Goal: Contribute content: Add original content to the website for others to see

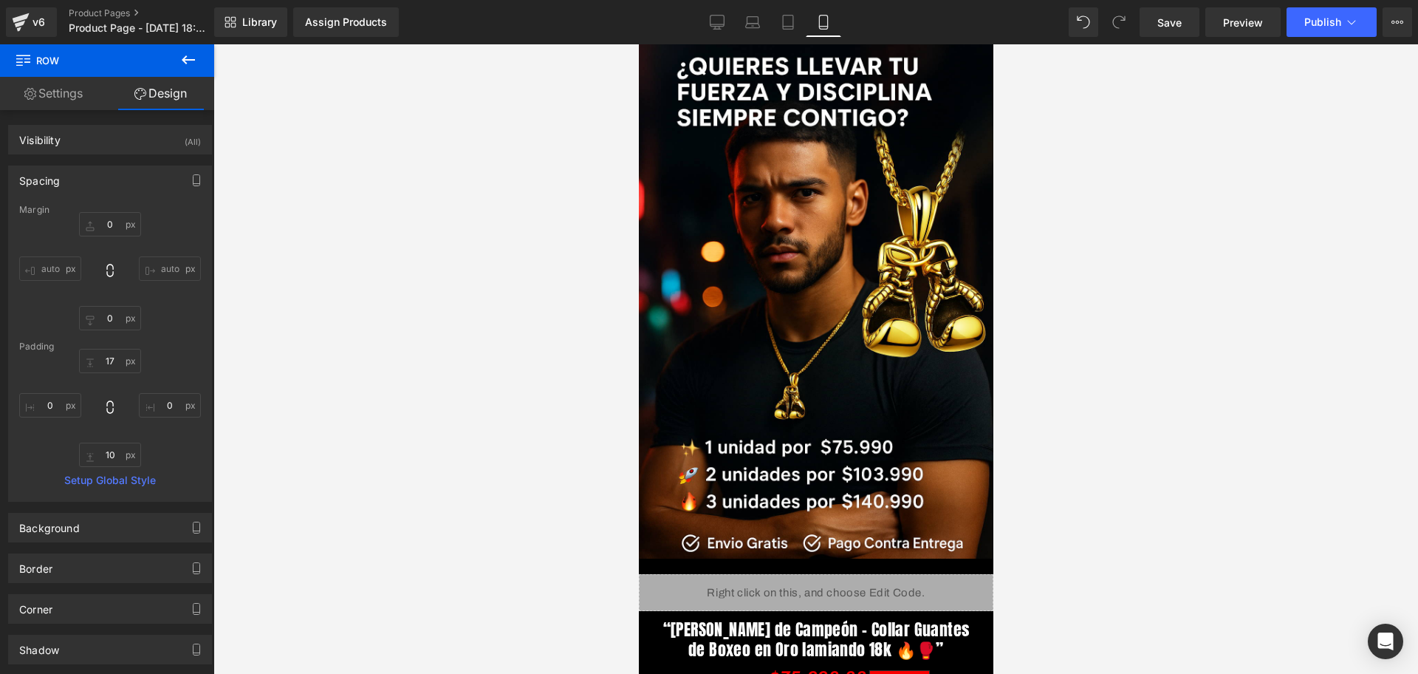
click at [1211, 339] on div at bounding box center [815, 358] width 1205 height 629
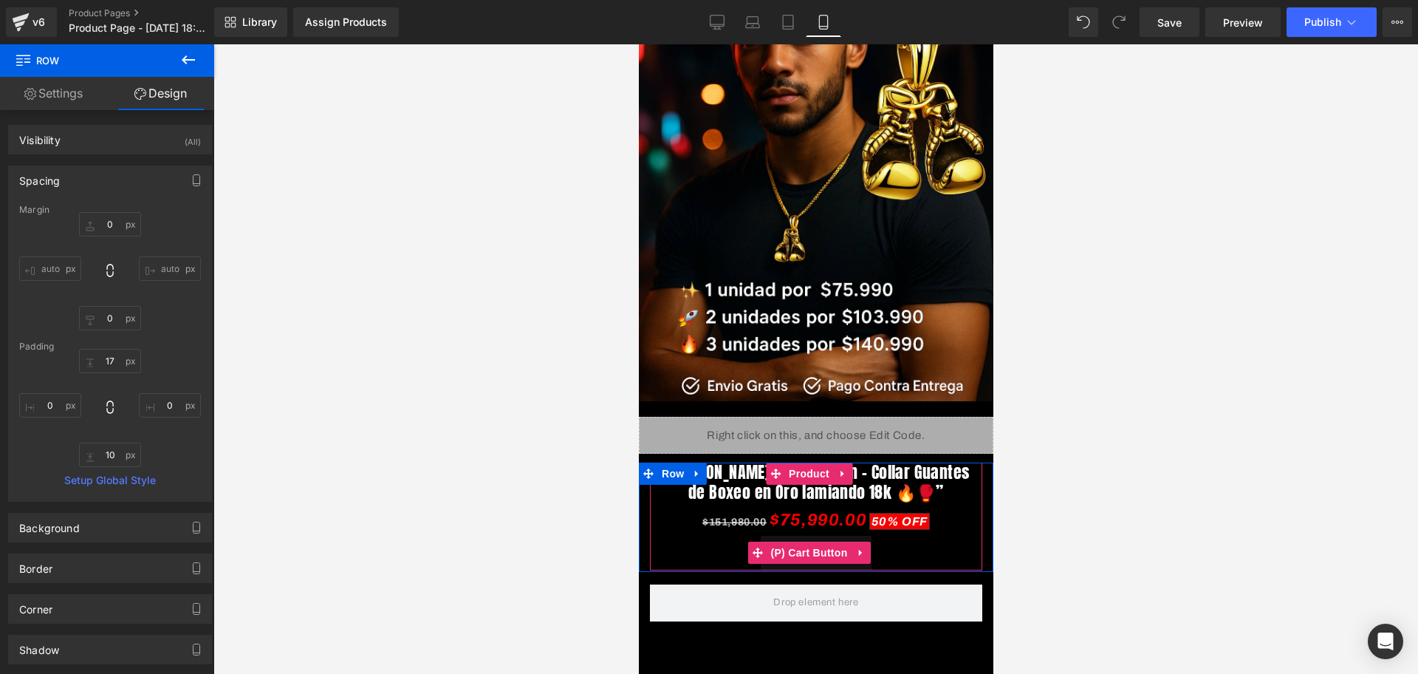
scroll to position [250, 0]
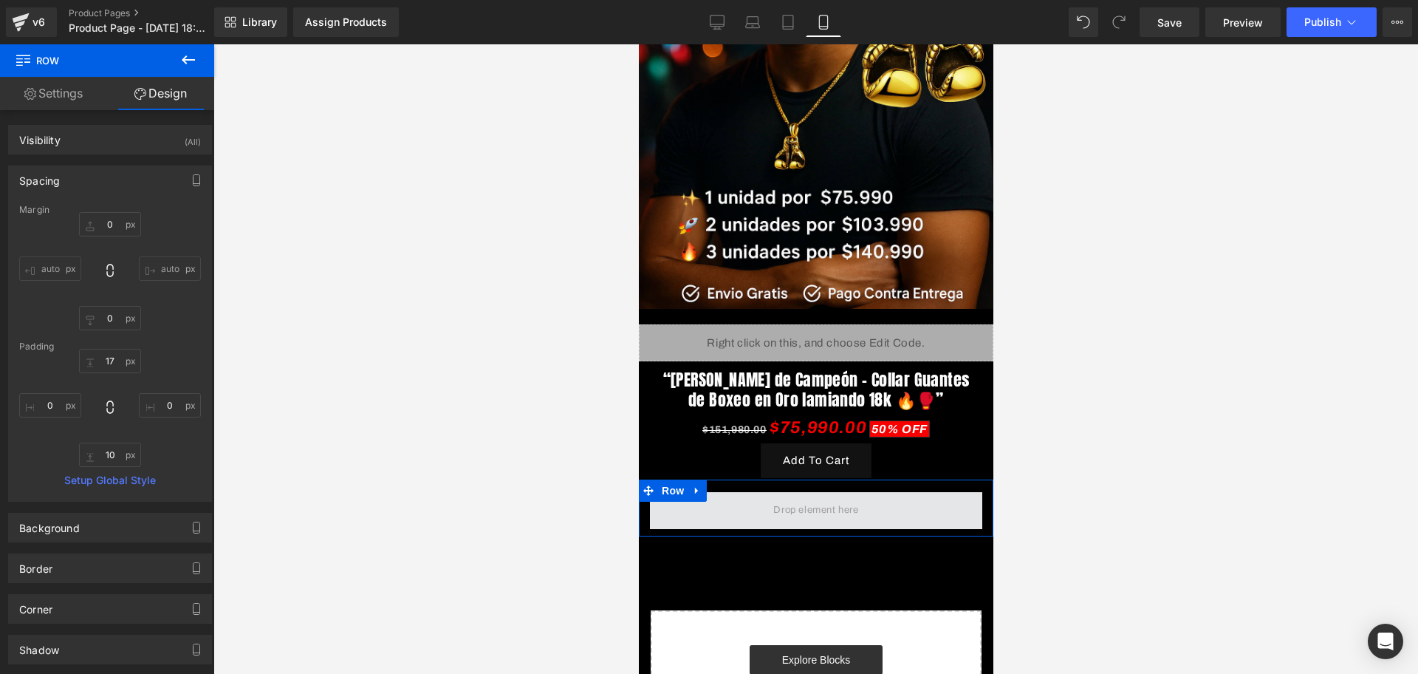
click at [728, 492] on span at bounding box center [815, 510] width 332 height 37
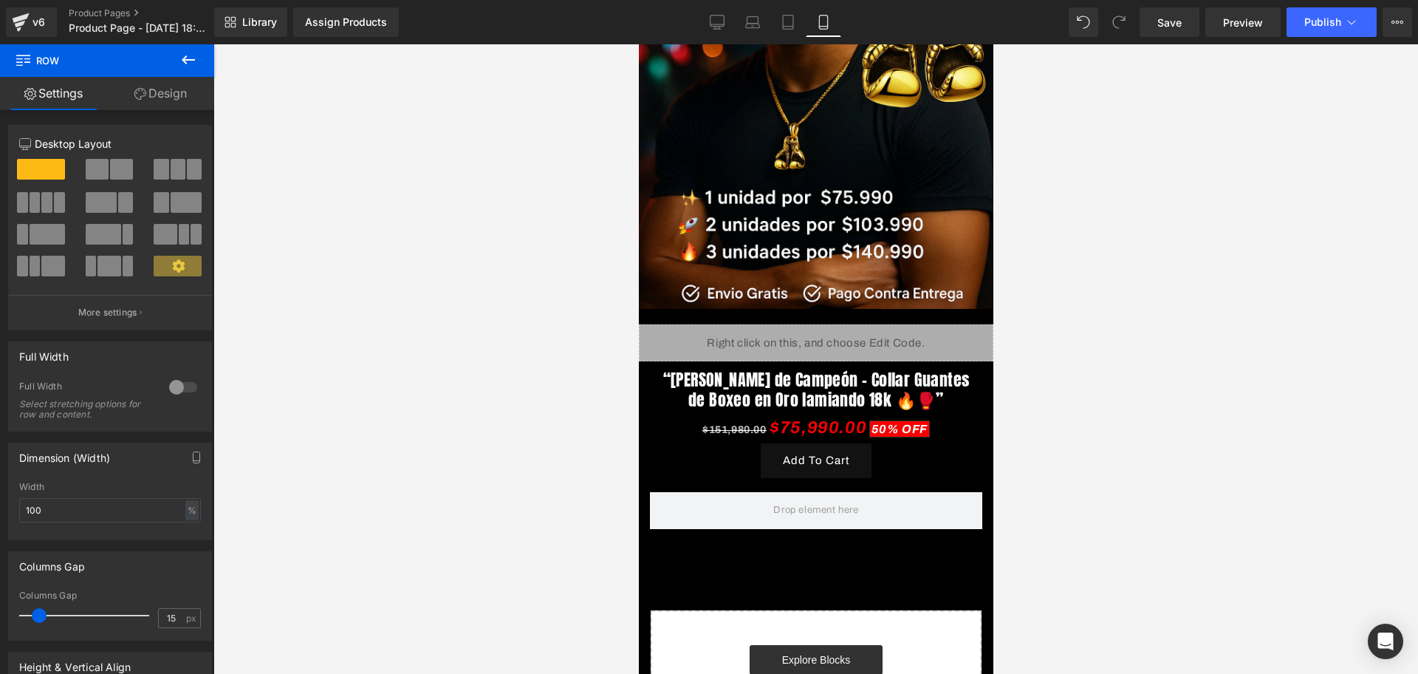
click at [186, 64] on icon at bounding box center [188, 60] width 18 height 18
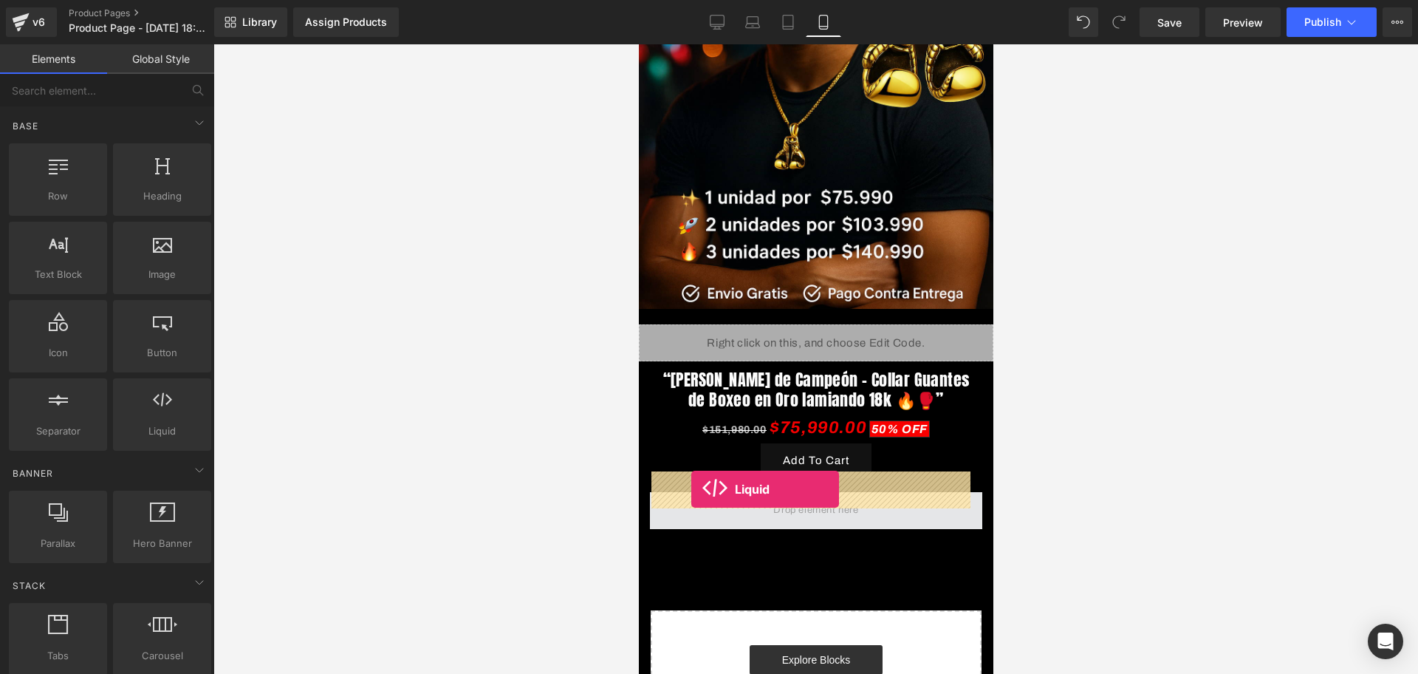
drag, startPoint x: 804, startPoint y: 481, endPoint x: 691, endPoint y: 489, distance: 113.3
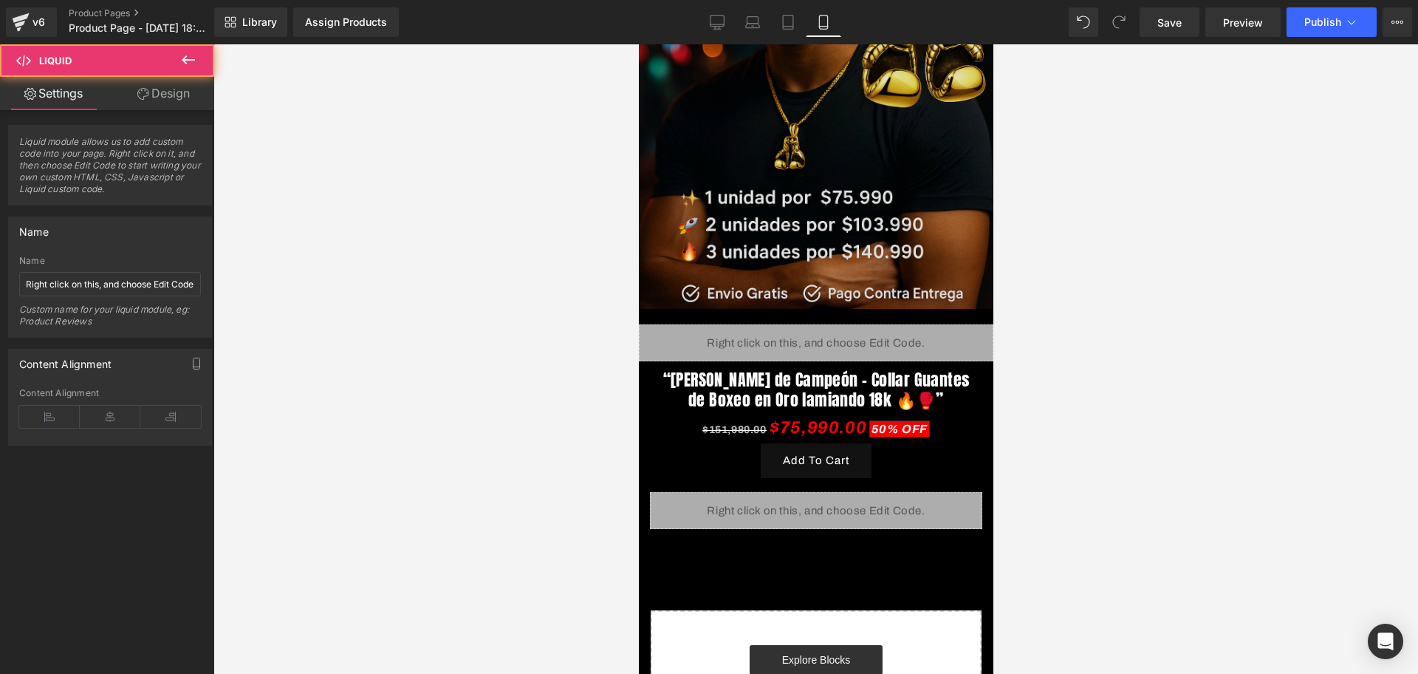
scroll to position [342, 0]
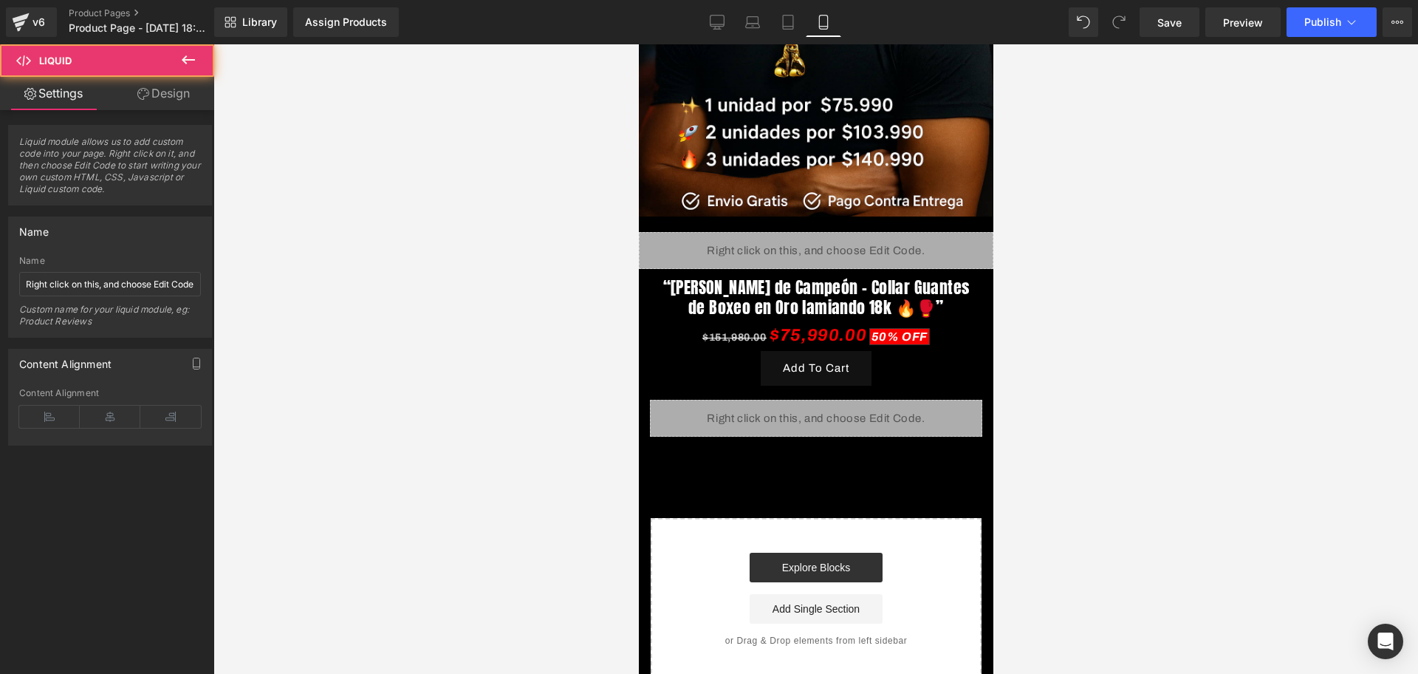
click at [755, 400] on div "Liquid" at bounding box center [815, 418] width 332 height 37
click at [821, 400] on div "Liquid" at bounding box center [815, 418] width 332 height 37
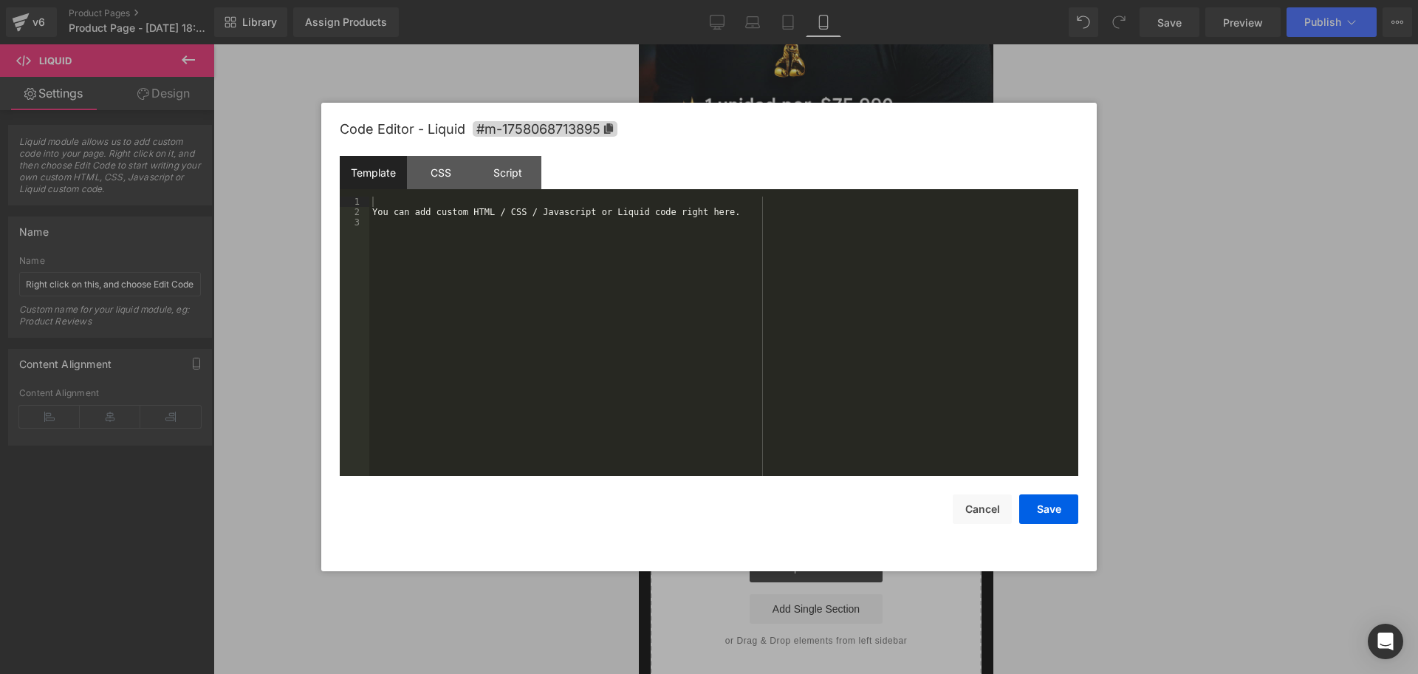
click at [390, 191] on div "Template CSS Script Data" at bounding box center [709, 176] width 739 height 41
click at [391, 191] on div "Template CSS Script Data" at bounding box center [709, 176] width 739 height 41
click at [397, 199] on div "You can add custom HTML / CSS / Javascript or Liquid code right here." at bounding box center [723, 346] width 709 height 300
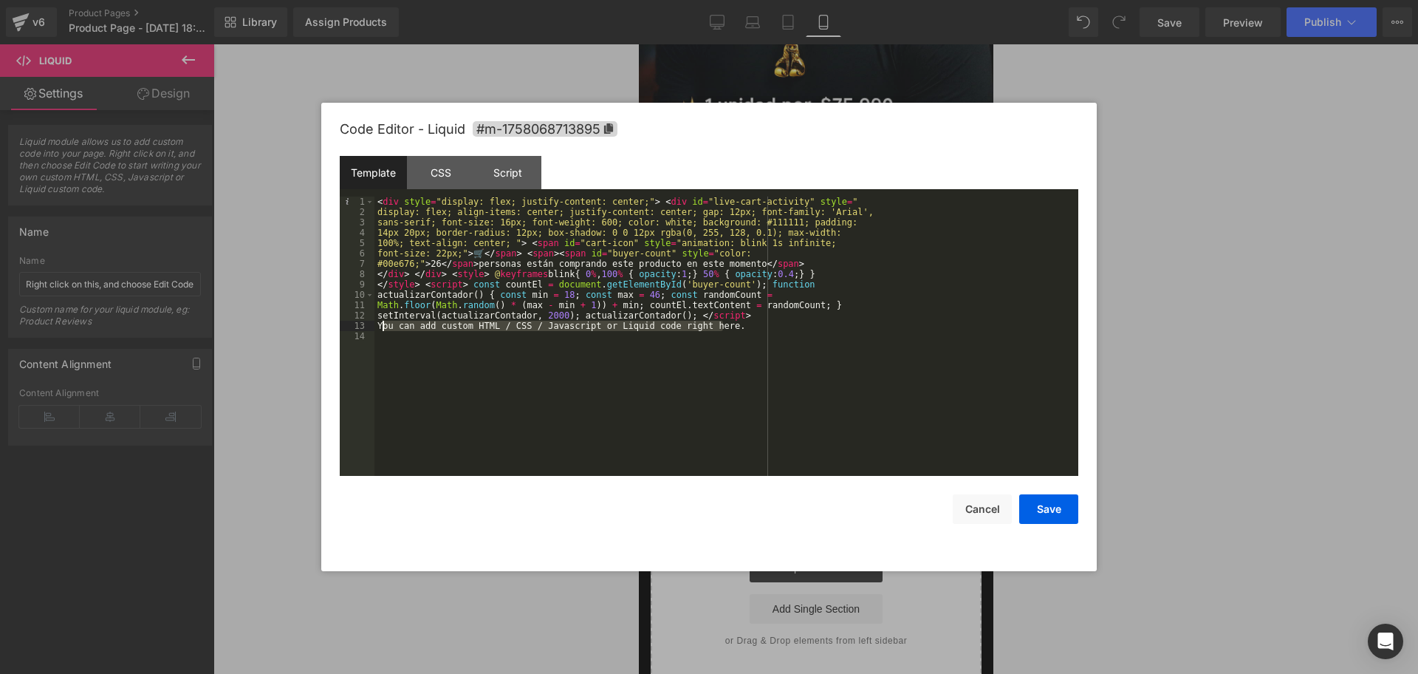
drag, startPoint x: 722, startPoint y: 329, endPoint x: 380, endPoint y: 326, distance: 342.7
click at [380, 326] on div "< div style = "display: flex; justify-content: center;" > < div id = "live-cart…" at bounding box center [726, 346] width 704 height 300
click at [1032, 520] on button "Save" at bounding box center [1048, 509] width 59 height 30
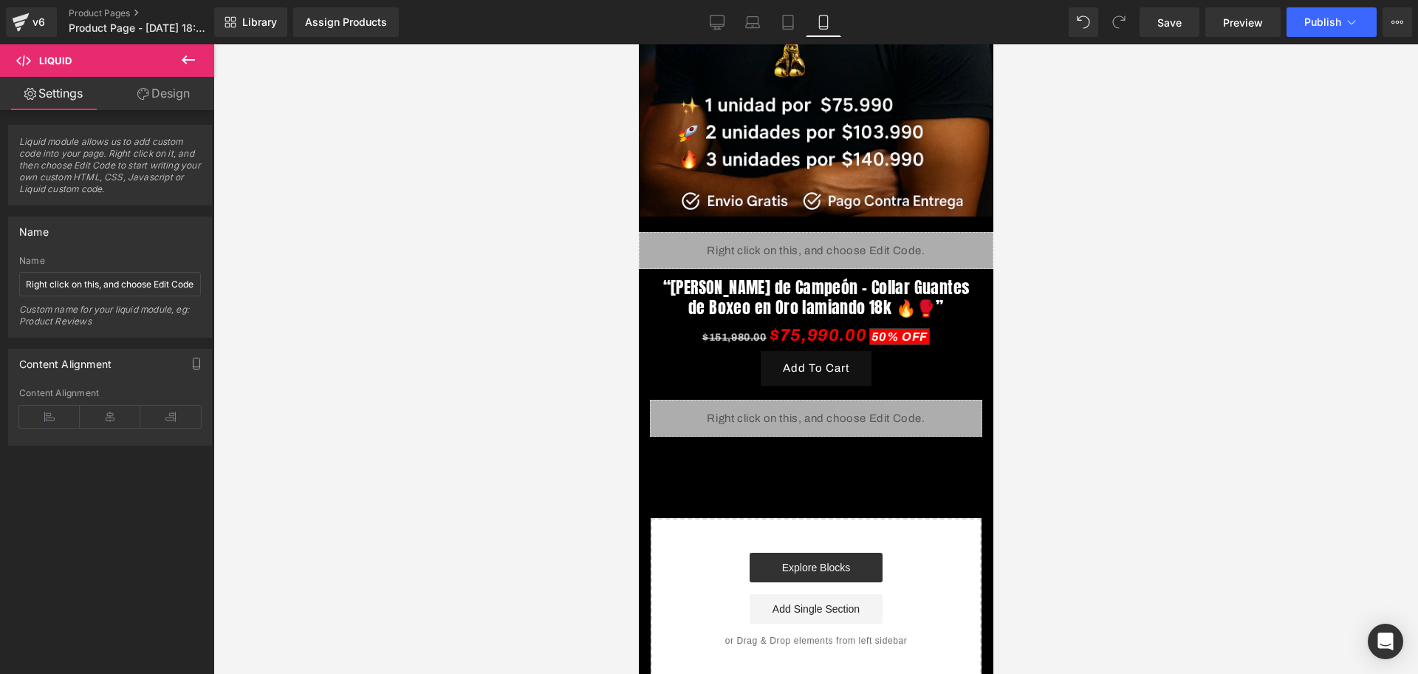
click at [198, 49] on button at bounding box center [188, 60] width 52 height 32
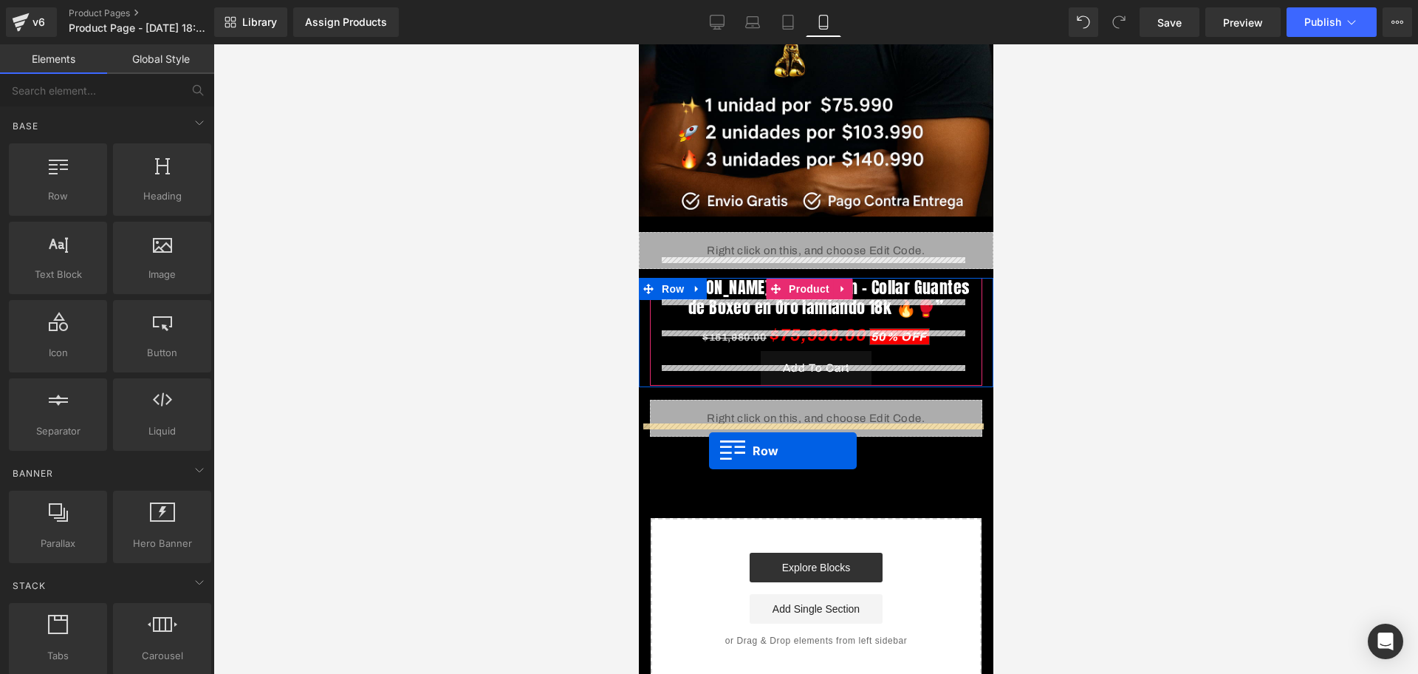
drag, startPoint x: 713, startPoint y: 234, endPoint x: 708, endPoint y: 451, distance: 216.4
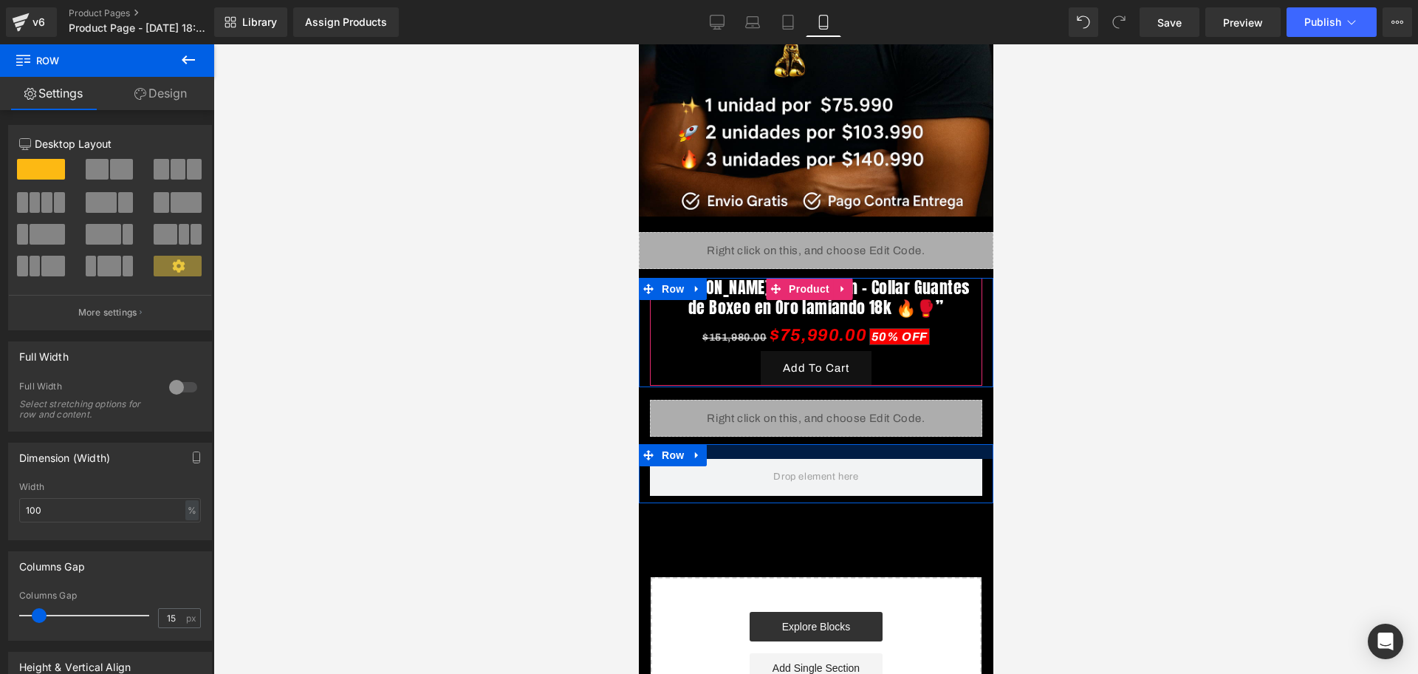
click at [770, 417] on div "Image Row Liquid Row “[PERSON_NAME] de Campeón – Collar Guantes de Boxeo en Oro…" at bounding box center [815, 230] width 355 height 1017
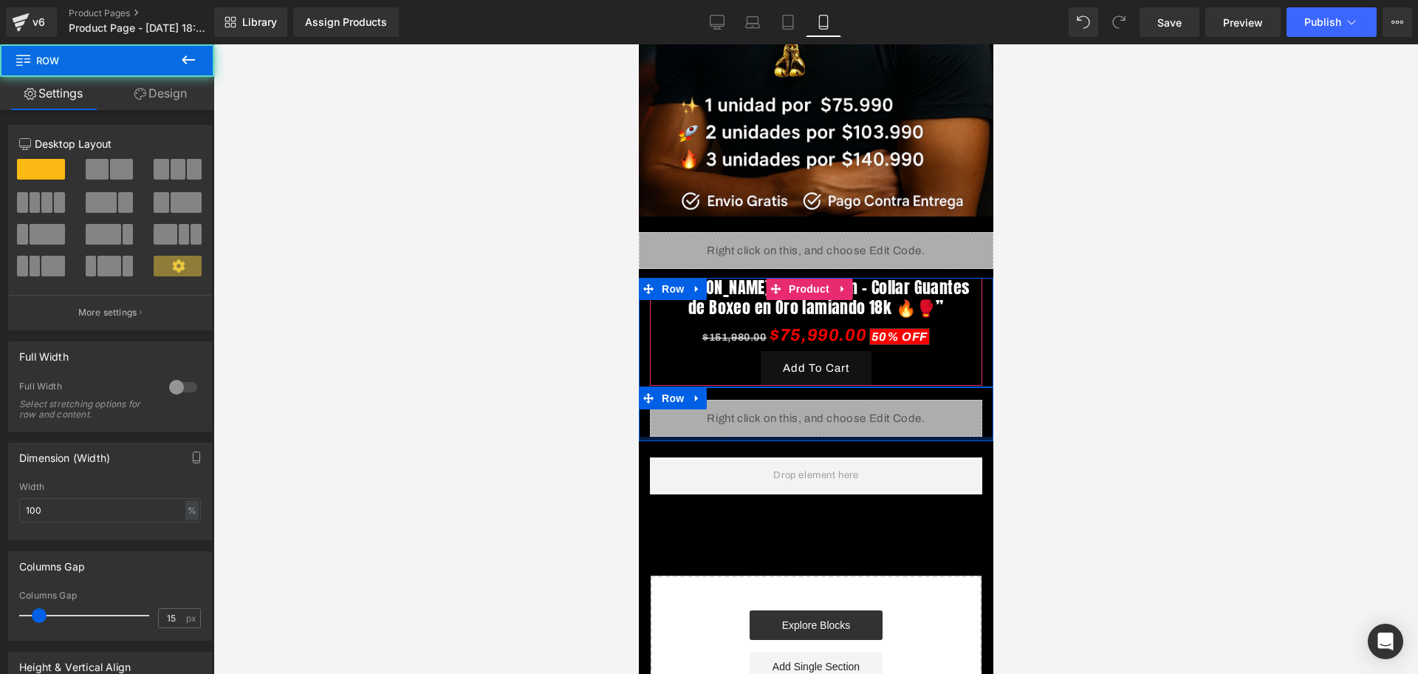
click at [770, 436] on div at bounding box center [815, 438] width 355 height 4
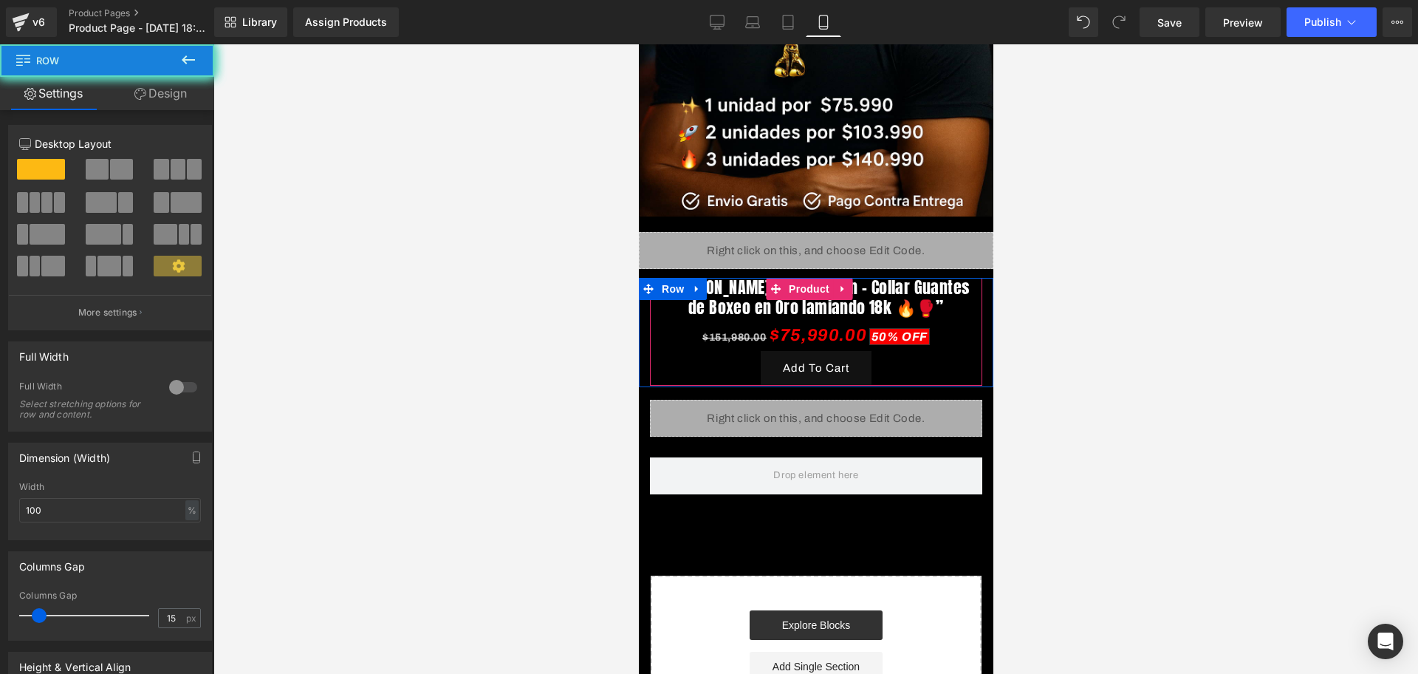
click at [792, 441] on div "Row" at bounding box center [815, 471] width 355 height 61
drag, startPoint x: 182, startPoint y: 54, endPoint x: 185, endPoint y: 69, distance: 15.9
click at [182, 54] on icon at bounding box center [188, 60] width 18 height 18
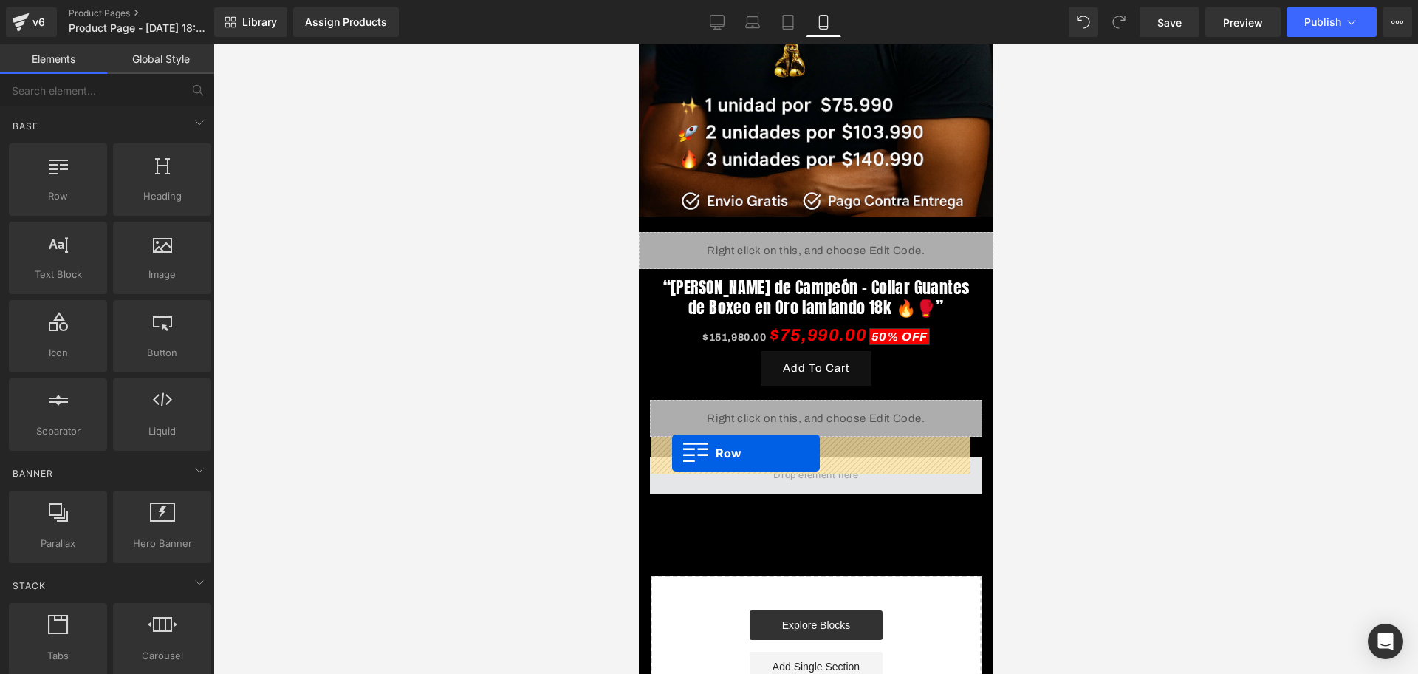
drag, startPoint x: 713, startPoint y: 238, endPoint x: 671, endPoint y: 453, distance: 219.0
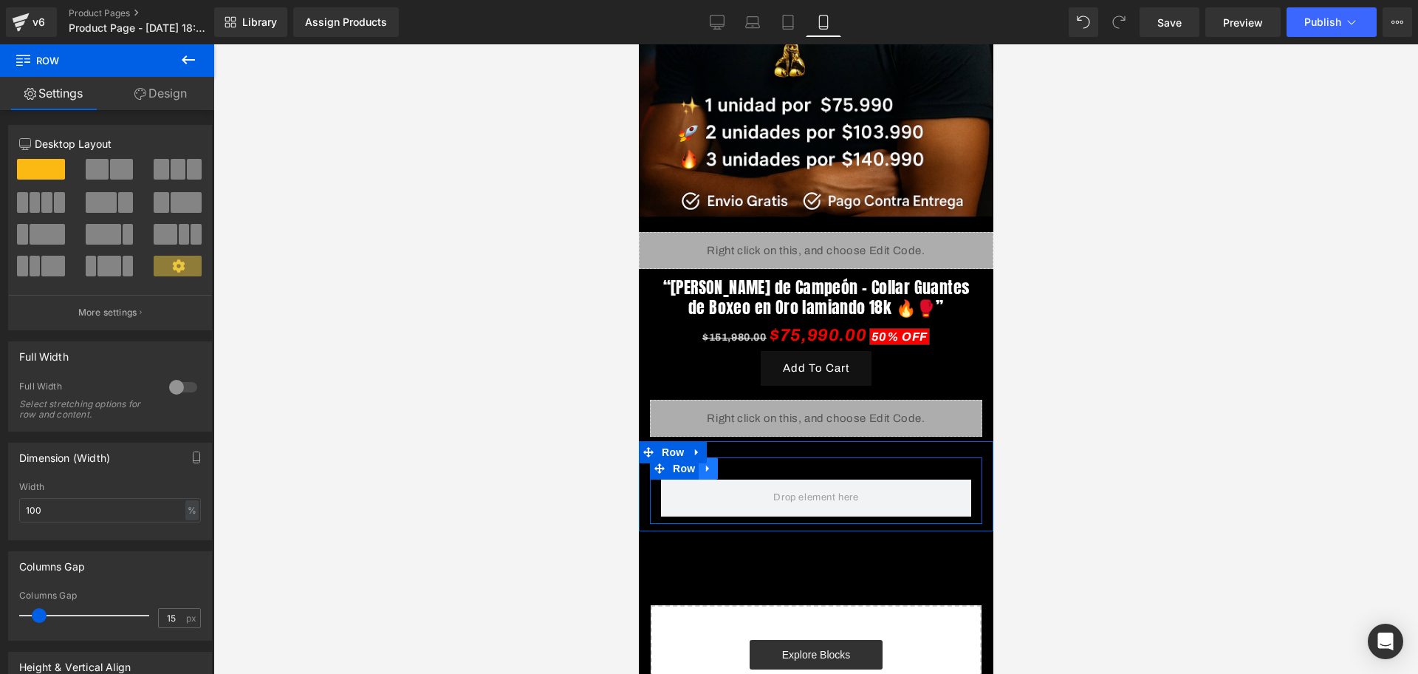
click at [711, 457] on link at bounding box center [707, 468] width 19 height 22
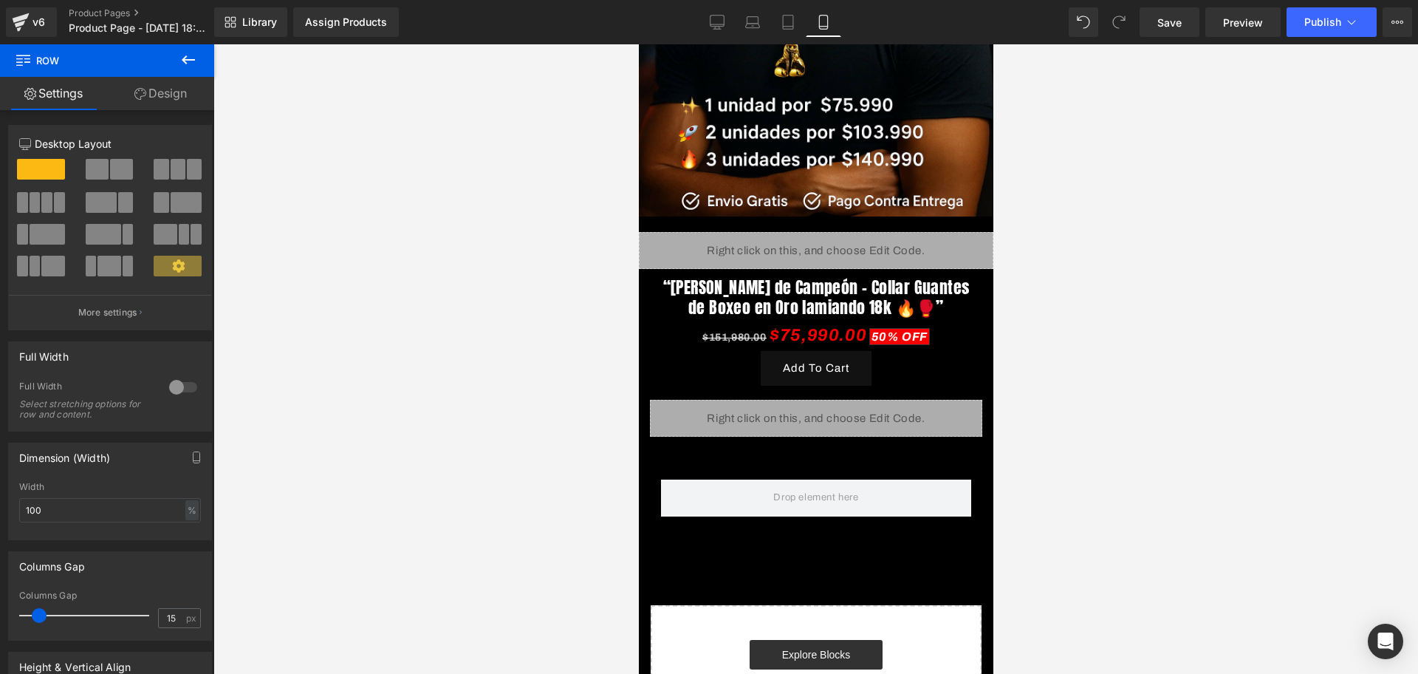
click at [194, 72] on button at bounding box center [188, 60] width 52 height 32
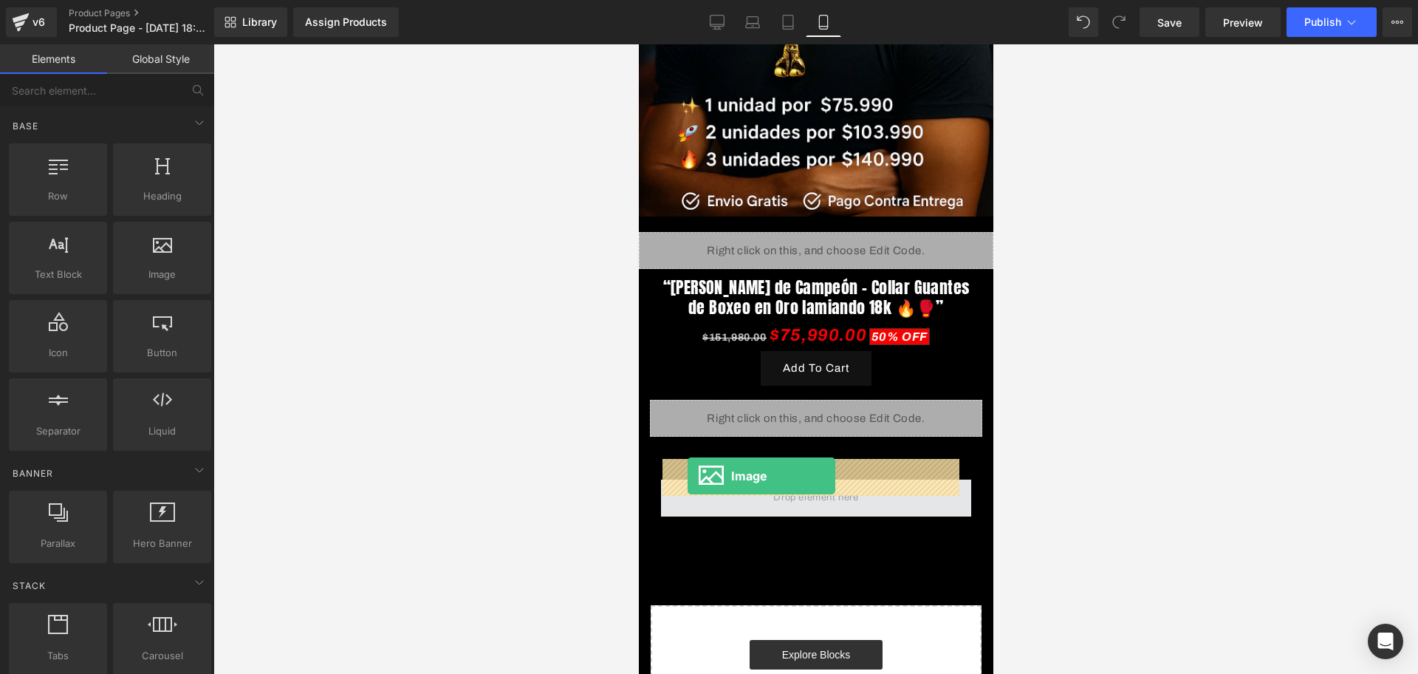
drag, startPoint x: 832, startPoint y: 318, endPoint x: 687, endPoint y: 476, distance: 214.3
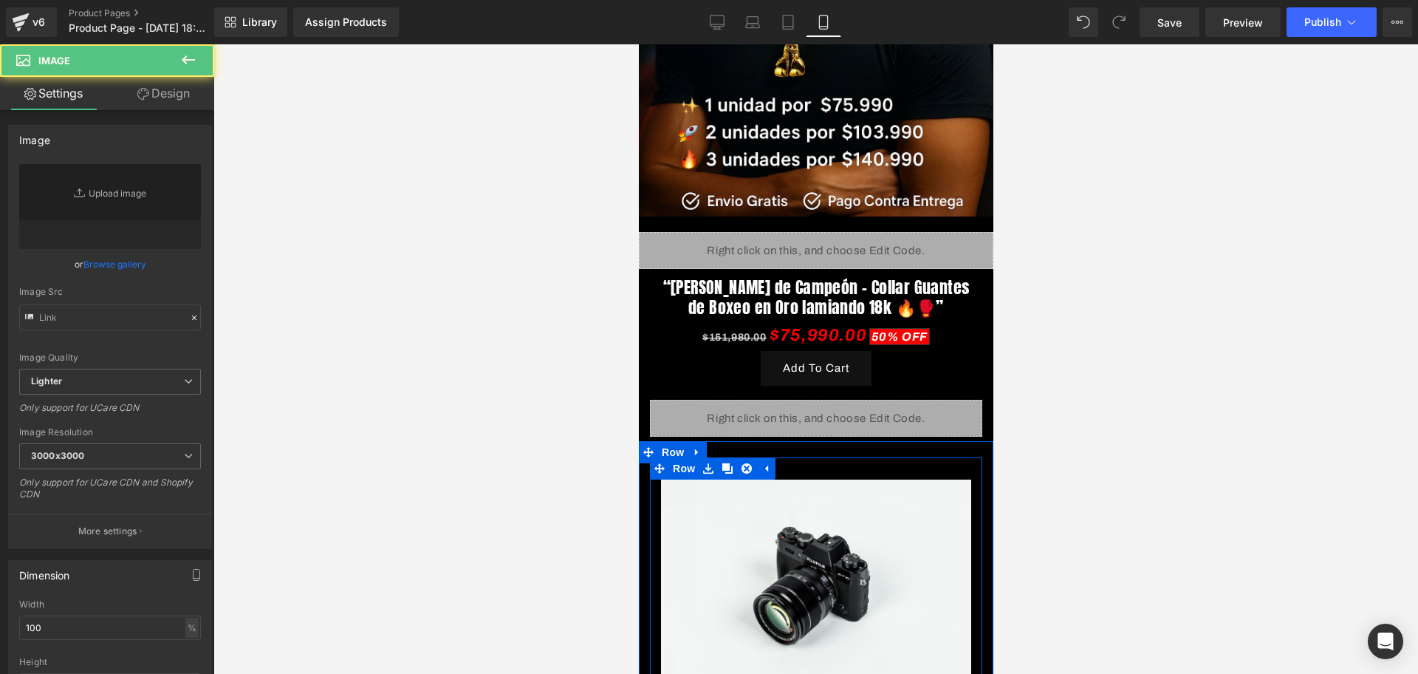
type input "//[DOMAIN_NAME][URL]"
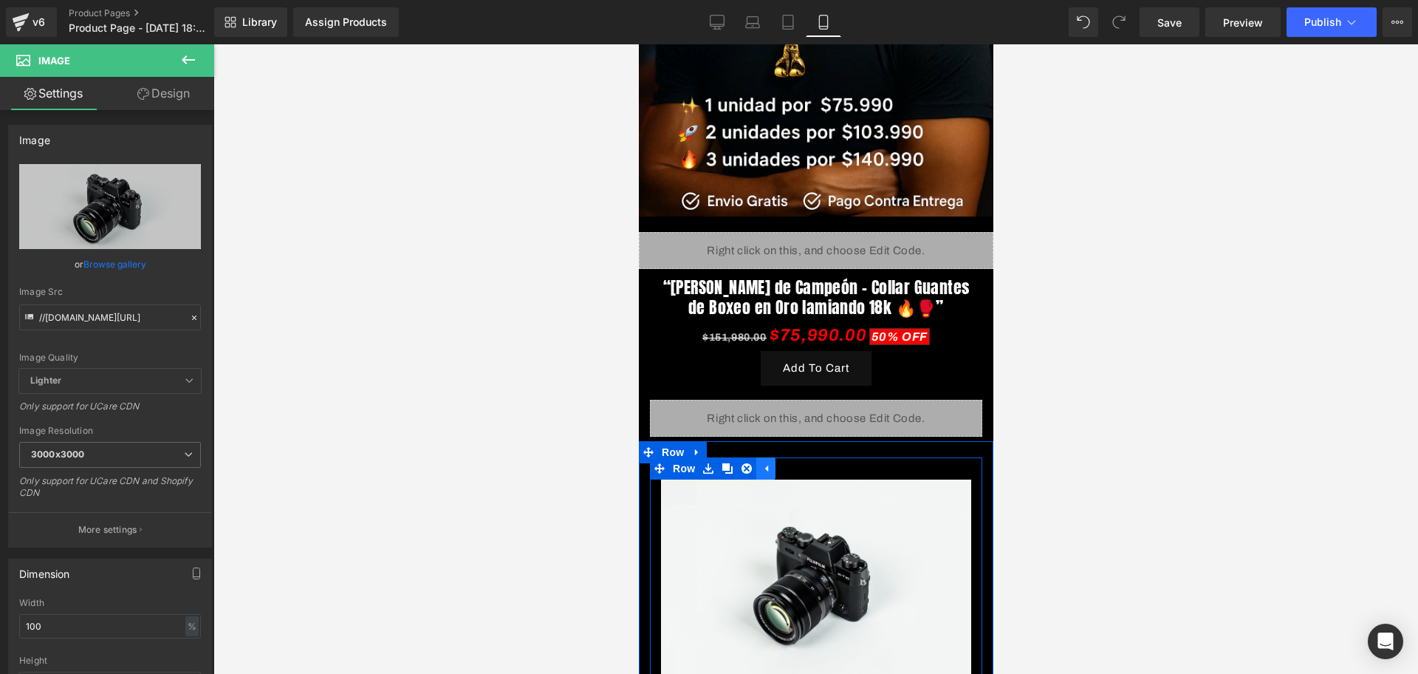
click at [767, 457] on link at bounding box center [765, 468] width 19 height 22
click at [717, 457] on div "Image Row" at bounding box center [815, 574] width 332 height 235
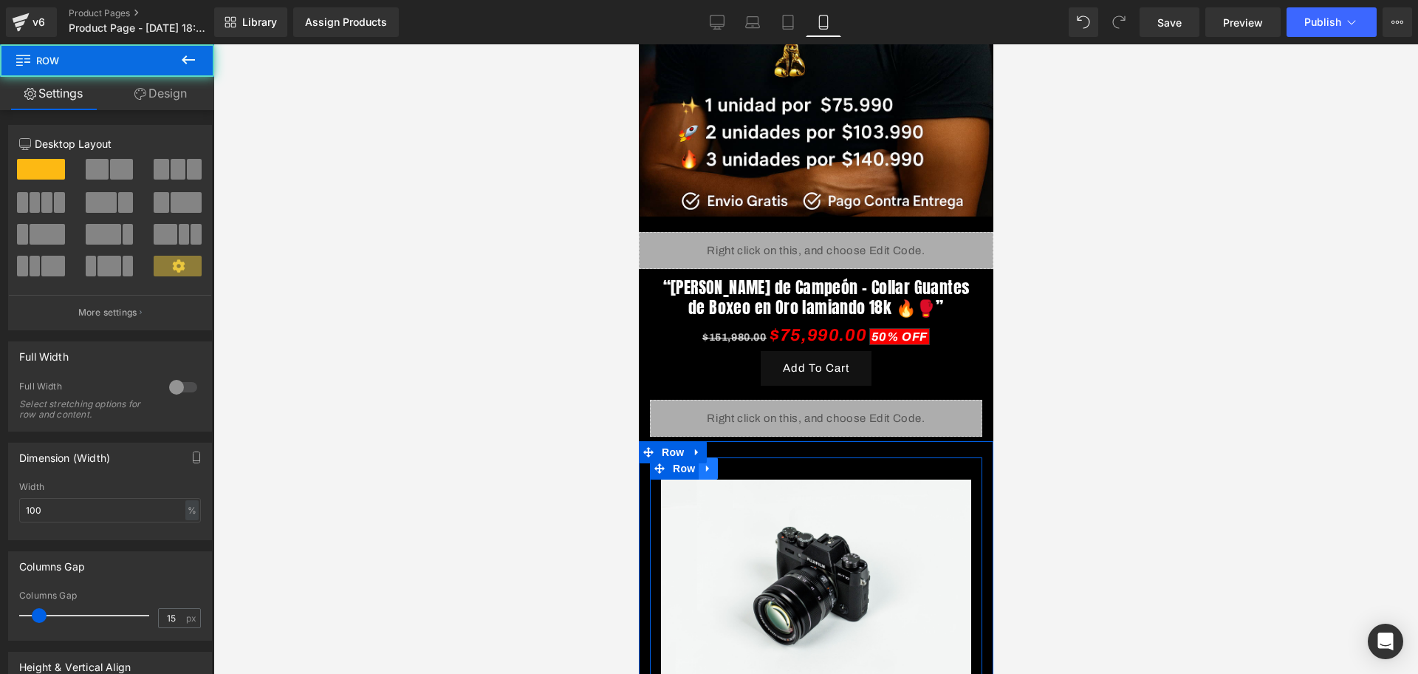
click at [712, 462] on icon at bounding box center [707, 467] width 10 height 11
click at [743, 463] on icon at bounding box center [746, 468] width 10 height 10
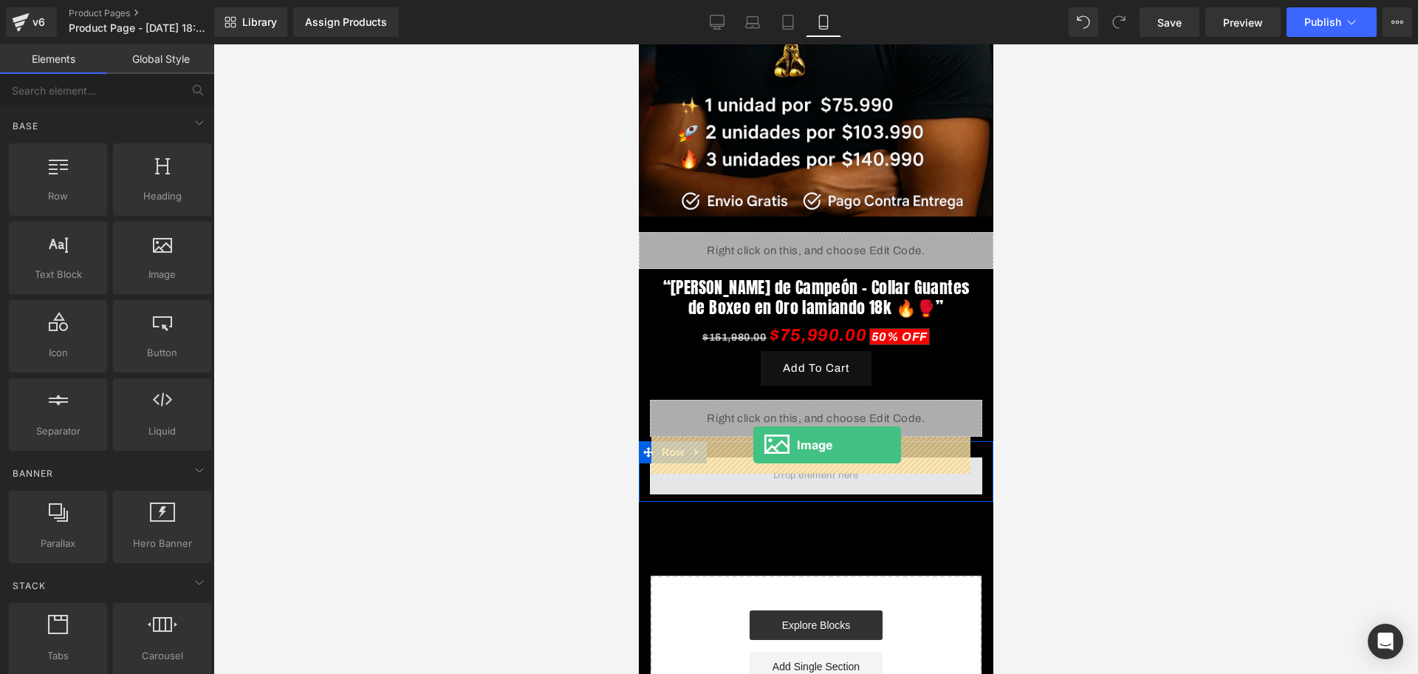
drag, startPoint x: 815, startPoint y: 318, endPoint x: 753, endPoint y: 445, distance: 141.4
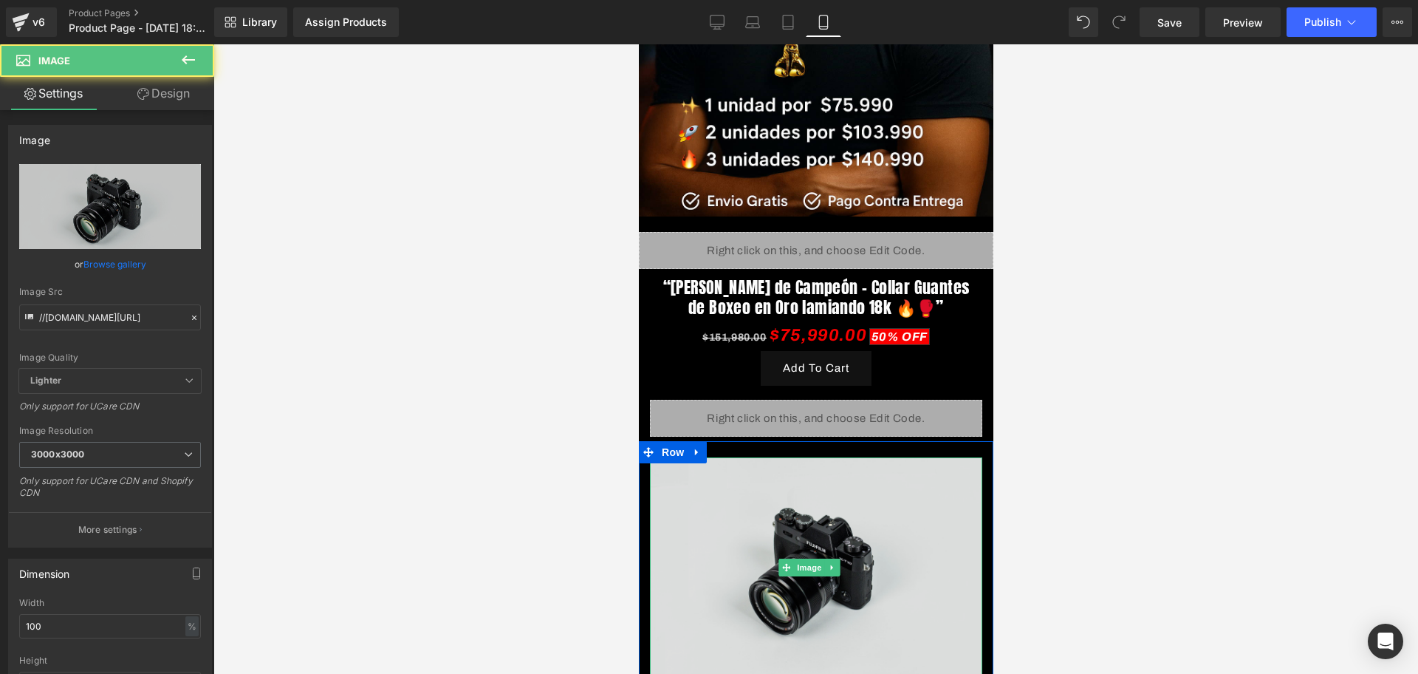
click at [821, 482] on img at bounding box center [815, 567] width 332 height 220
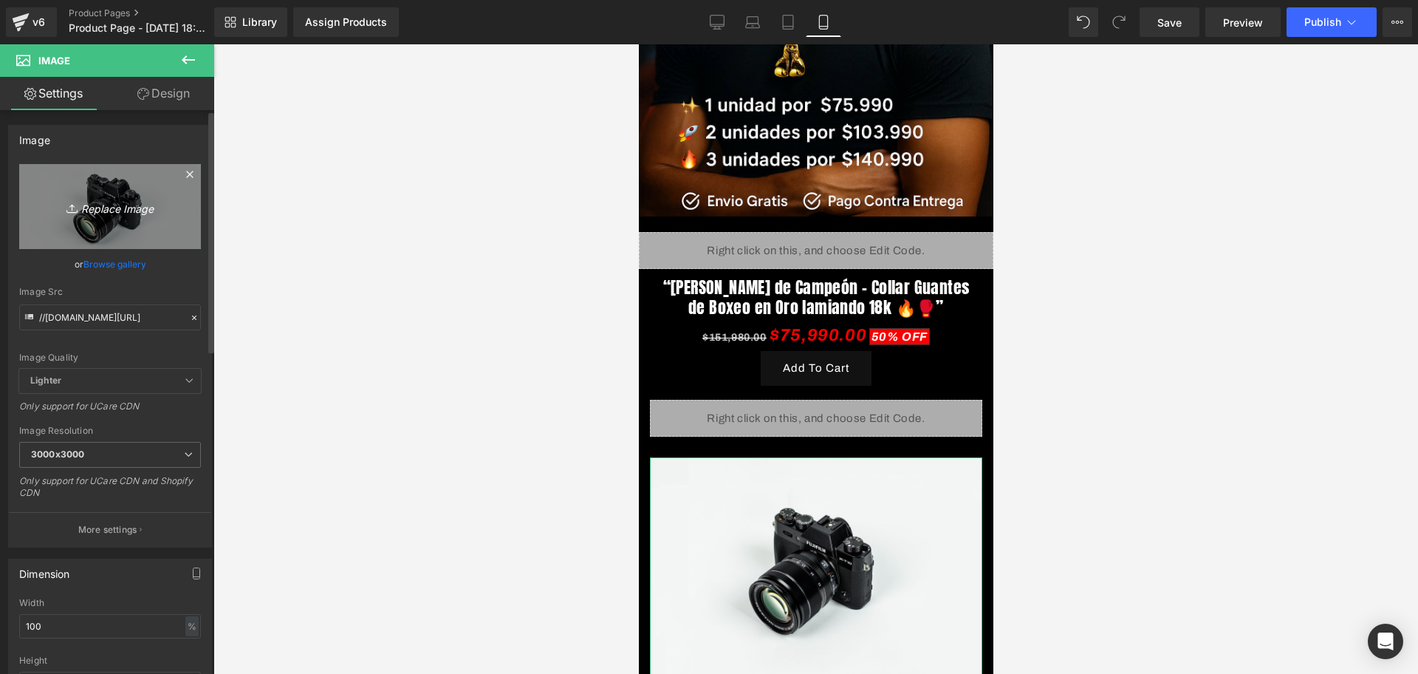
click at [123, 202] on icon "Replace Image" at bounding box center [110, 206] width 118 height 18
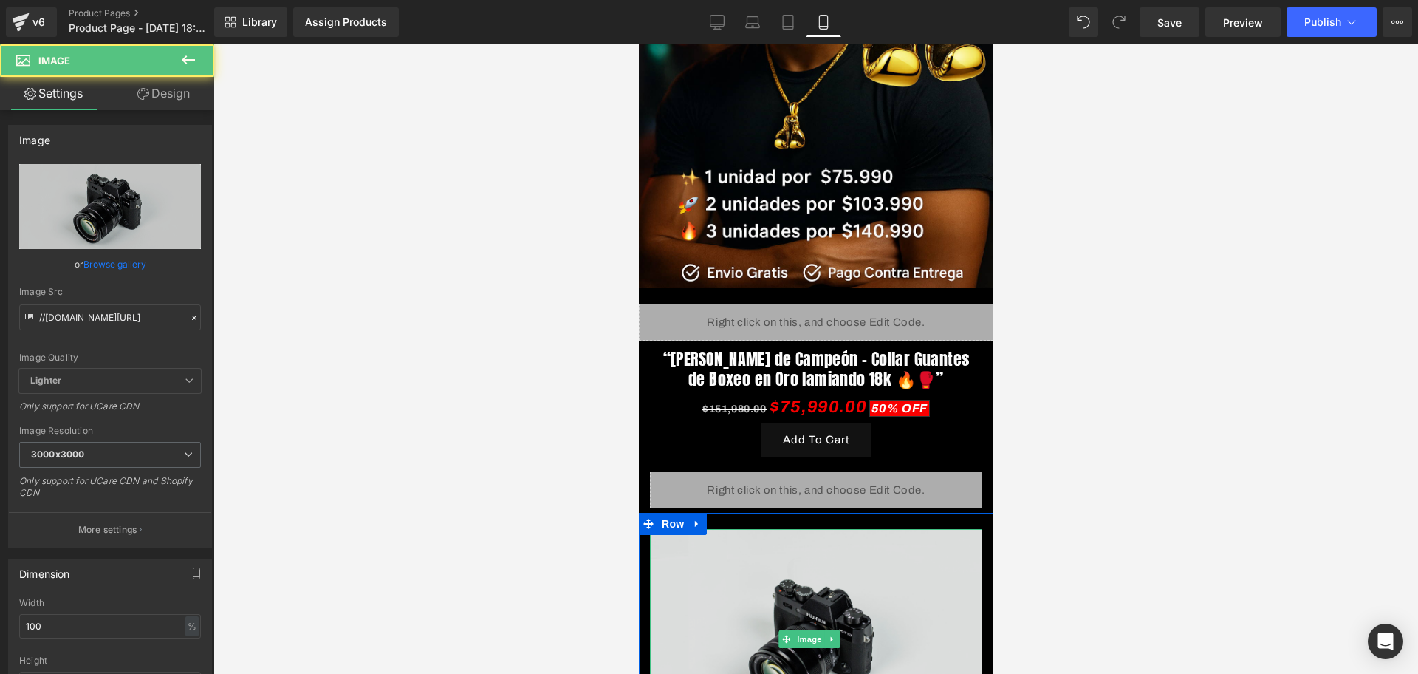
click at [804, 542] on img at bounding box center [815, 639] width 332 height 220
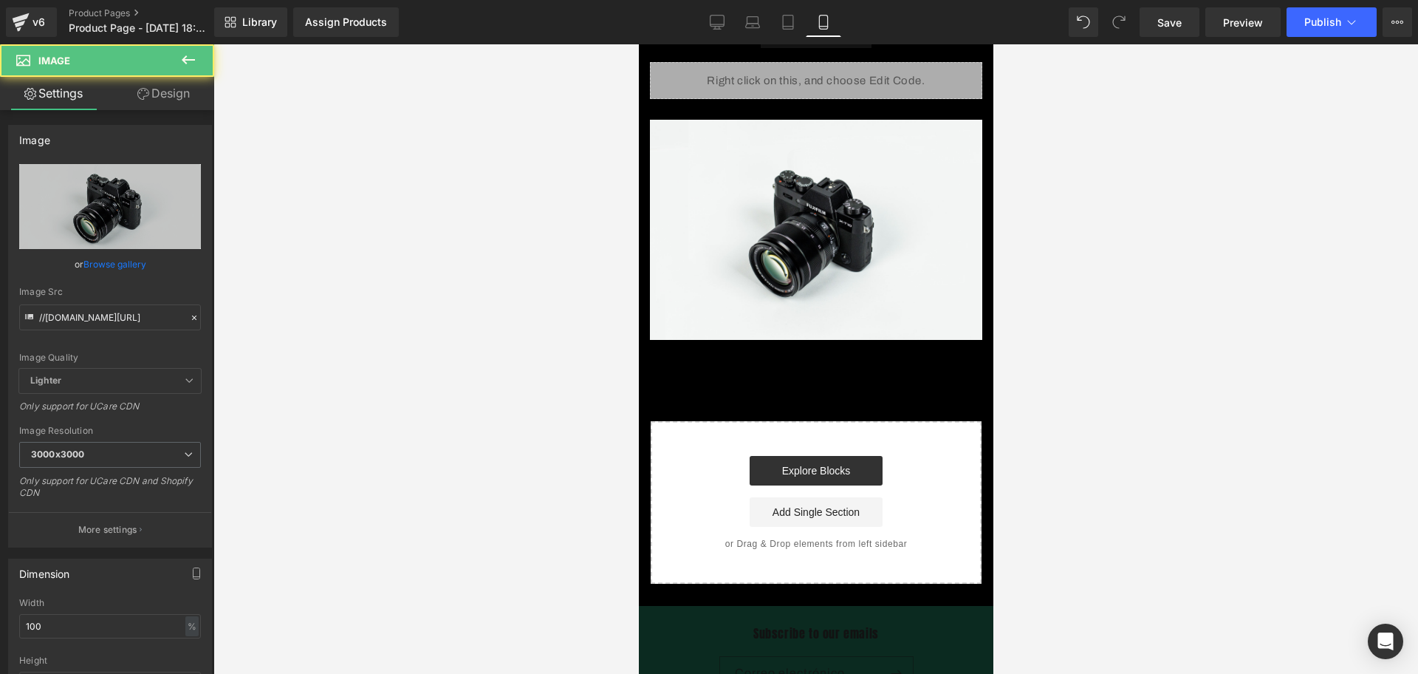
scroll to position [711, 0]
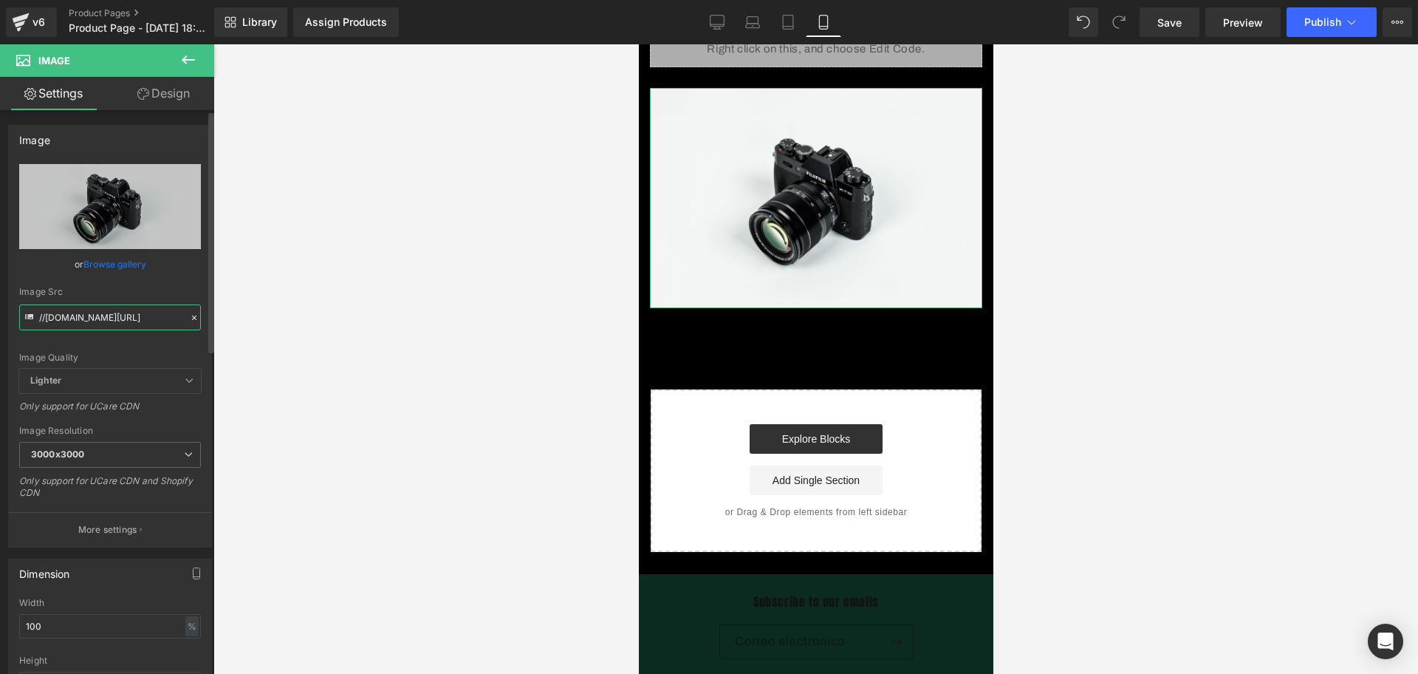
click at [105, 323] on input "//[DOMAIN_NAME][URL]" at bounding box center [110, 317] width 182 height 26
click at [104, 323] on input "//[DOMAIN_NAME][URL]" at bounding box center [110, 317] width 182 height 26
click at [95, 154] on div "Image //[DOMAIN_NAME][URL] Replace Image Upload image or Browse gallery Image S…" at bounding box center [110, 336] width 204 height 422
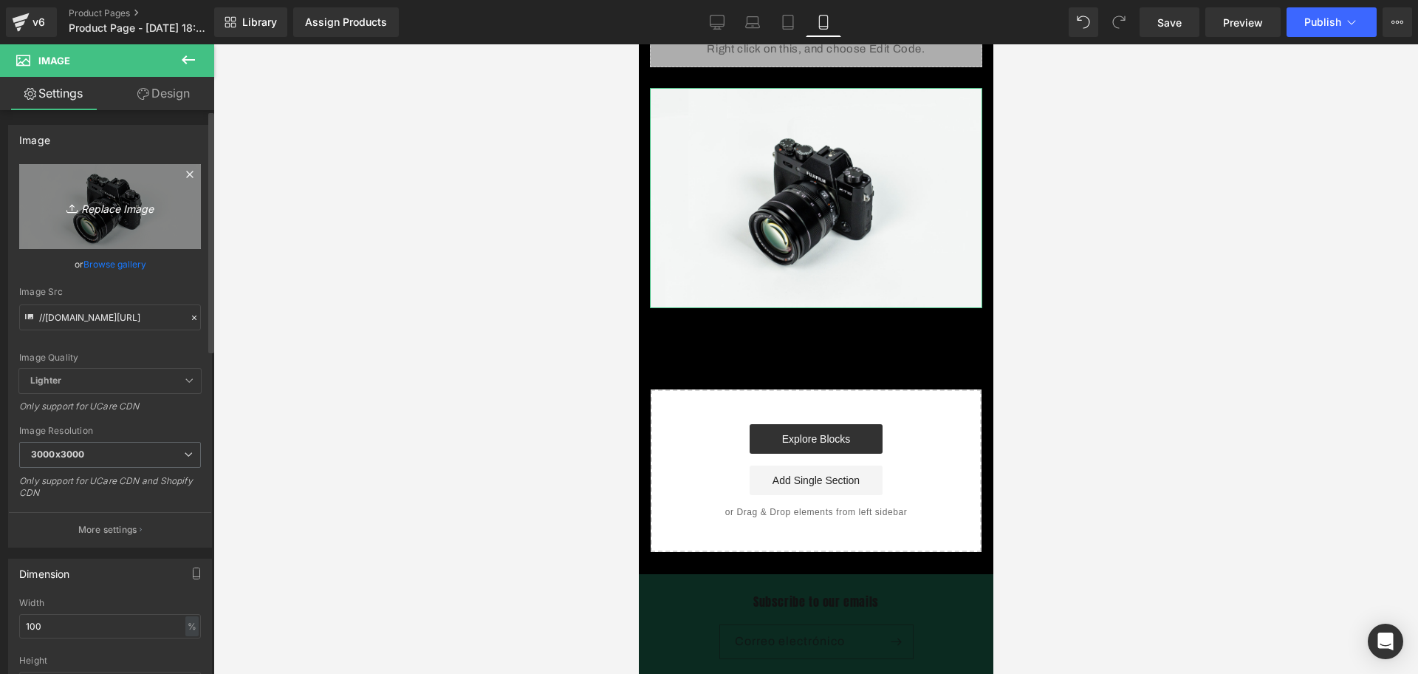
click at [96, 214] on icon "Replace Image" at bounding box center [110, 206] width 118 height 18
type input "C:\fakepath\ChatGPT Image [DATE], 07_28_13 p.m..png"
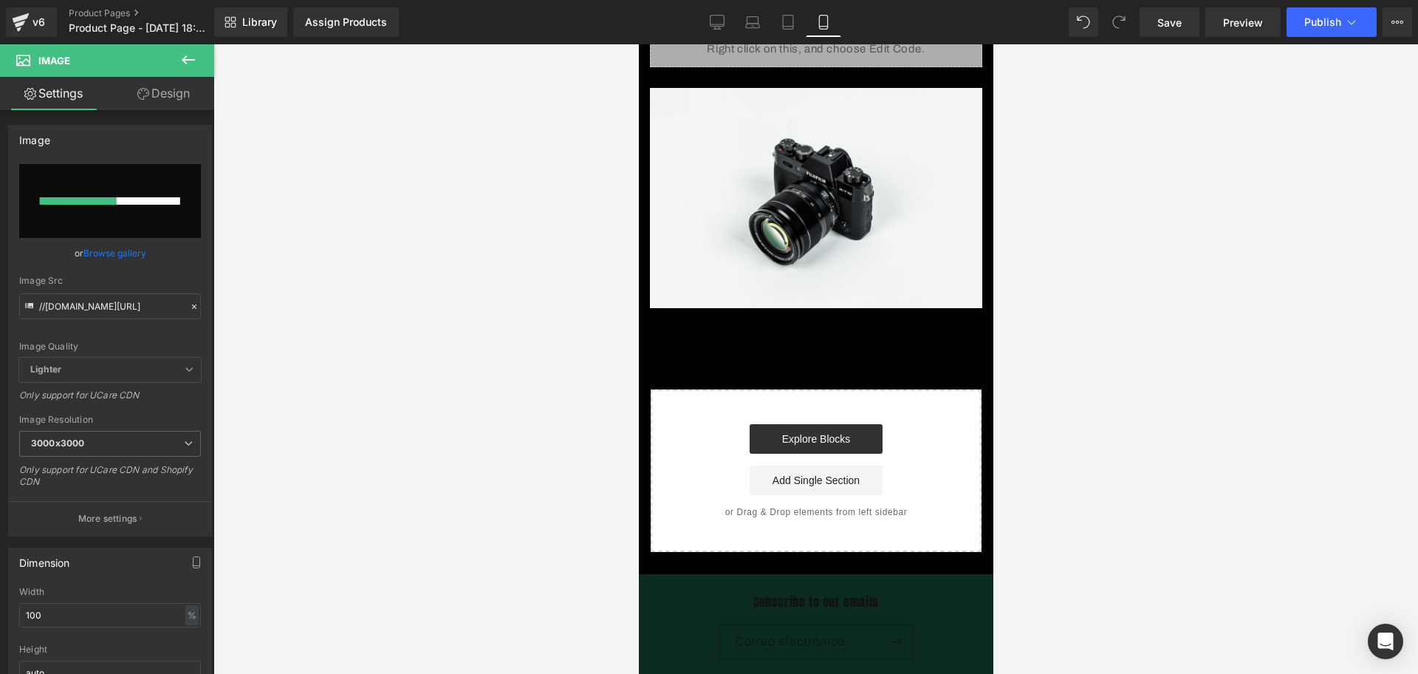
scroll to position [527, 0]
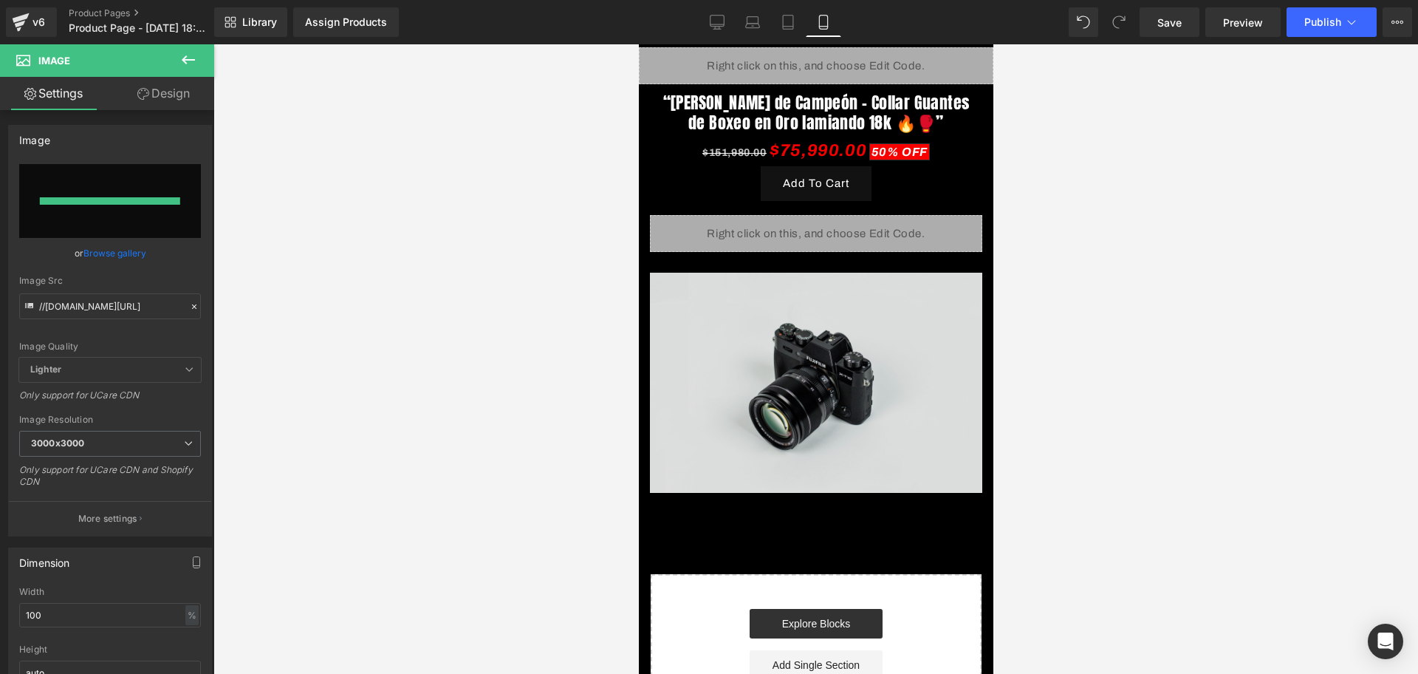
type input "[URL][DOMAIN_NAME][DATE]"
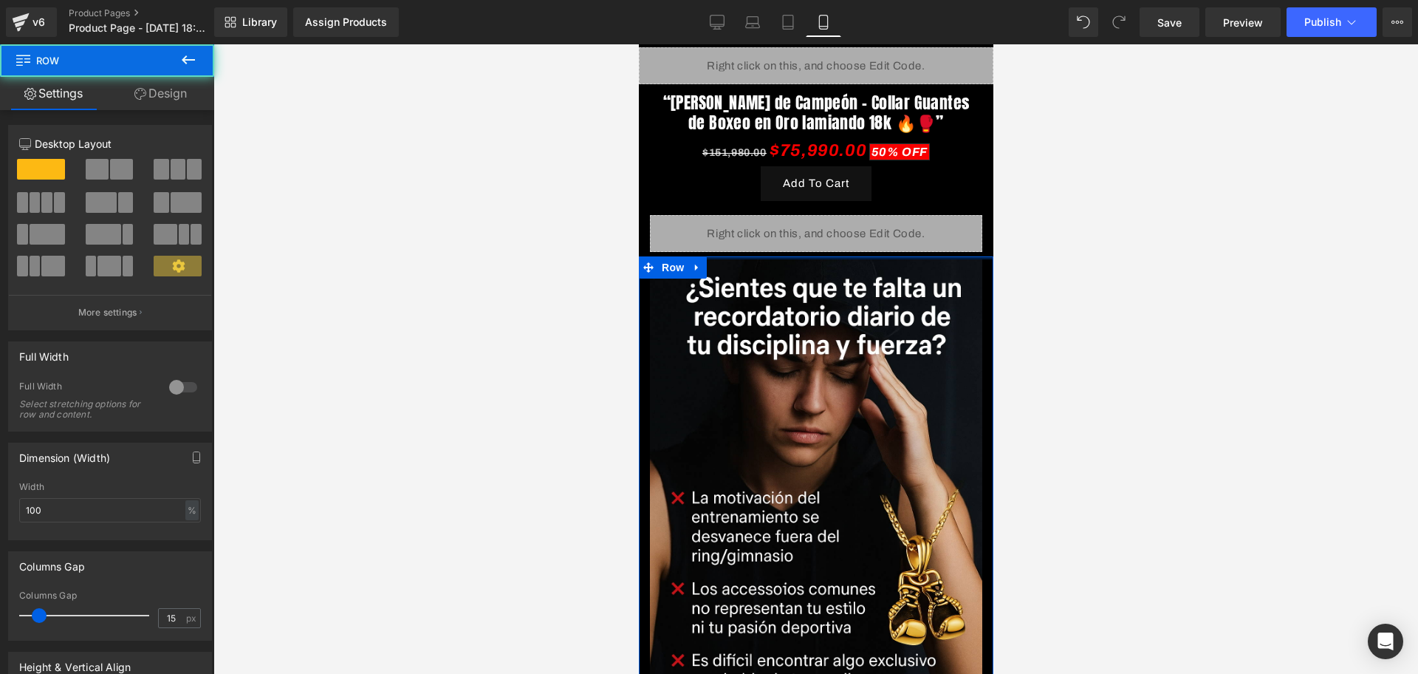
drag, startPoint x: 803, startPoint y: 237, endPoint x: 797, endPoint y: 225, distance: 13.9
click at [797, 225] on div "Image Row Liquid Row “[PERSON_NAME] de Campeón – Collar Guantes de Boxeo en Oro…" at bounding box center [815, 270] width 355 height 1464
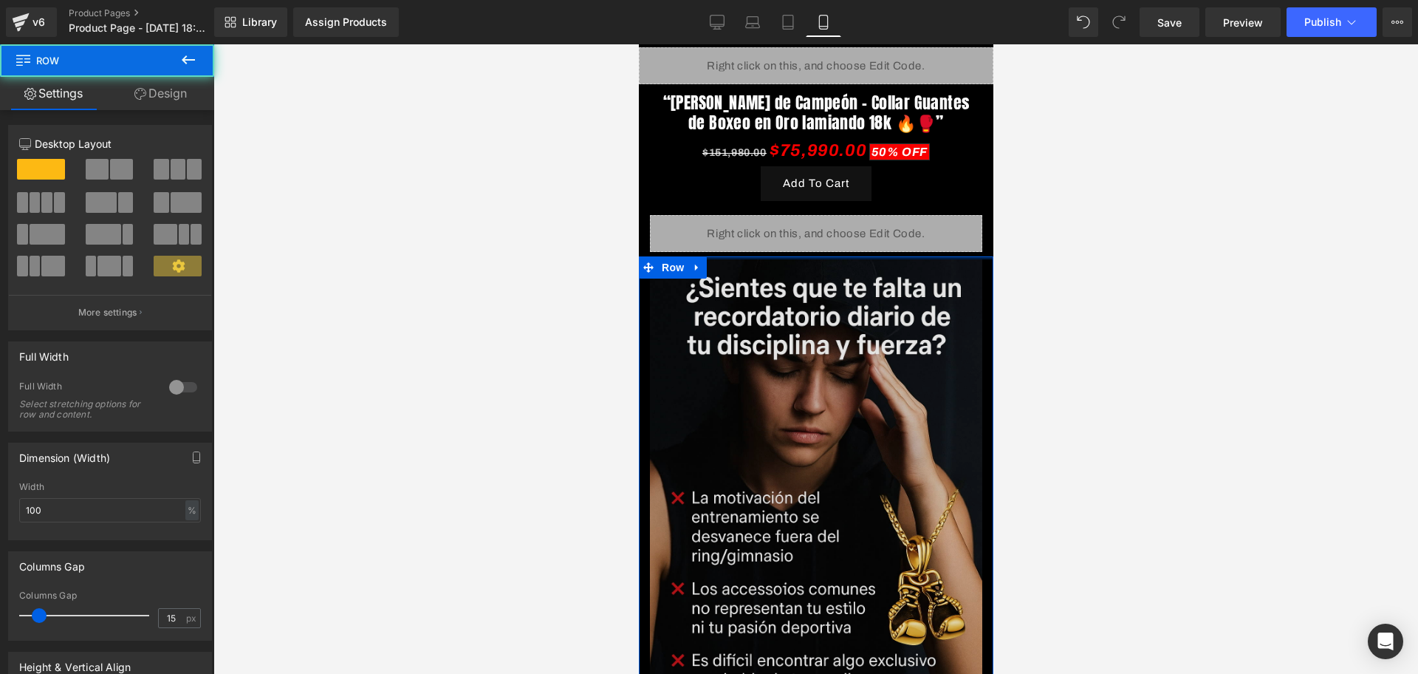
click at [897, 321] on img at bounding box center [815, 508] width 332 height 499
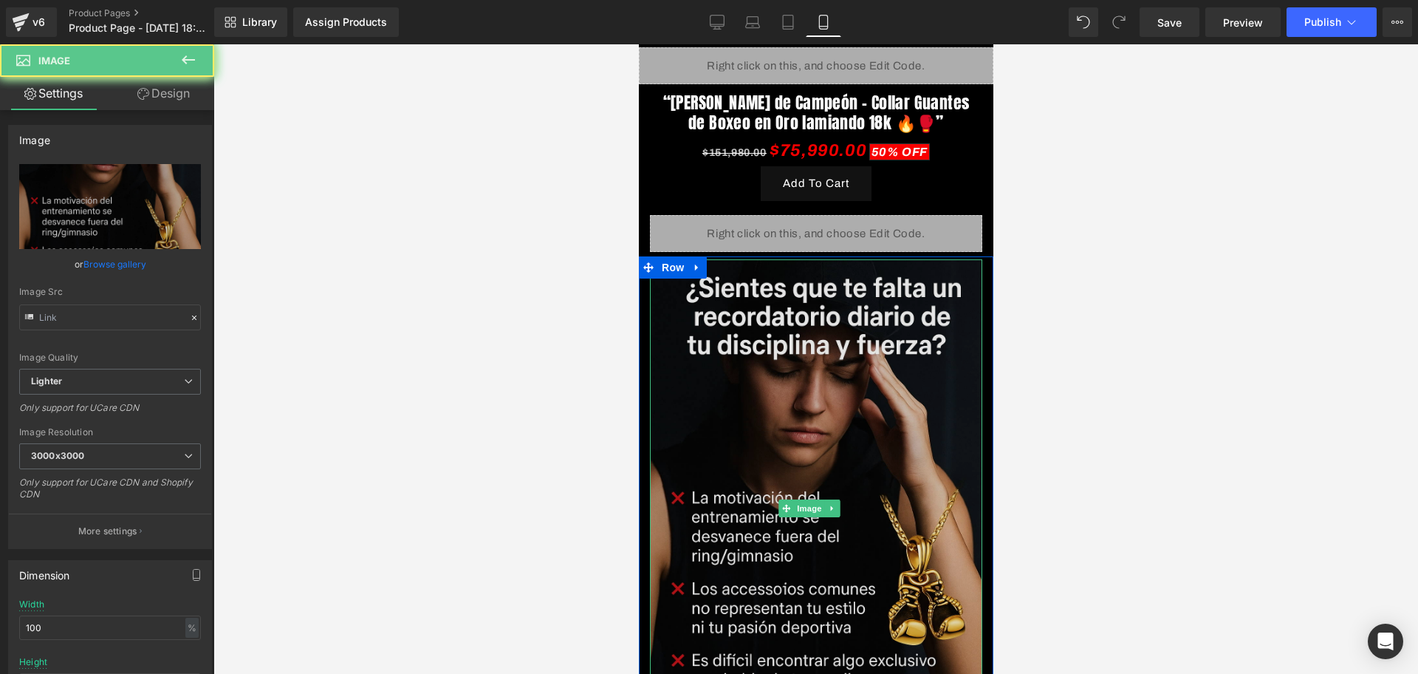
type input "[URL][DOMAIN_NAME][DATE]"
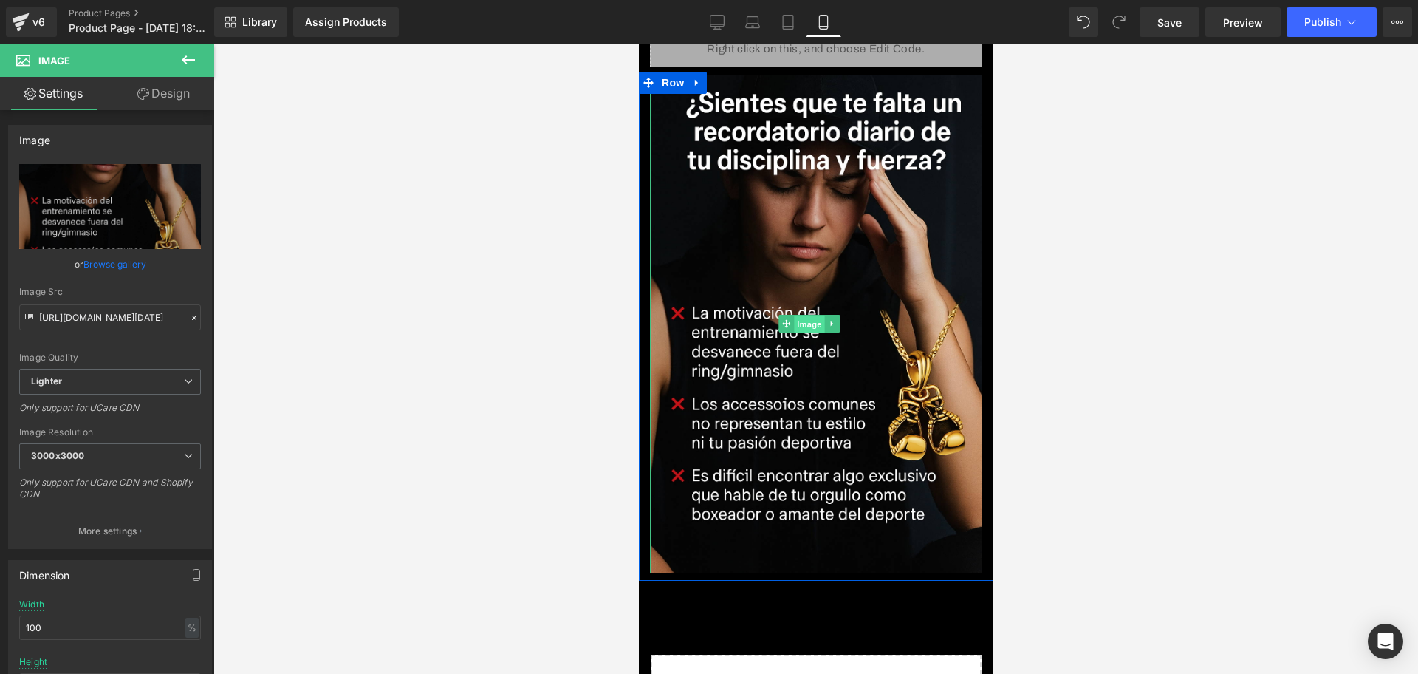
click at [795, 315] on span "Image" at bounding box center [808, 324] width 31 height 18
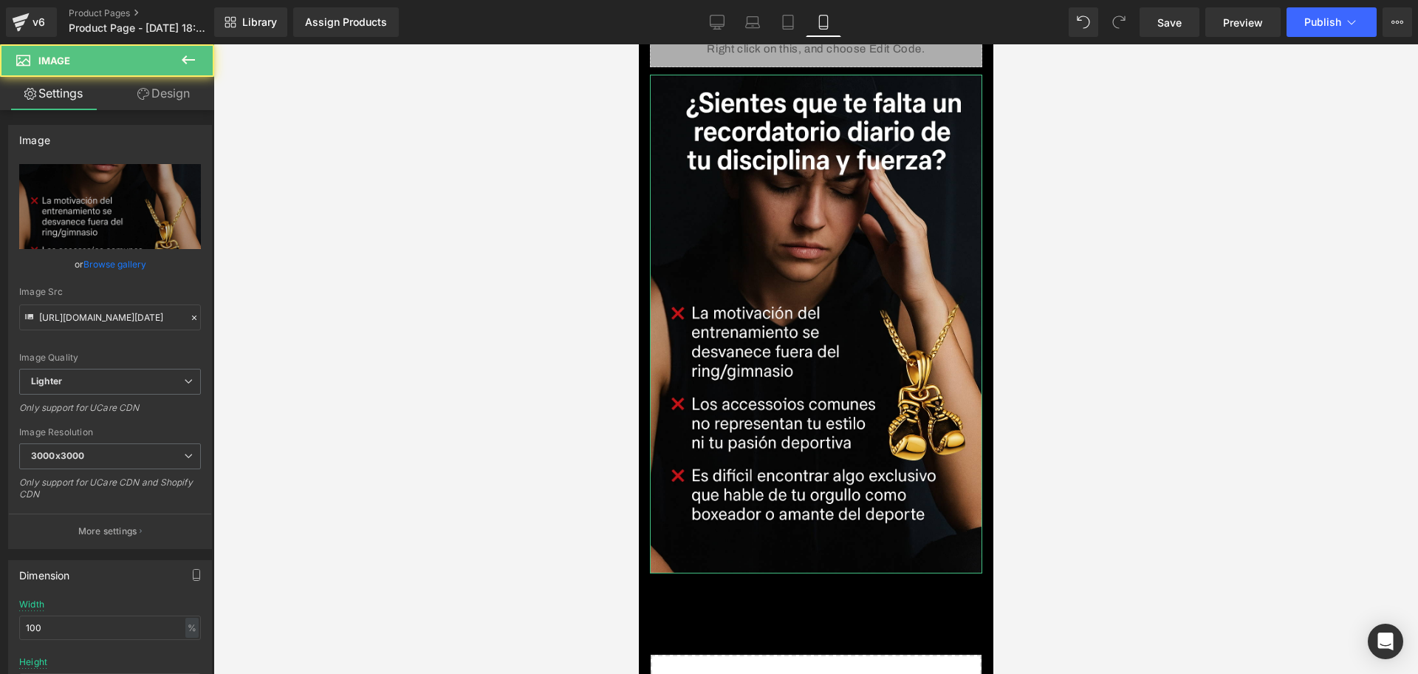
click at [175, 109] on div "Settings Design Image [URL][DOMAIN_NAME][DATE] Replace Image Upload image or Br…" at bounding box center [107, 395] width 214 height 637
click at [165, 92] on link "Design" at bounding box center [163, 93] width 107 height 33
click at [0, 0] on div "Spacing" at bounding box center [0, 0] width 0 height 0
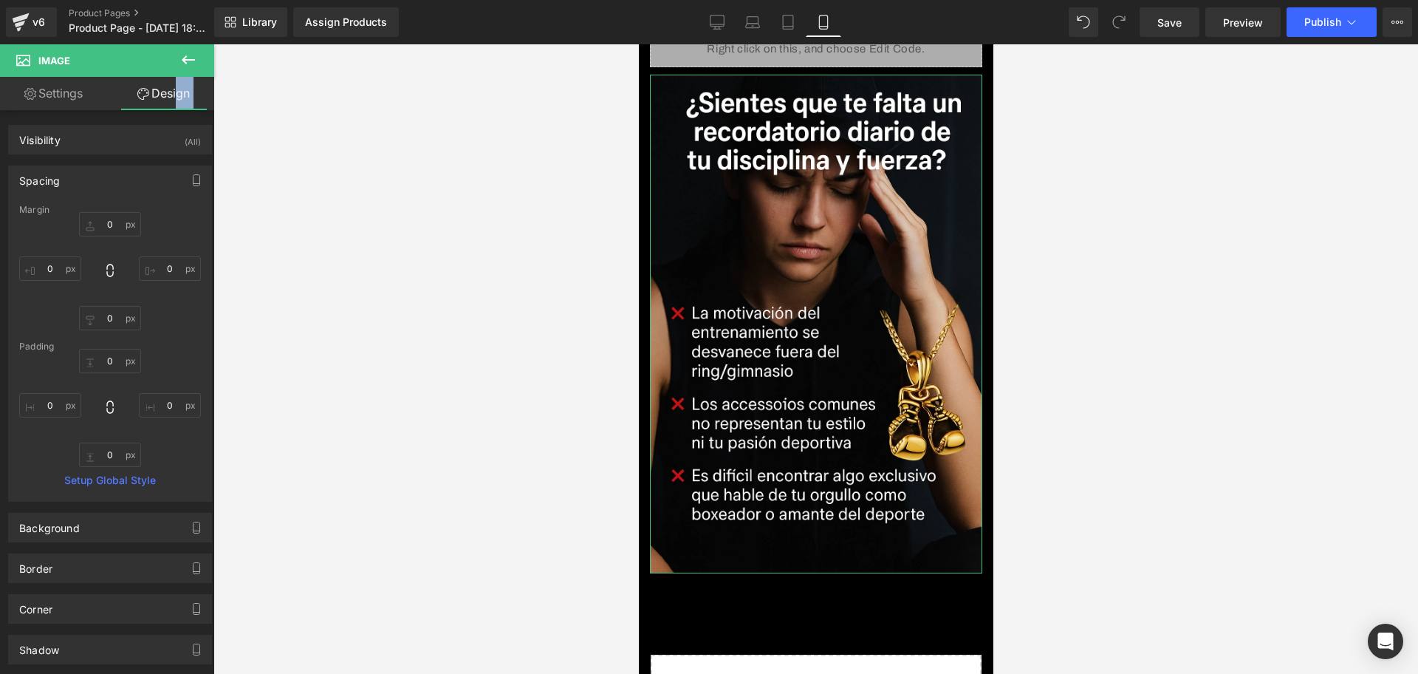
type input "0"
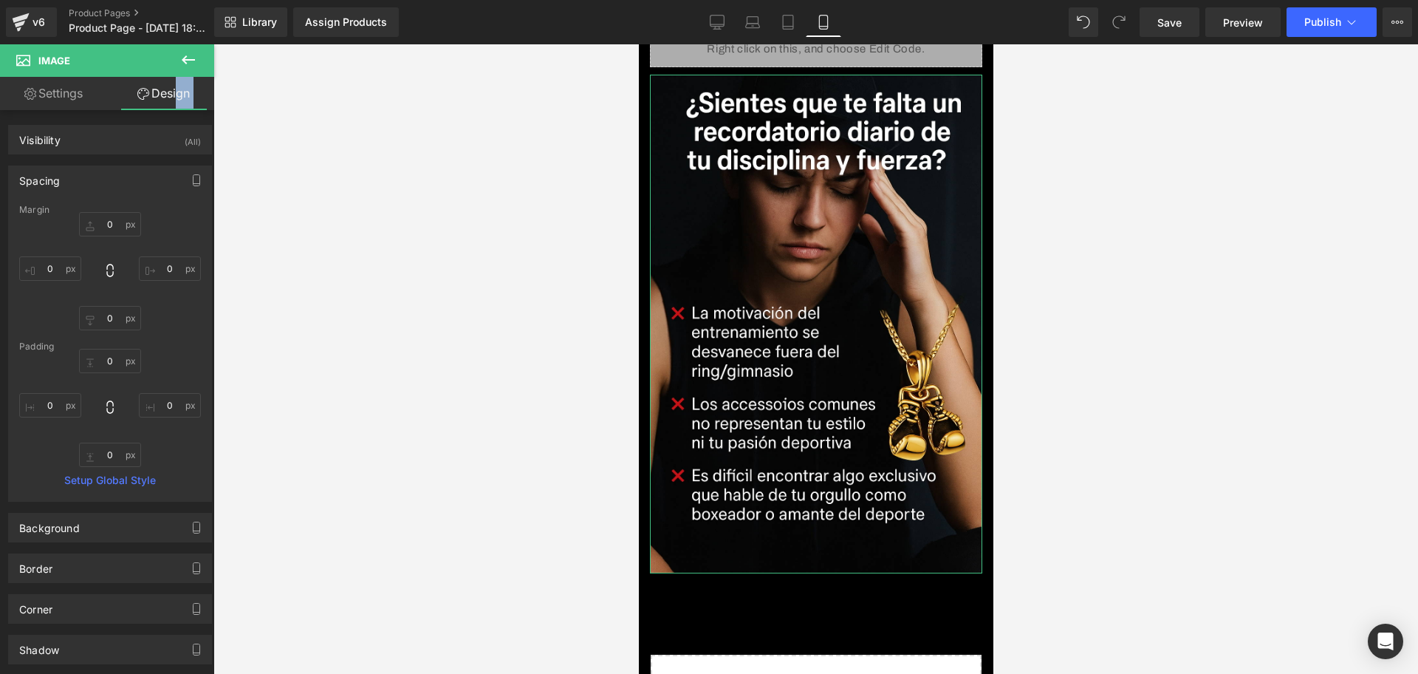
type input "0"
click at [61, 261] on input "0" at bounding box center [50, 268] width 62 height 24
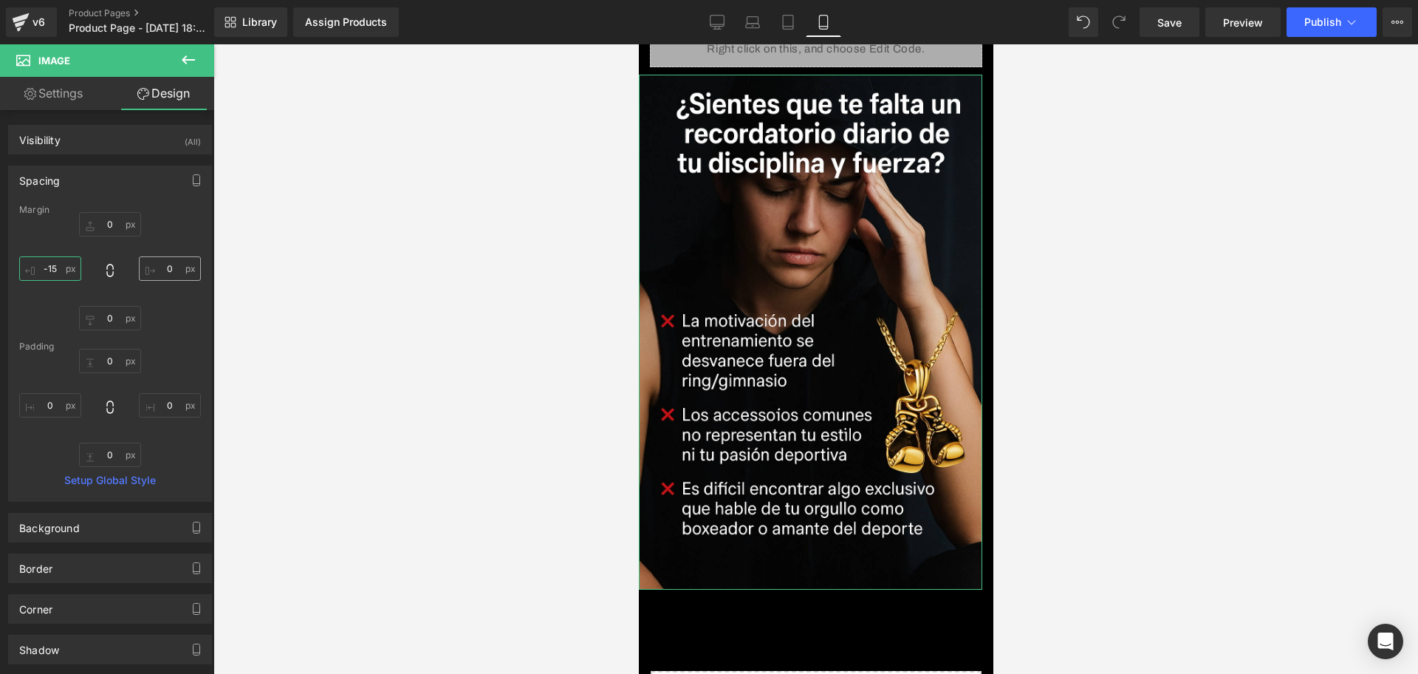
type input "-15"
click at [169, 271] on input "0" at bounding box center [170, 268] width 62 height 24
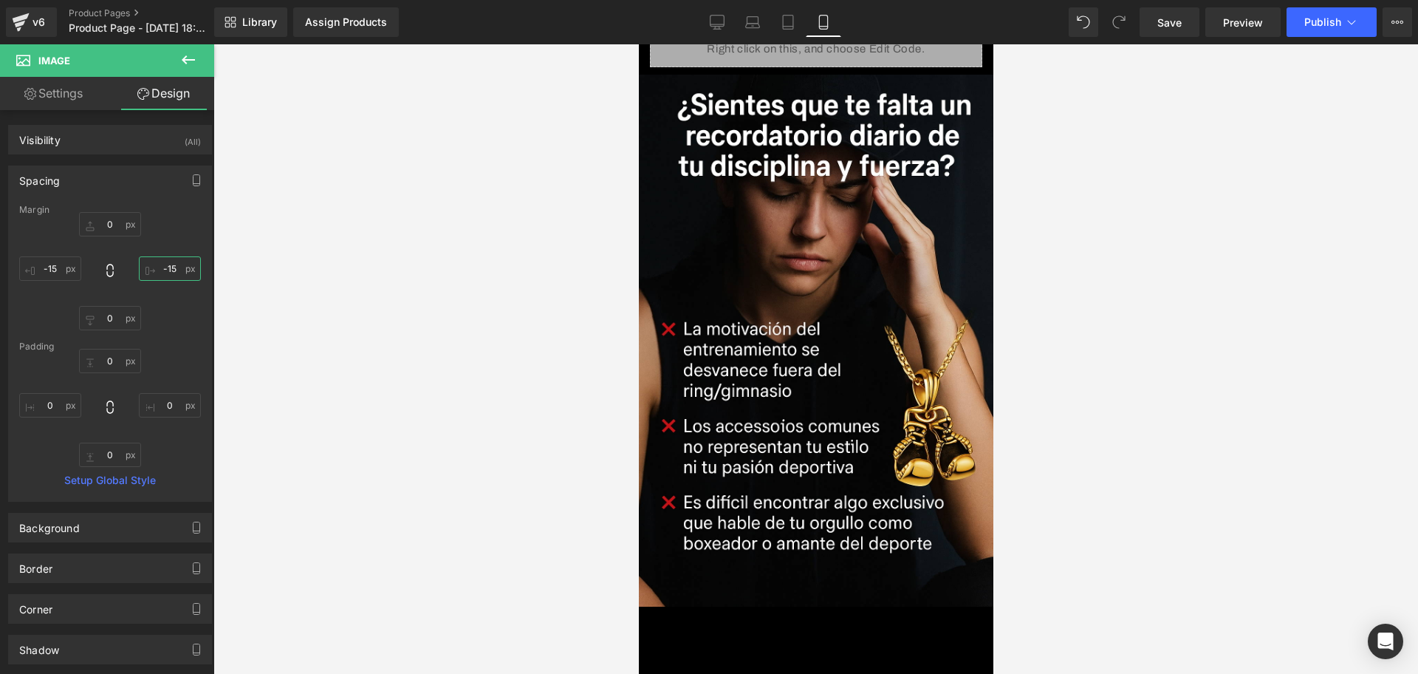
type input "-15"
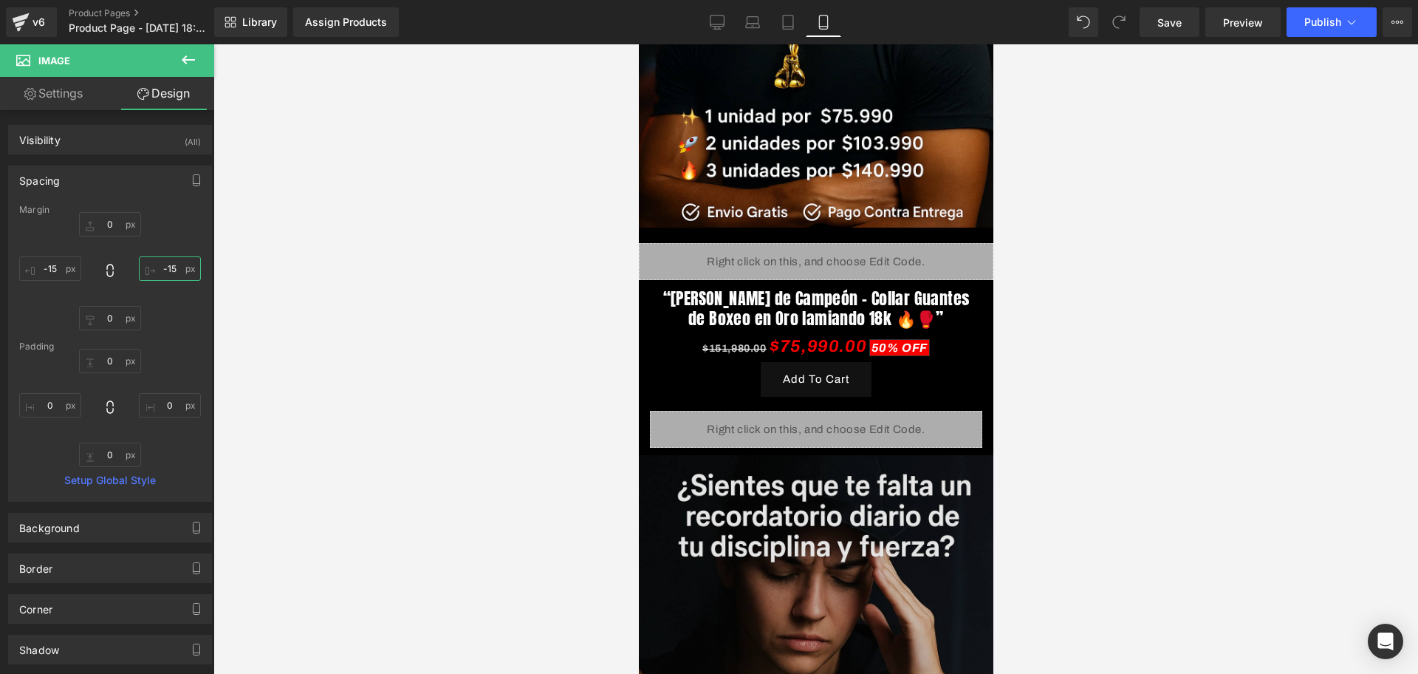
scroll to position [527, 0]
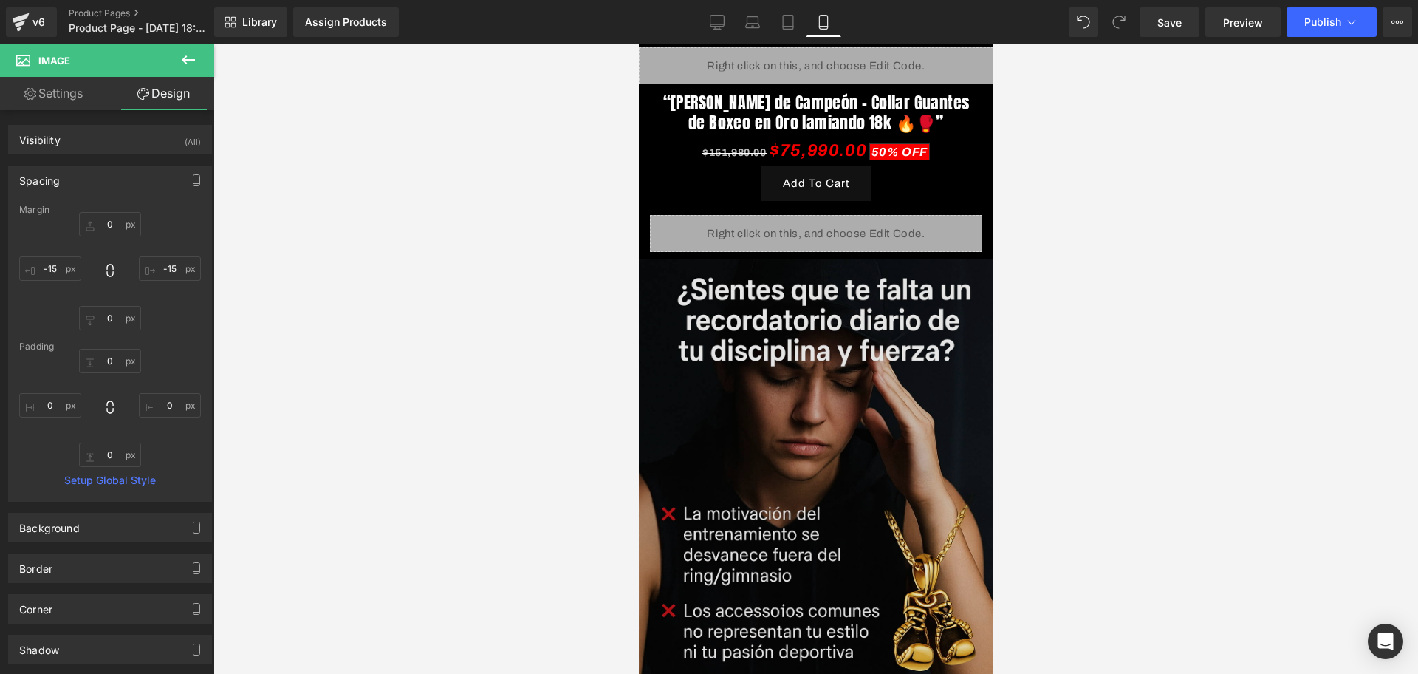
click at [739, 333] on img at bounding box center [815, 525] width 355 height 532
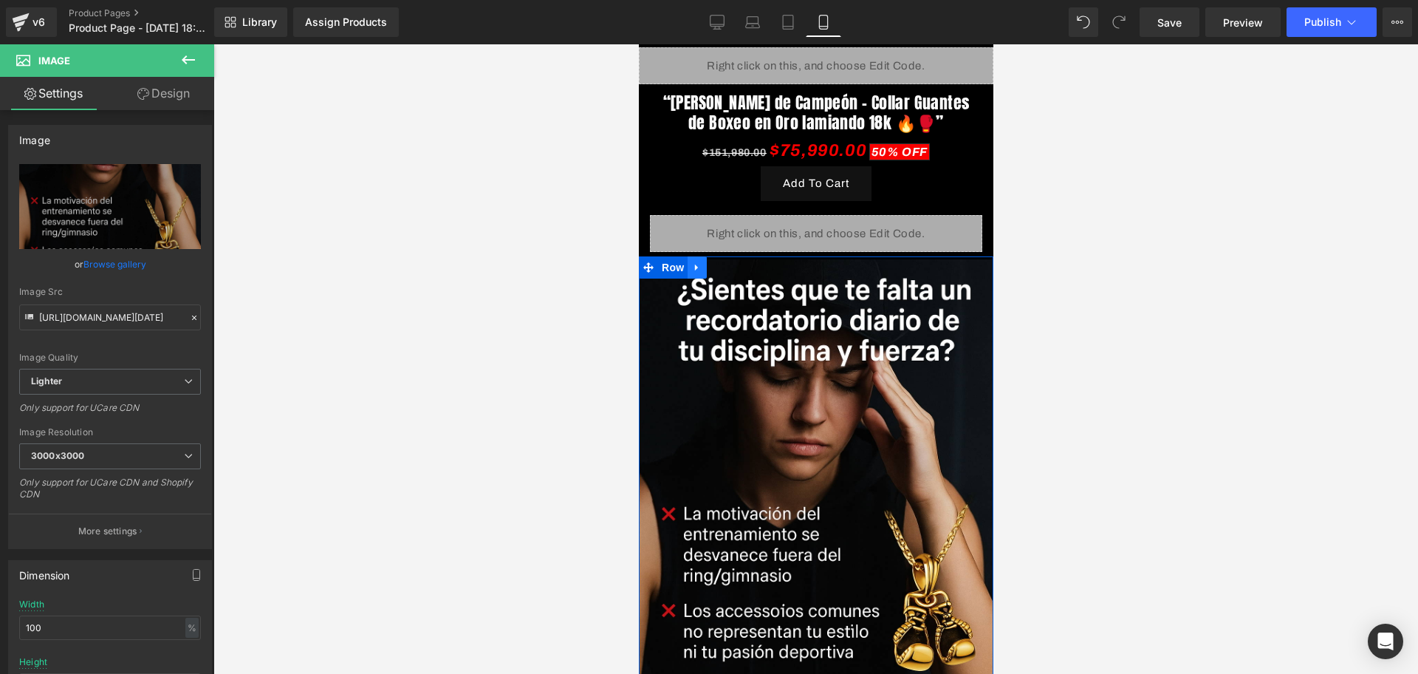
click at [701, 261] on icon at bounding box center [696, 266] width 10 height 11
click at [723, 256] on link at bounding box center [715, 267] width 19 height 22
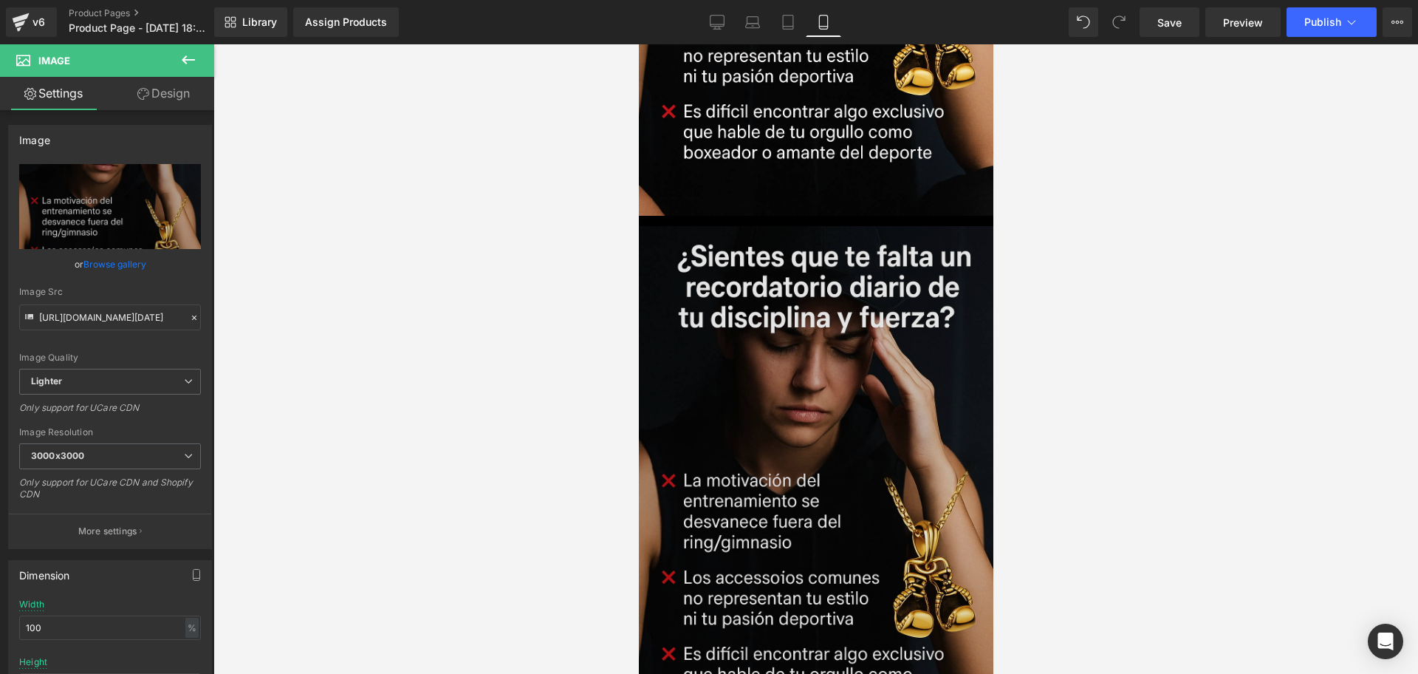
scroll to position [1180, 0]
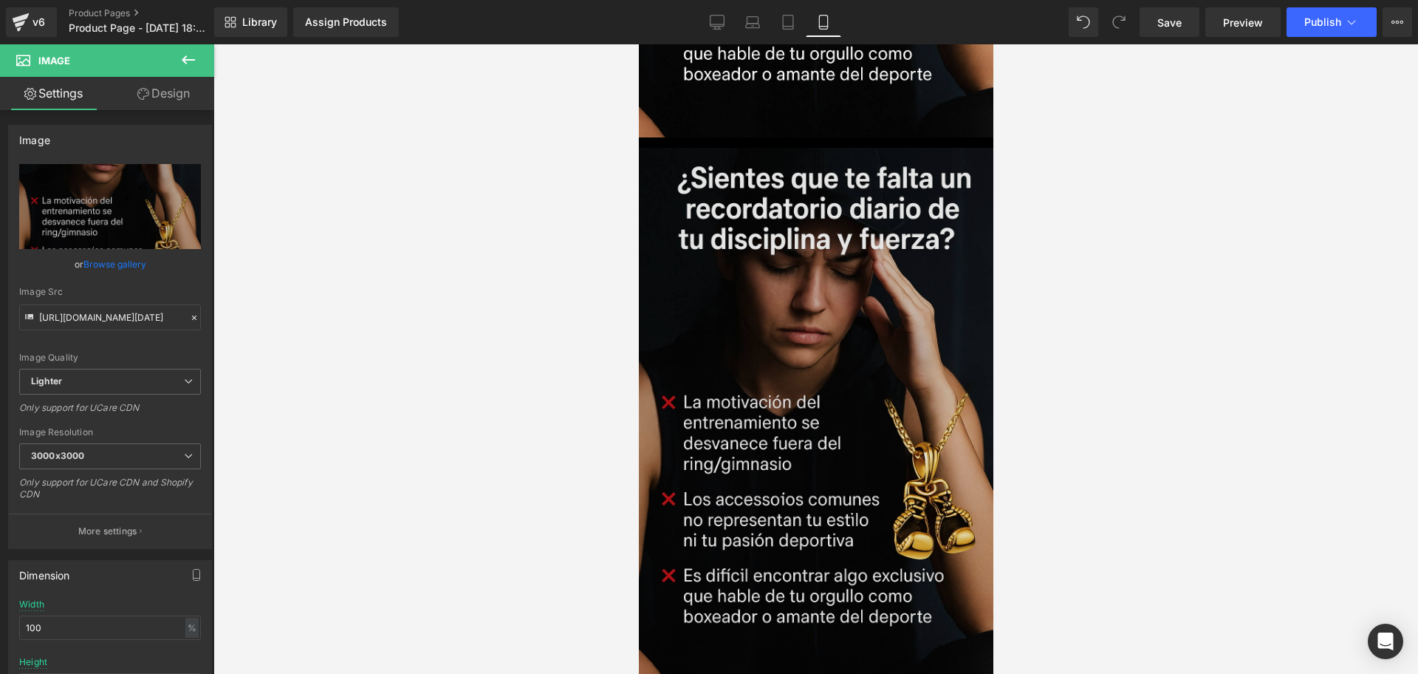
click at [760, 305] on img at bounding box center [815, 414] width 355 height 532
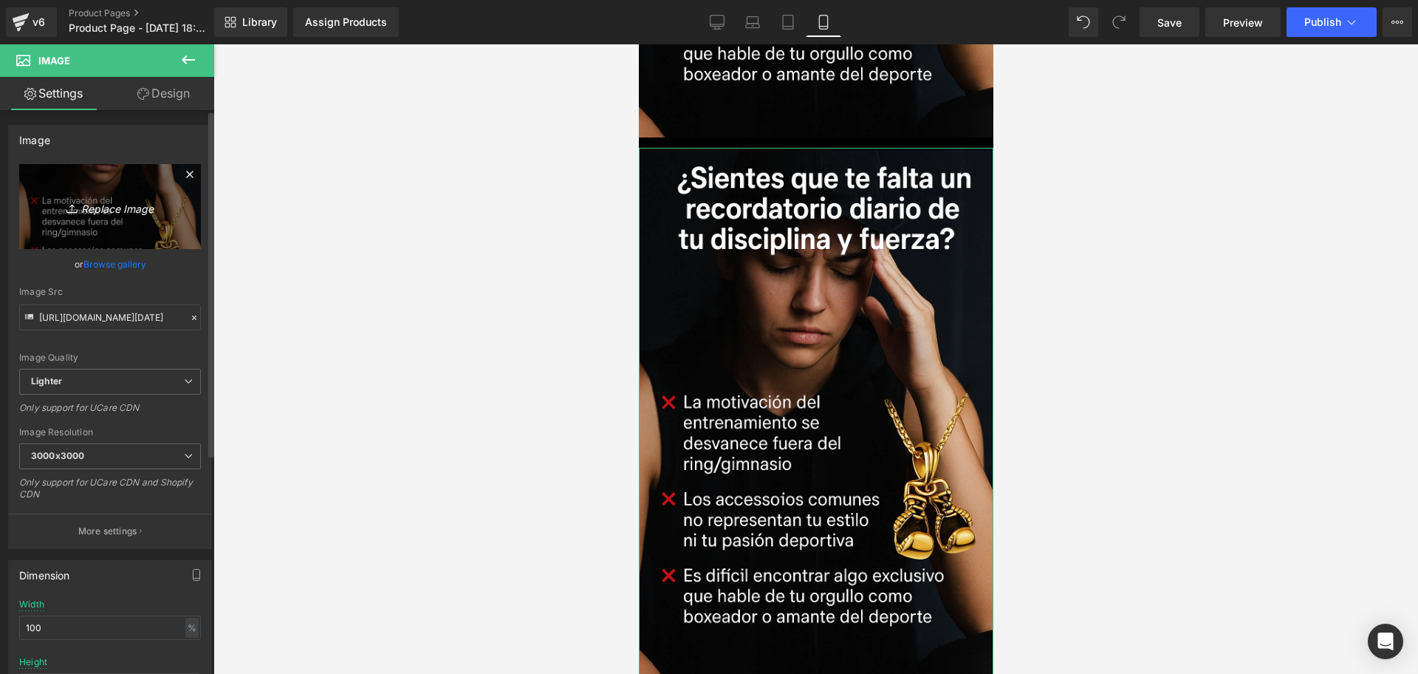
click at [121, 194] on link "Replace Image" at bounding box center [110, 206] width 182 height 85
type input "C:\fakepath\ChatGPT Image [DATE], 07_32_34 p.m..png"
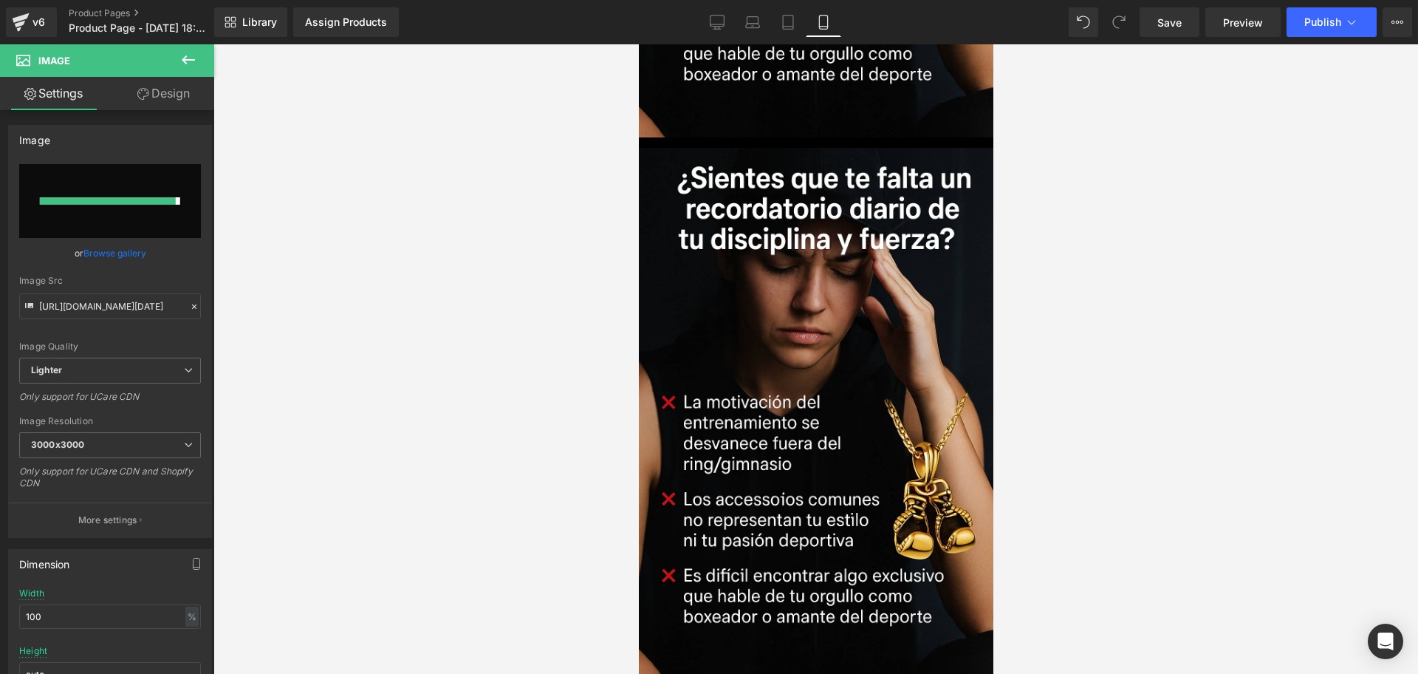
type input "[URL][DOMAIN_NAME][DATE]"
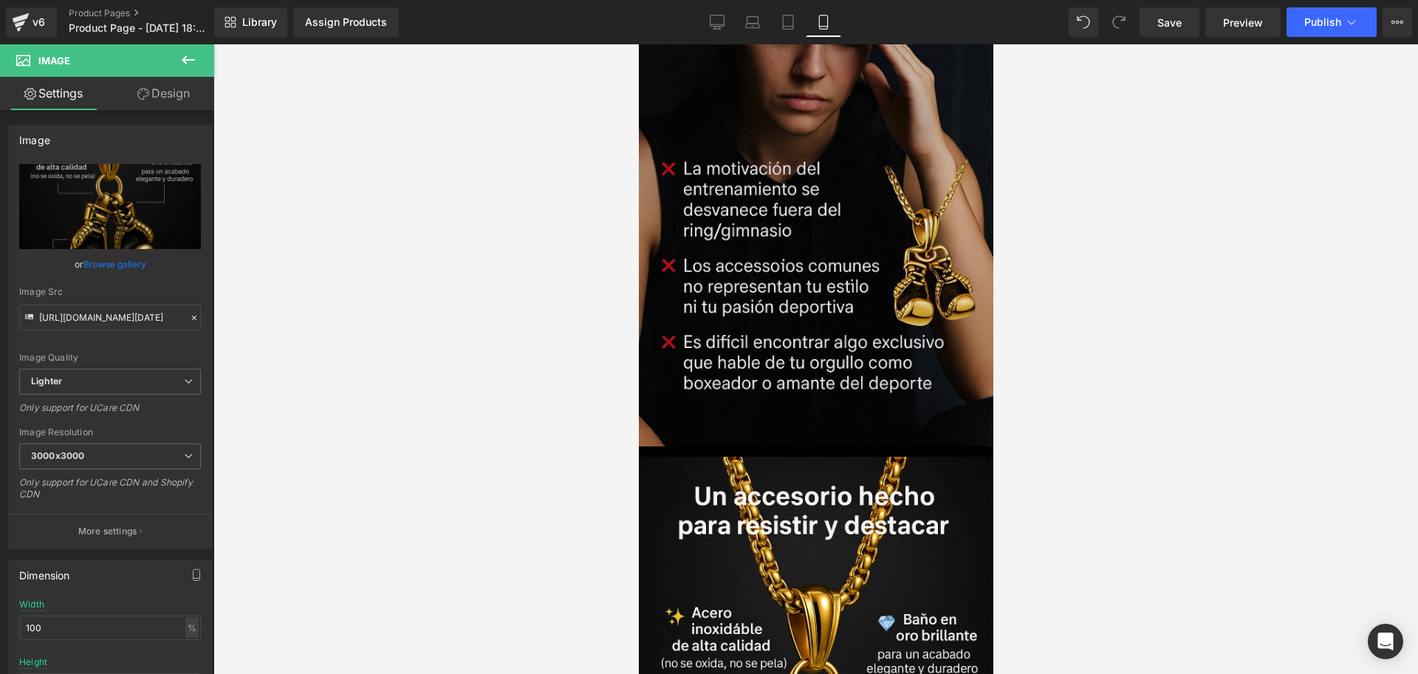
scroll to position [903, 0]
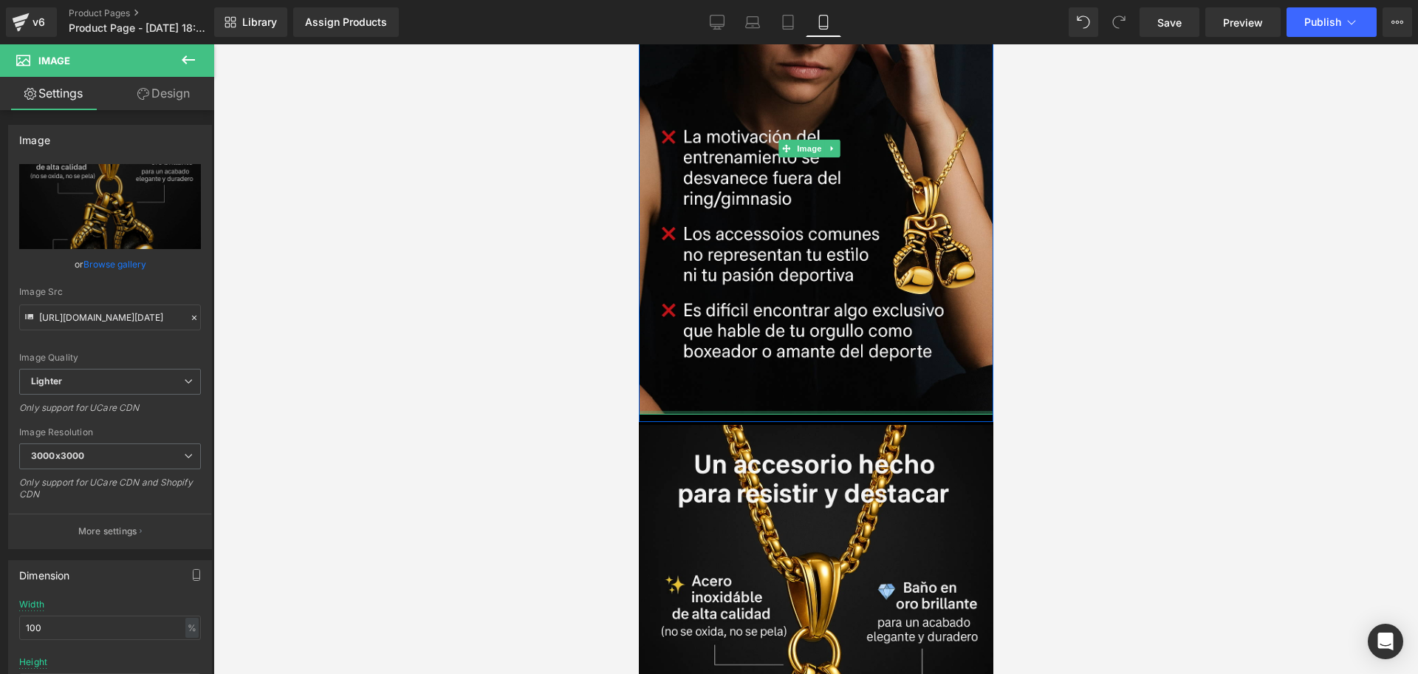
click at [797, 360] on div "Image" at bounding box center [815, 149] width 355 height 532
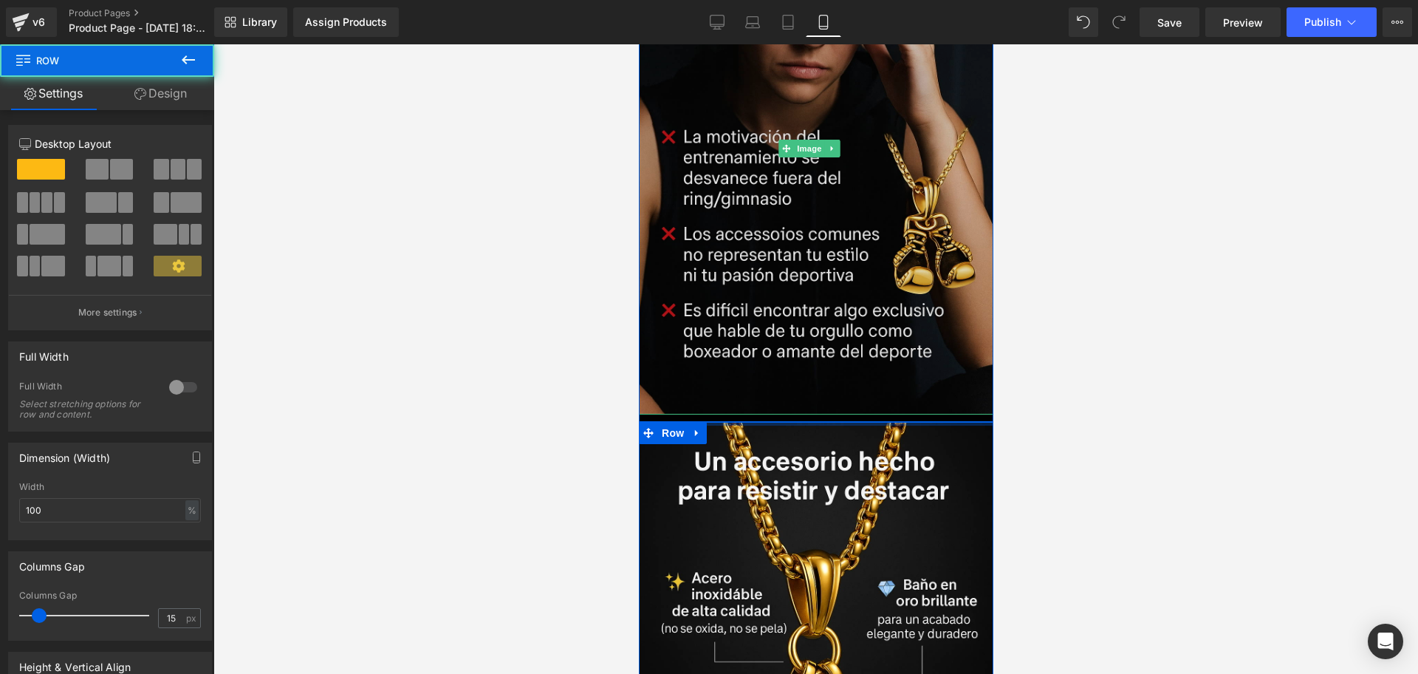
click at [775, 366] on div "Image Row Liquid Row “[PERSON_NAME] de Campeón – Collar Guantes de Boxeo en Oro…" at bounding box center [815, 179] width 355 height 2036
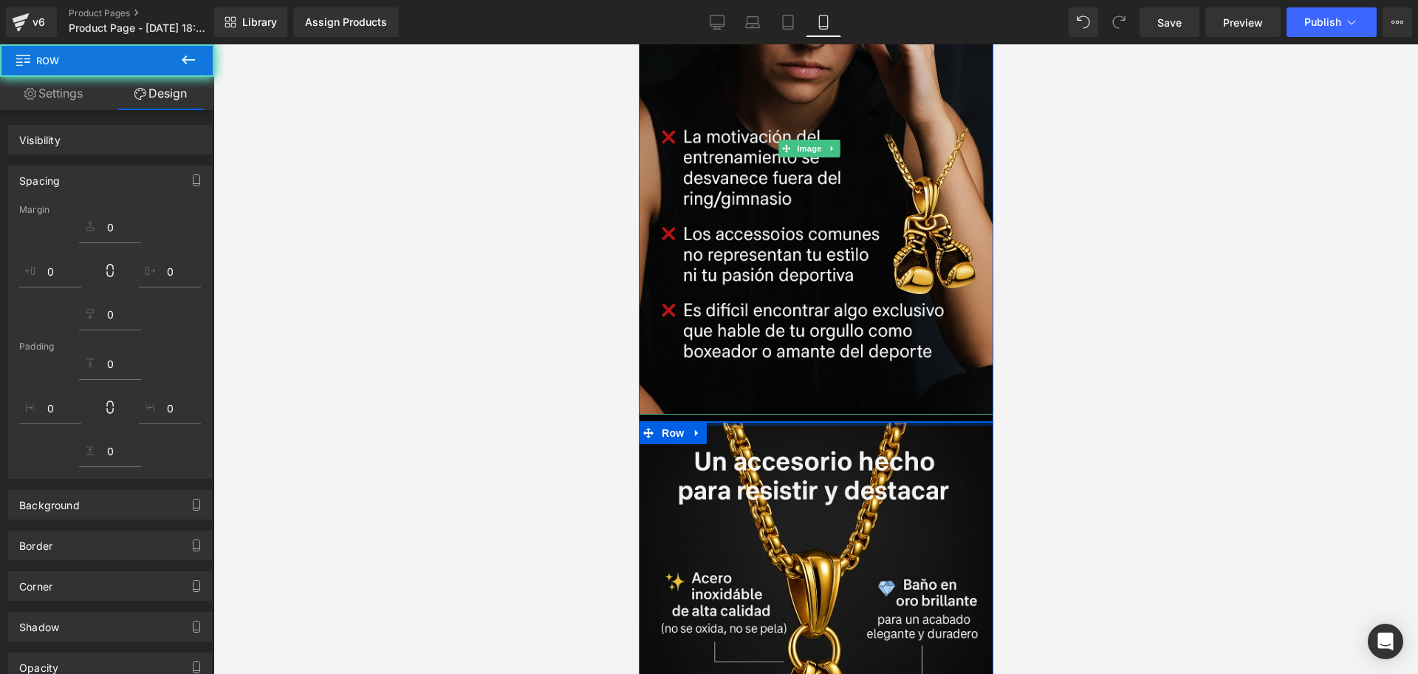
click at [1064, 374] on div at bounding box center [815, 358] width 1205 height 629
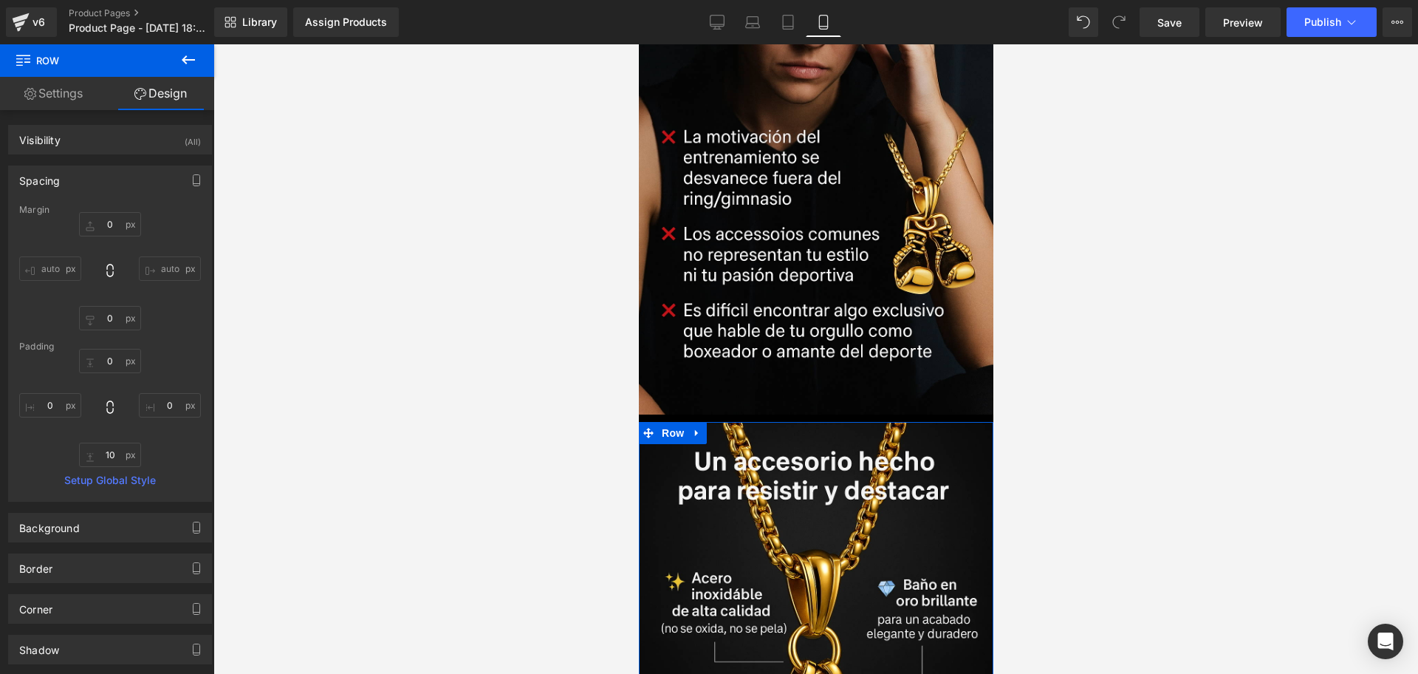
type input "0"
type input "10"
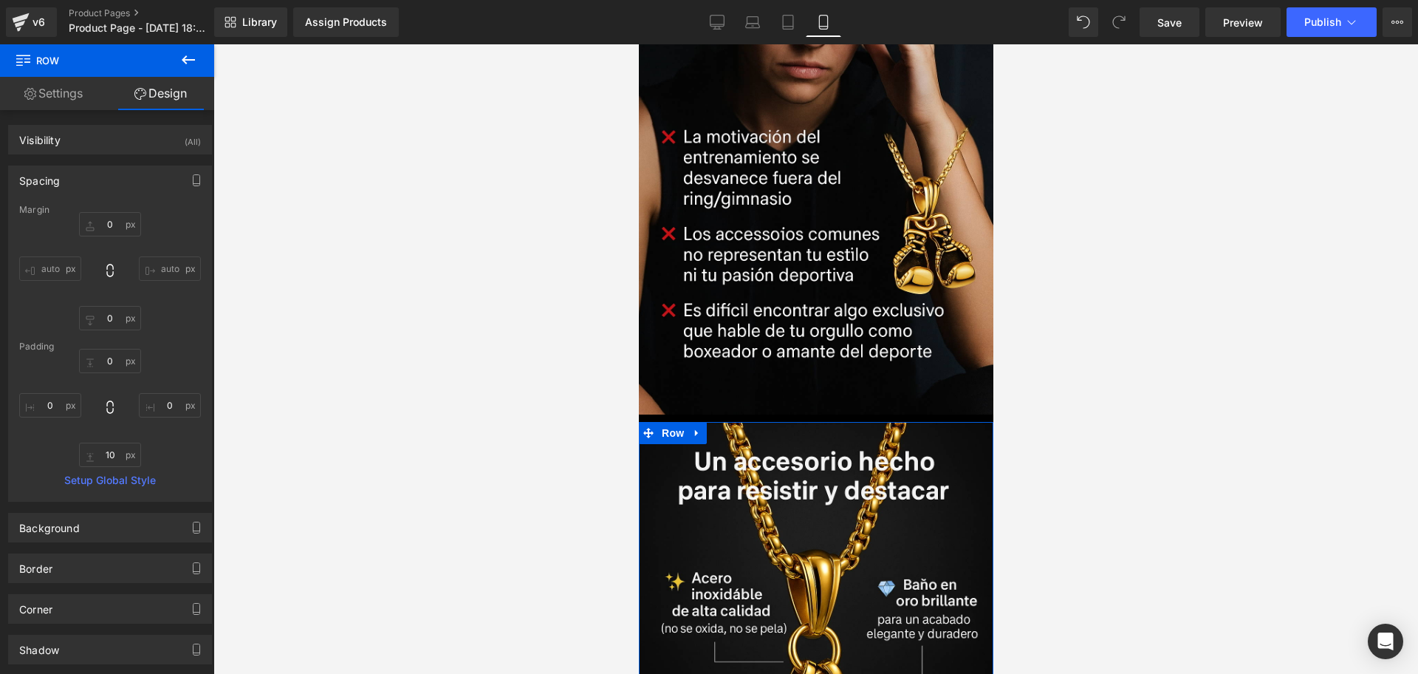
type input "0"
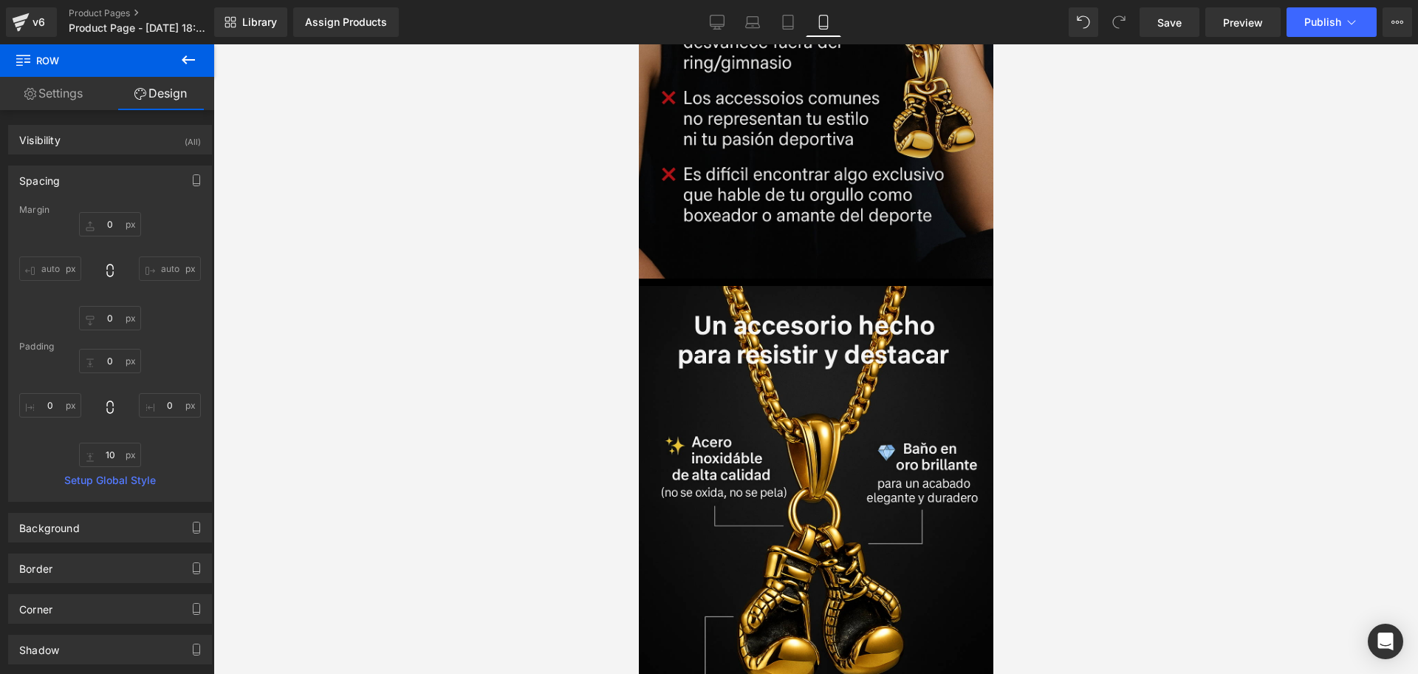
scroll to position [1088, 0]
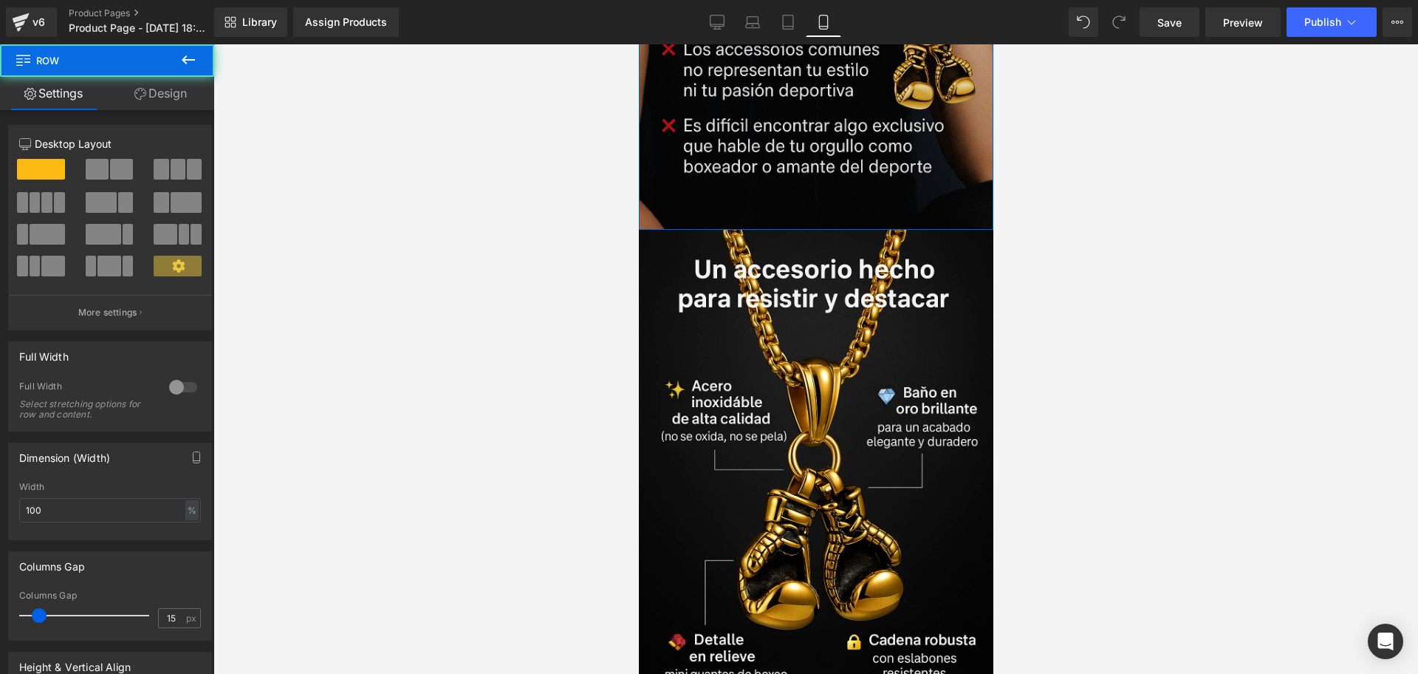
click at [1405, 230] on div at bounding box center [815, 358] width 1205 height 629
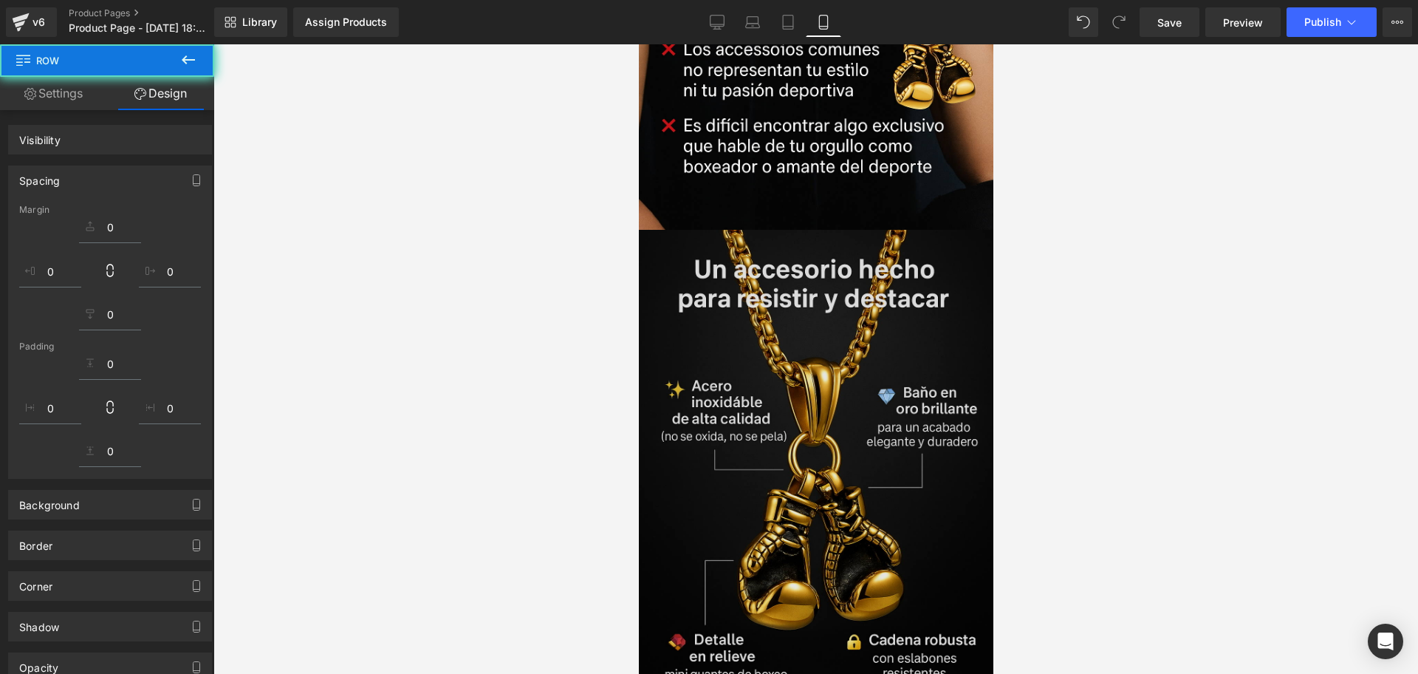
click at [847, 239] on img at bounding box center [815, 496] width 355 height 532
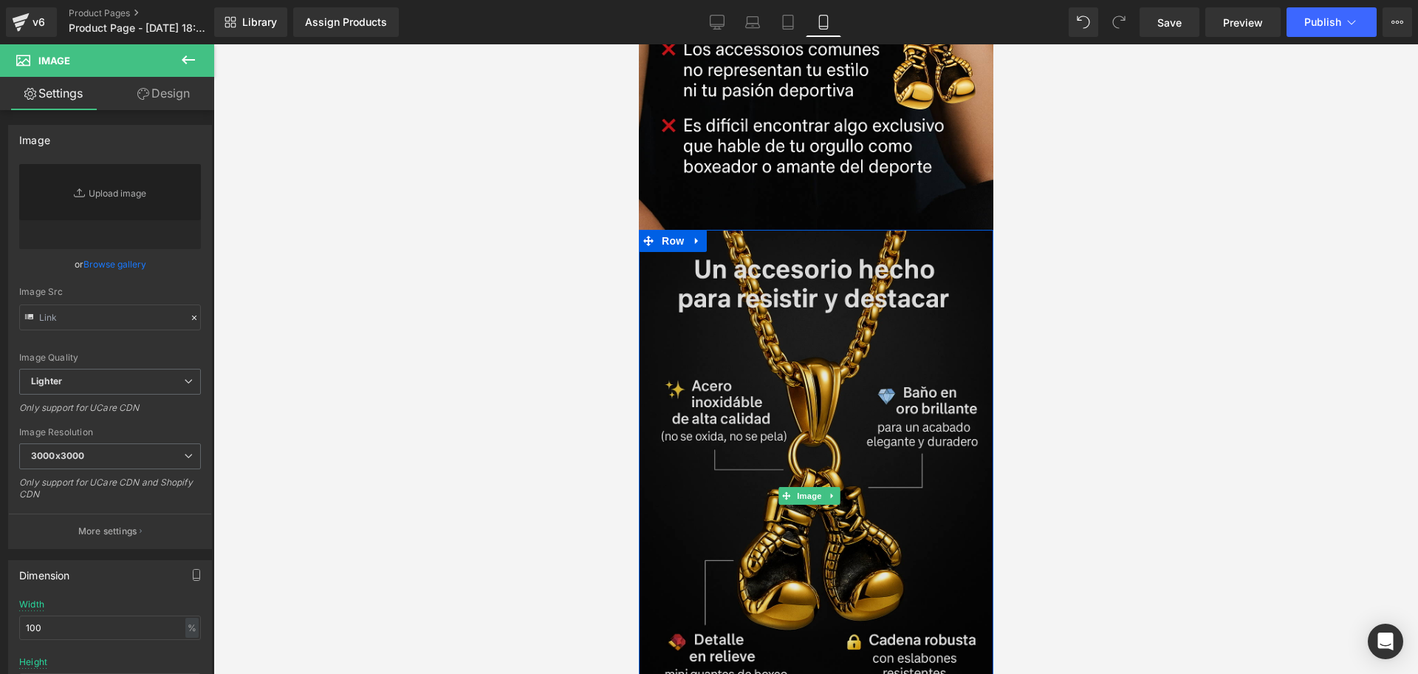
type input "[URL][DOMAIN_NAME][DATE]"
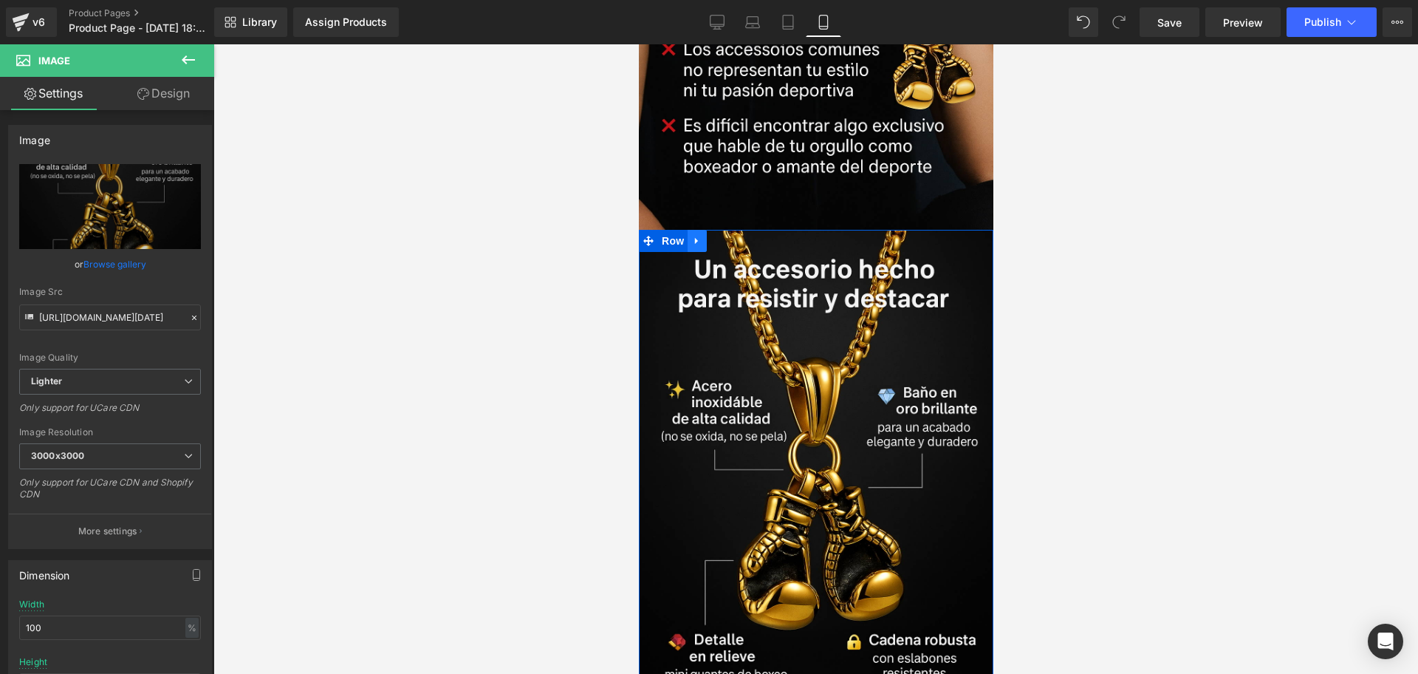
click at [696, 235] on icon at bounding box center [696, 240] width 10 height 11
click at [718, 236] on icon at bounding box center [715, 241] width 10 height 10
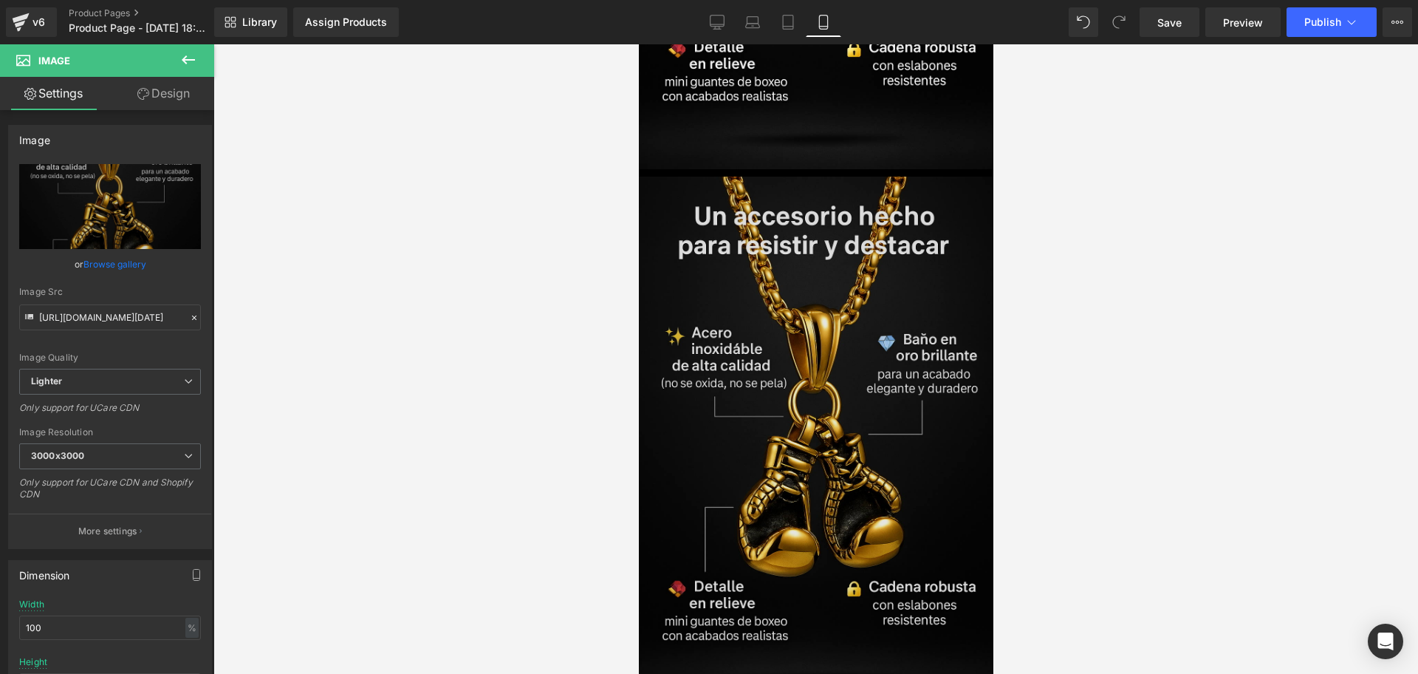
scroll to position [1691, 0]
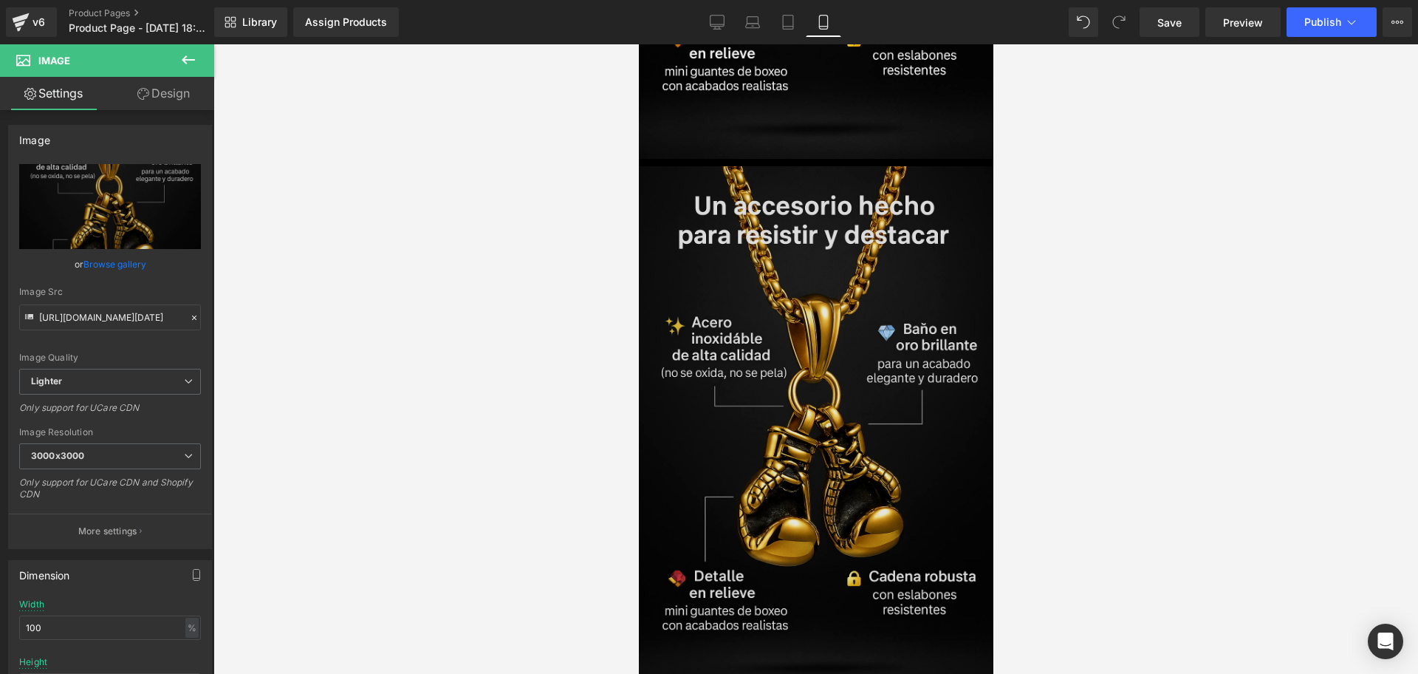
click at [888, 317] on img at bounding box center [815, 432] width 355 height 532
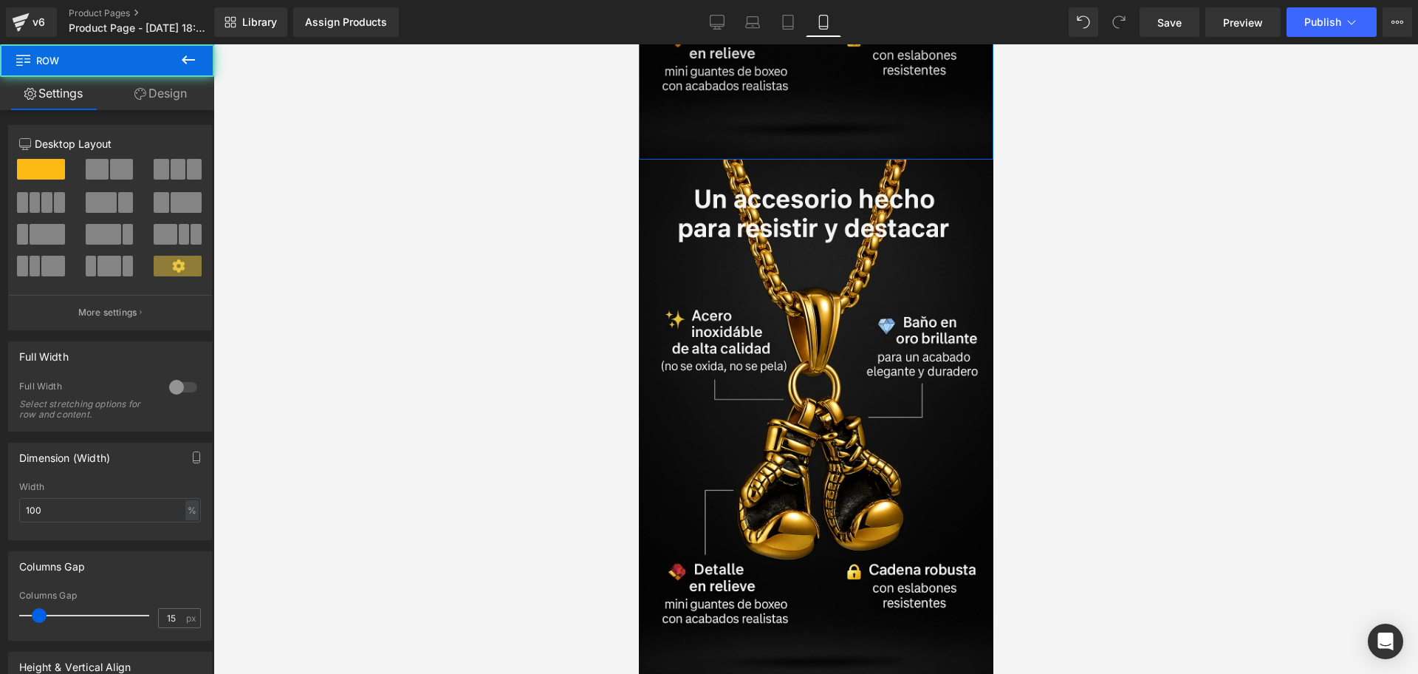
drag, startPoint x: 657, startPoint y: 94, endPoint x: 650, endPoint y: 89, distance: 8.0
click at [1166, 191] on div at bounding box center [815, 358] width 1205 height 629
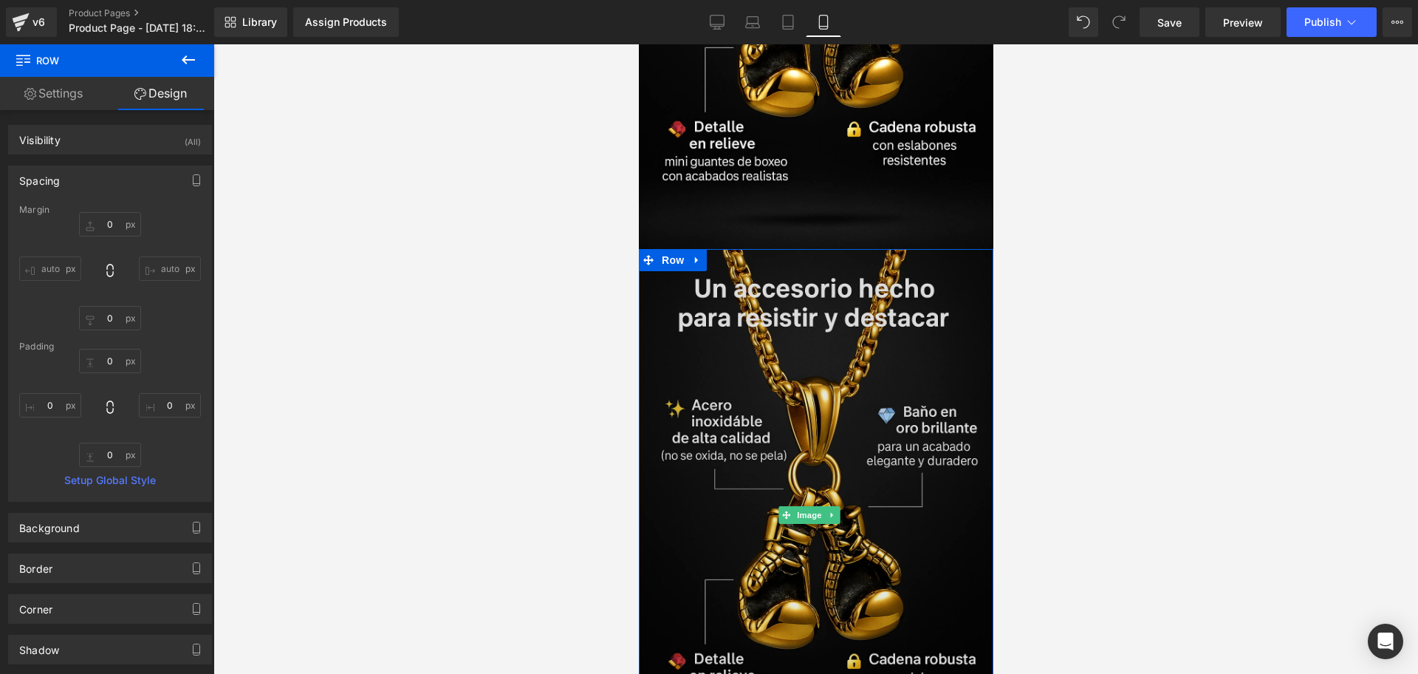
scroll to position [1506, 0]
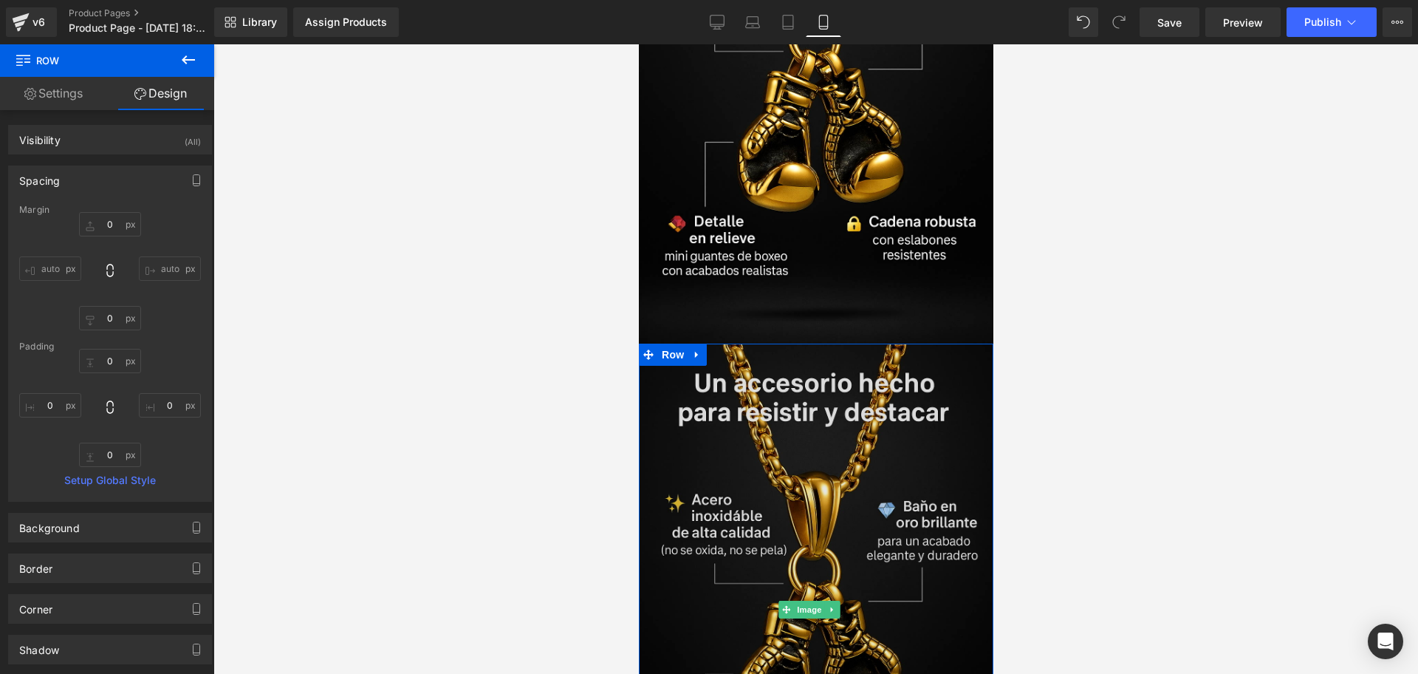
click at [781, 372] on img at bounding box center [815, 609] width 355 height 532
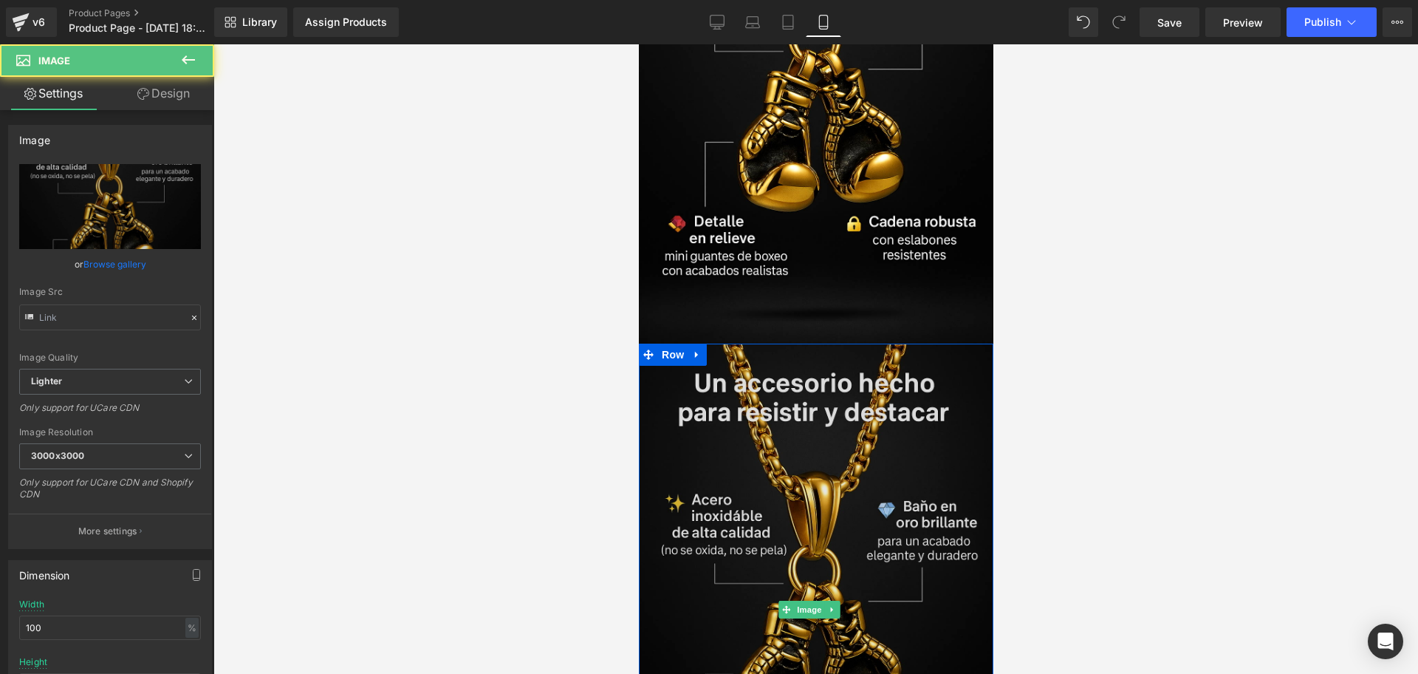
type input "[URL][DOMAIN_NAME][DATE]"
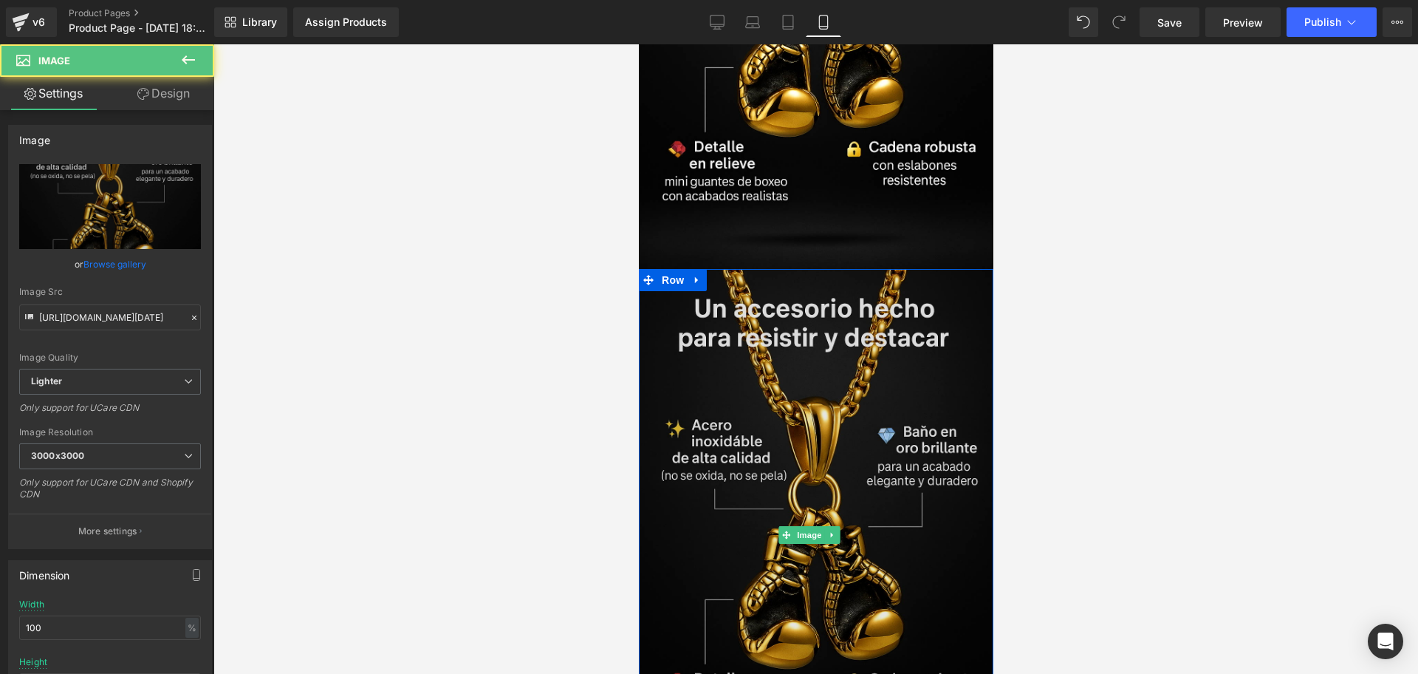
scroll to position [1783, 0]
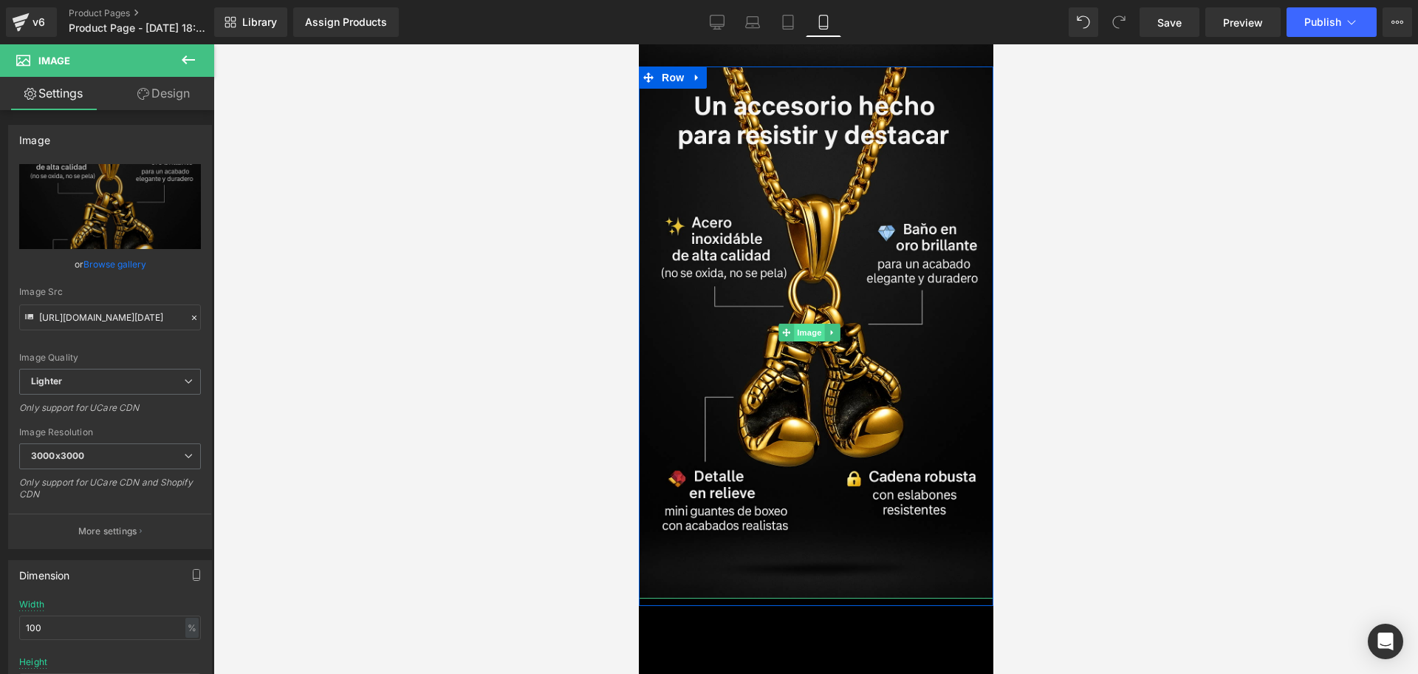
click at [801, 323] on span "Image" at bounding box center [808, 332] width 31 height 18
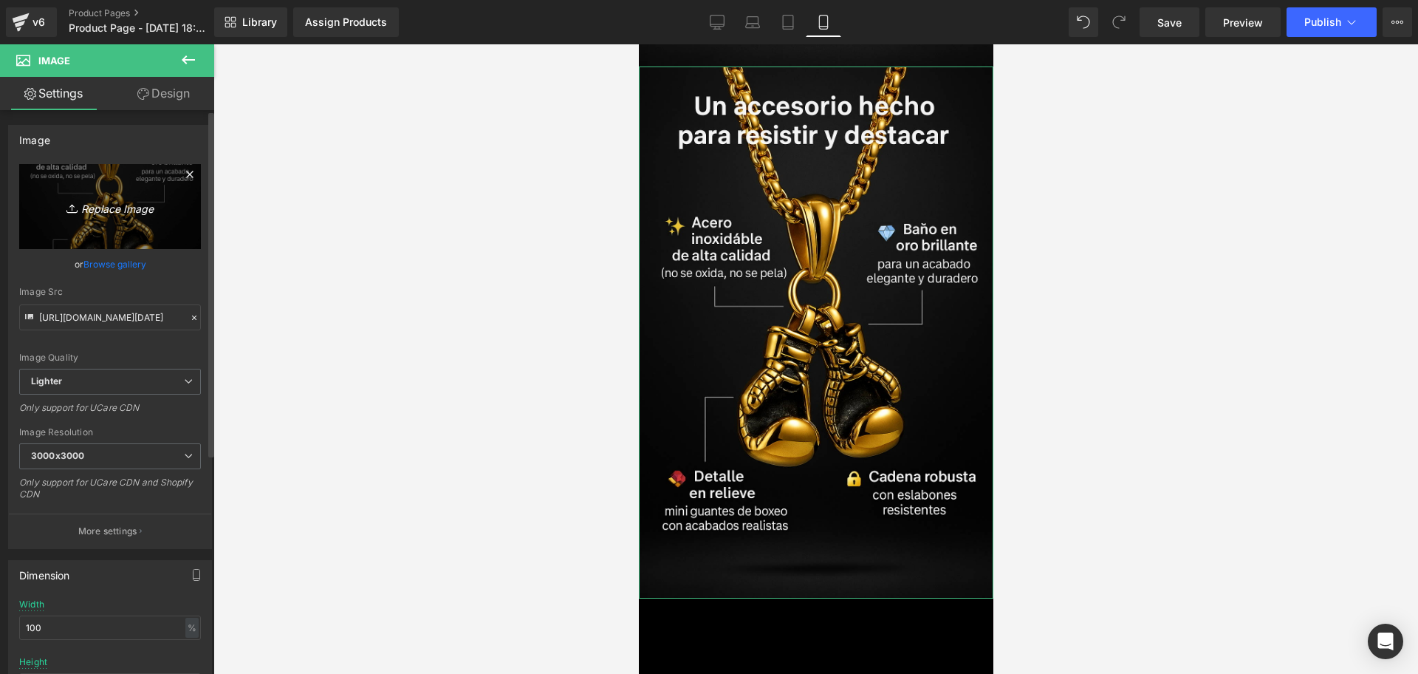
click at [129, 209] on icon "Replace Image" at bounding box center [110, 206] width 118 height 18
type input "C:\fakepath\ChatGPT Image [DATE], 07_36_49 p.m..png"
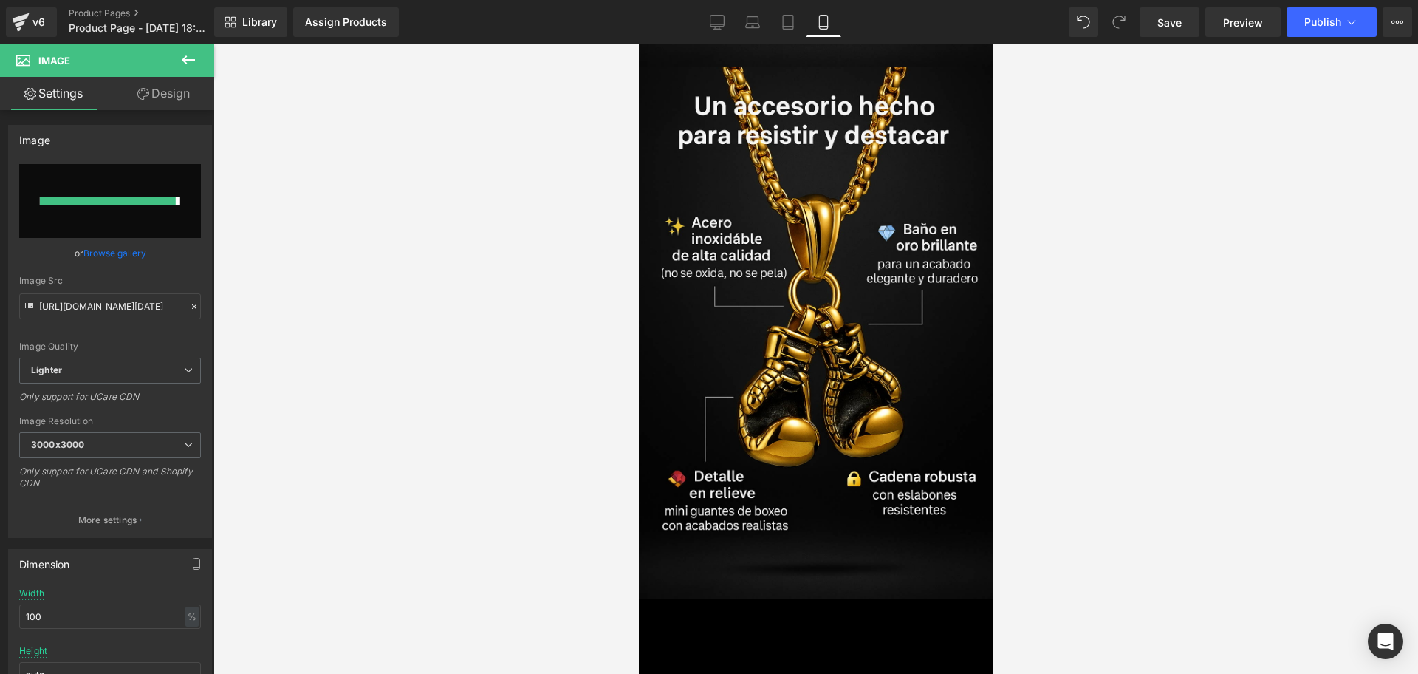
type input "[URL][DOMAIN_NAME][DATE]"
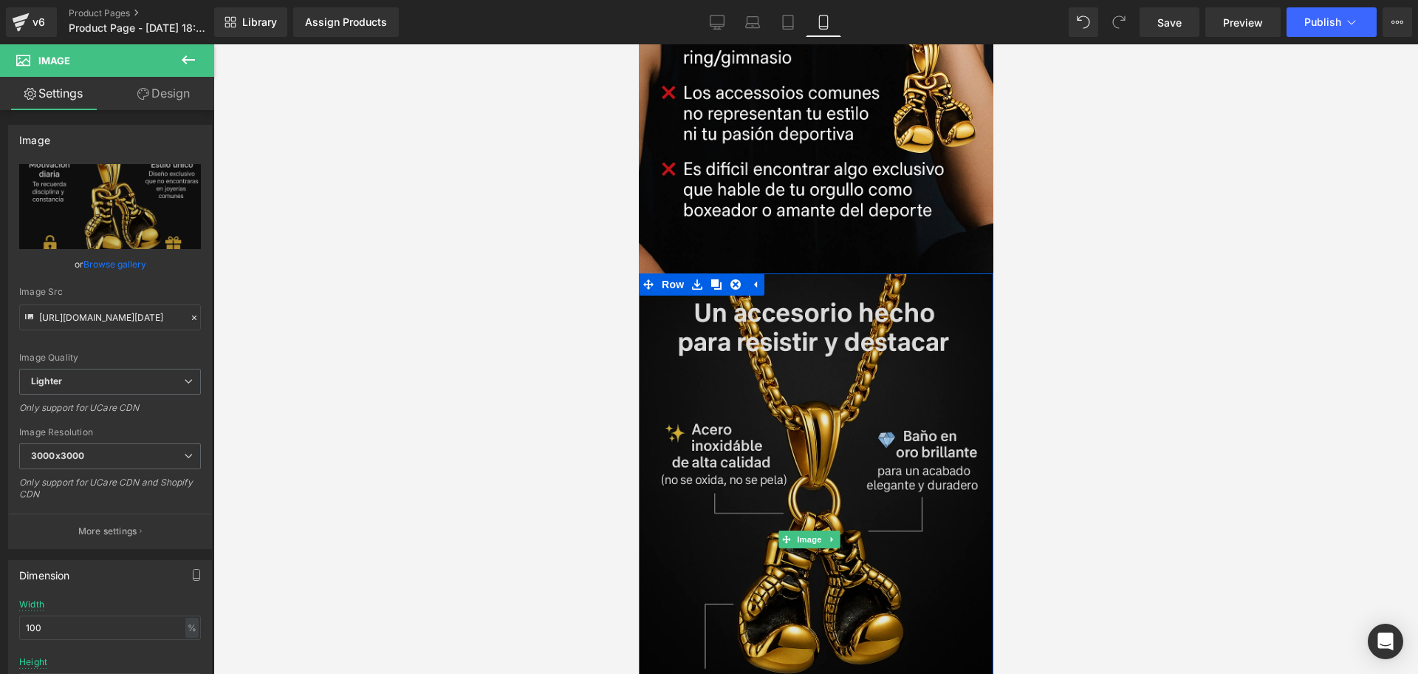
scroll to position [1598, 0]
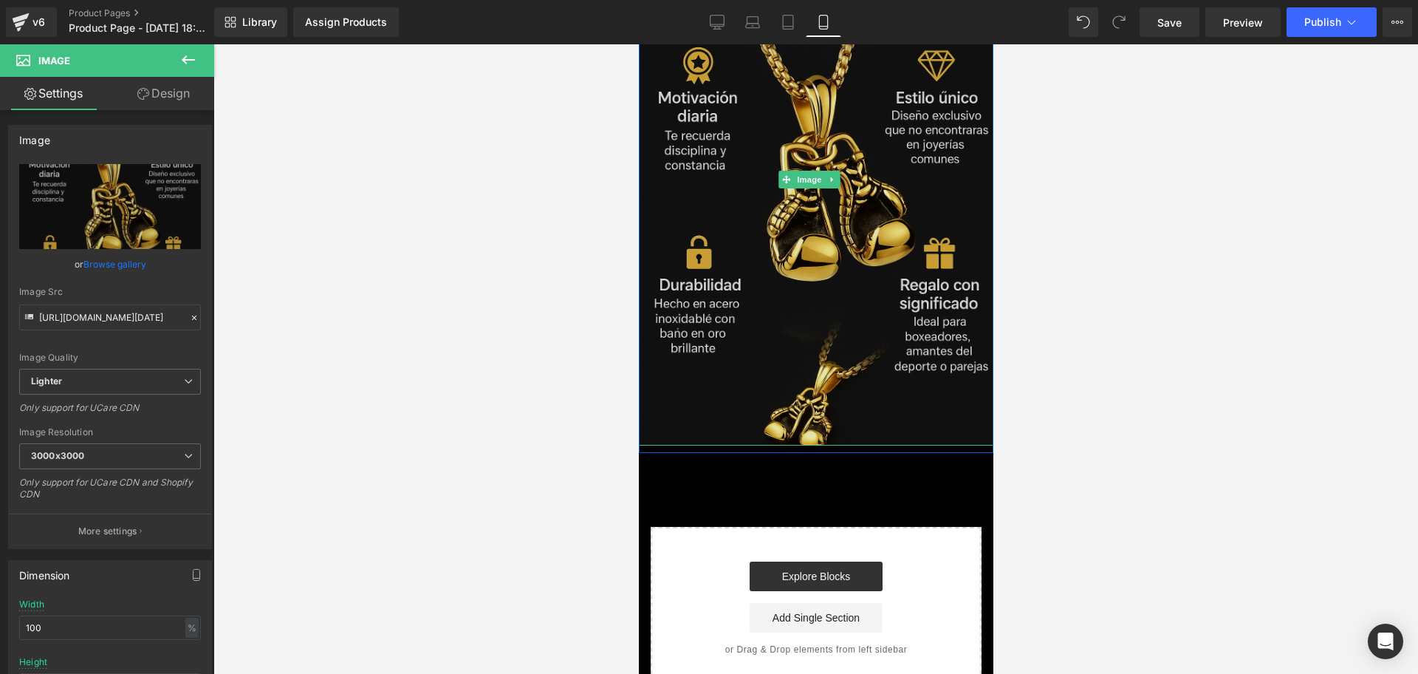
click at [849, 250] on img at bounding box center [815, 180] width 355 height 532
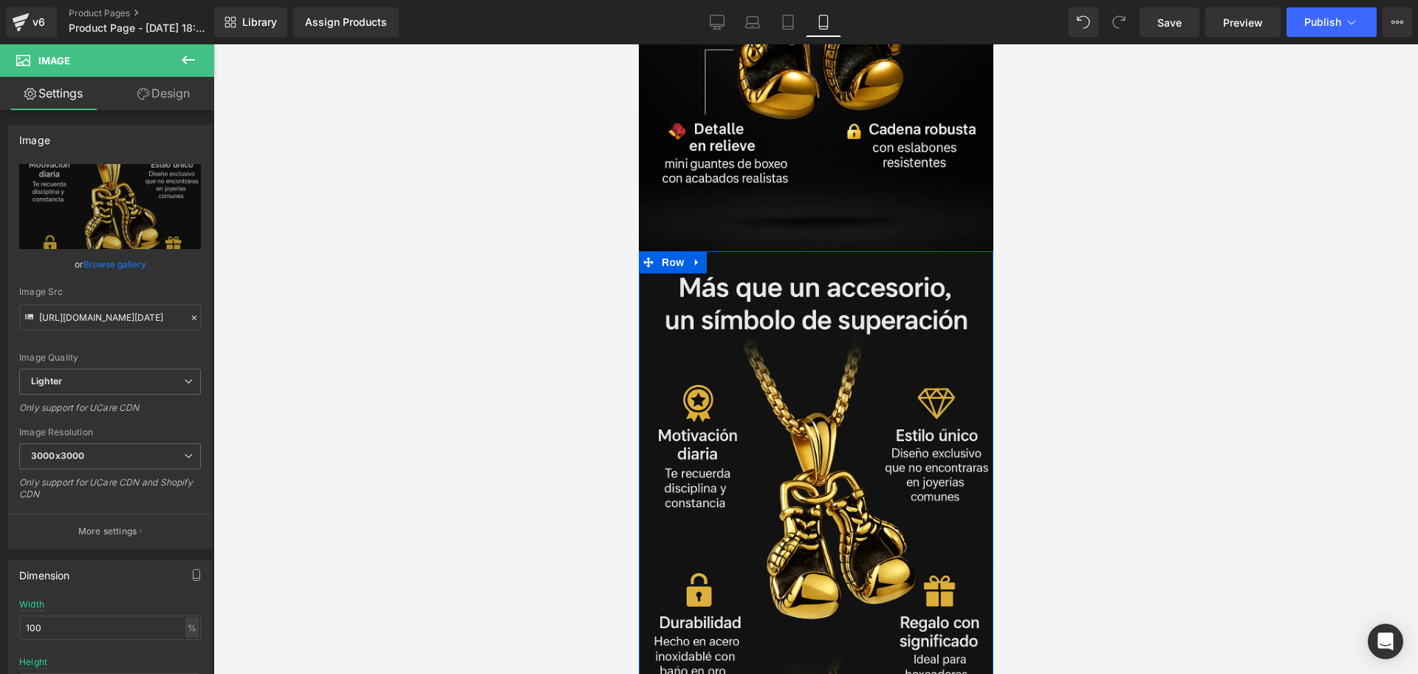
click at [694, 256] on icon at bounding box center [696, 261] width 10 height 11
click at [709, 251] on link at bounding box center [715, 262] width 19 height 22
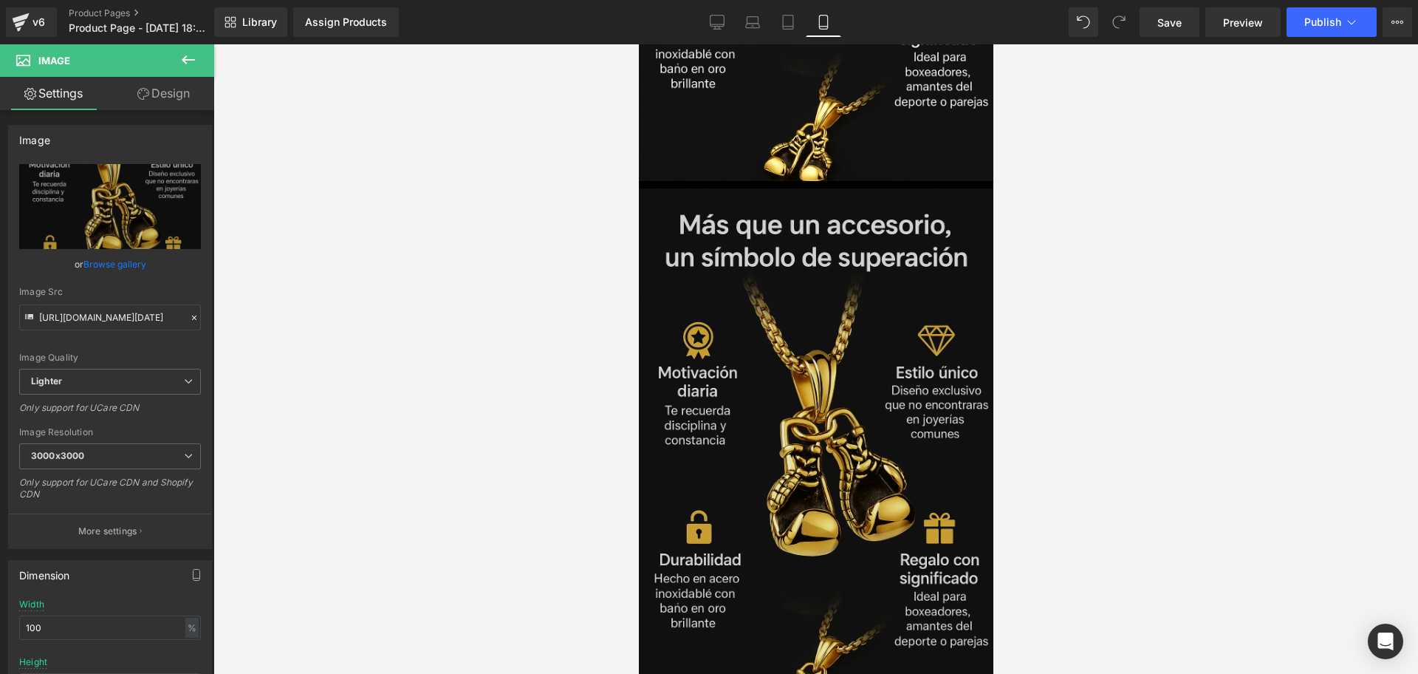
click at [797, 345] on img at bounding box center [815, 454] width 355 height 532
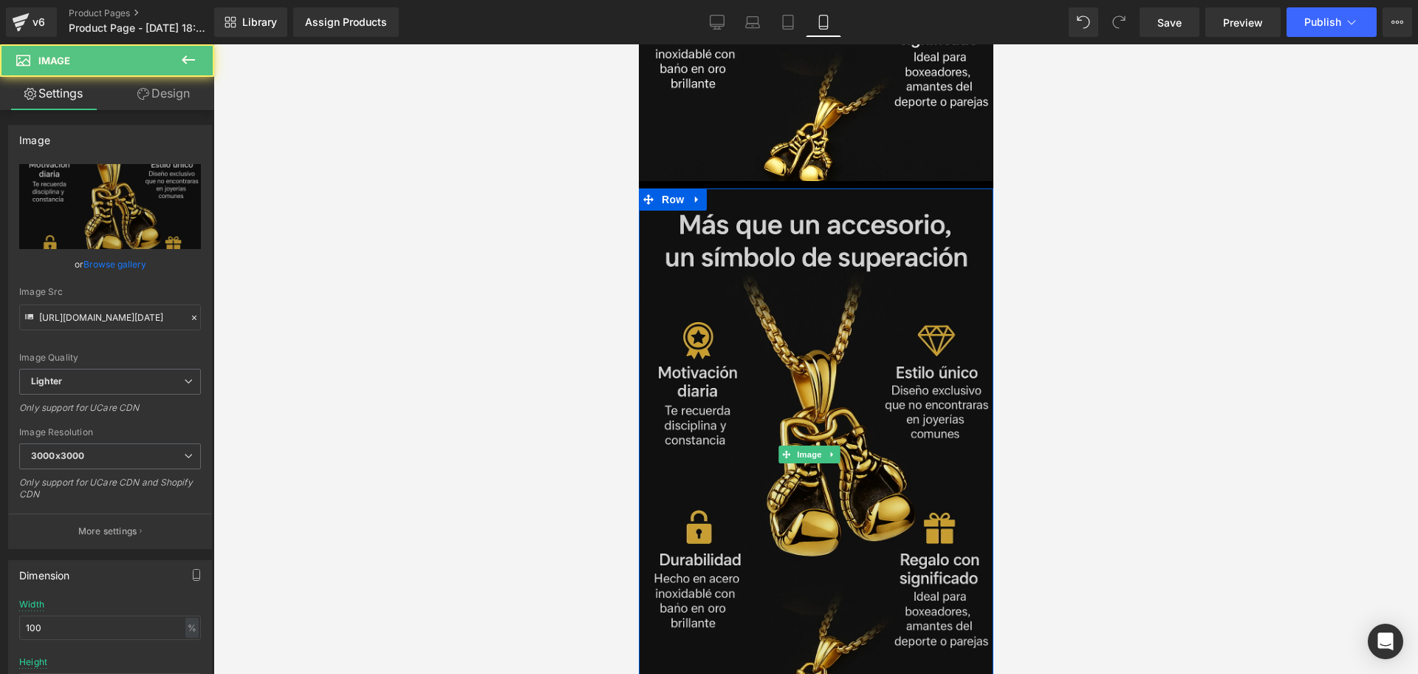
scroll to position [2202, 0]
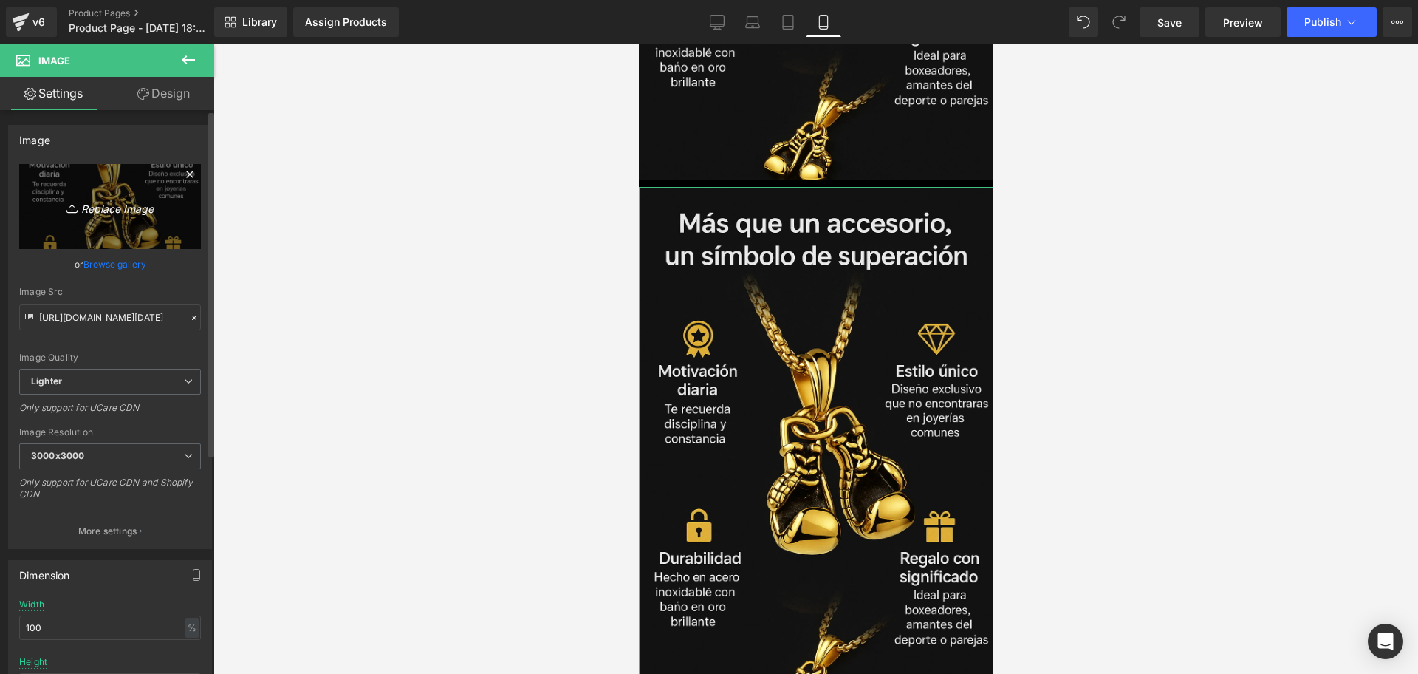
click at [89, 203] on icon "Replace Image" at bounding box center [110, 206] width 118 height 18
type input "C:\fakepath\ChatGPT Image [DATE], 07_47_47 p.m..png"
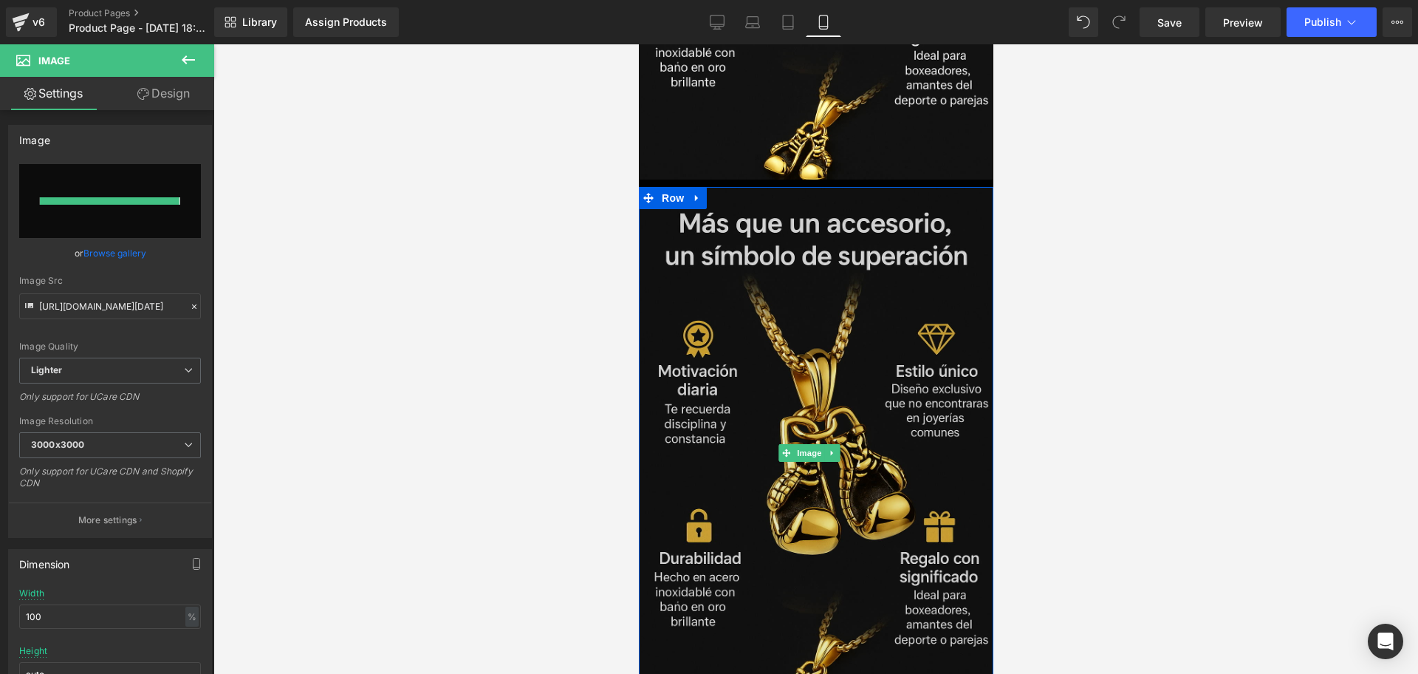
type input "[URL][DOMAIN_NAME][DATE]"
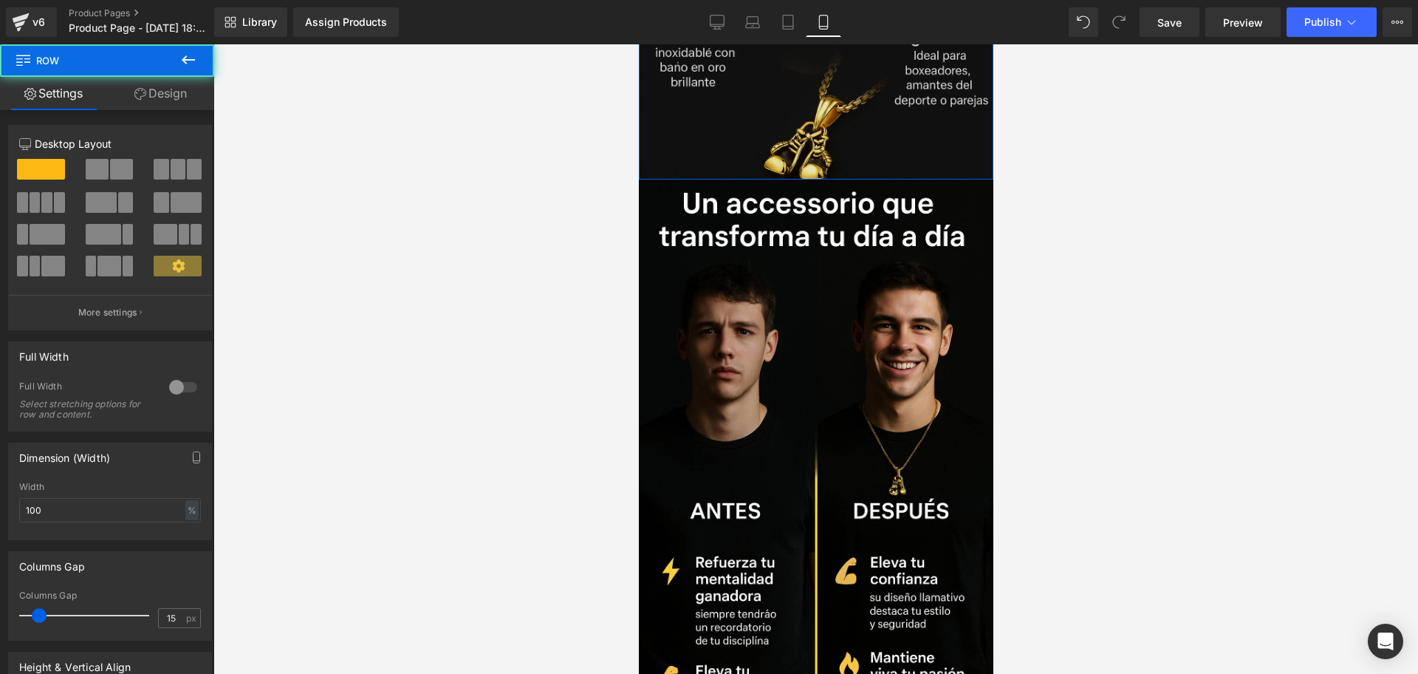
click at [1148, 114] on div at bounding box center [815, 358] width 1205 height 629
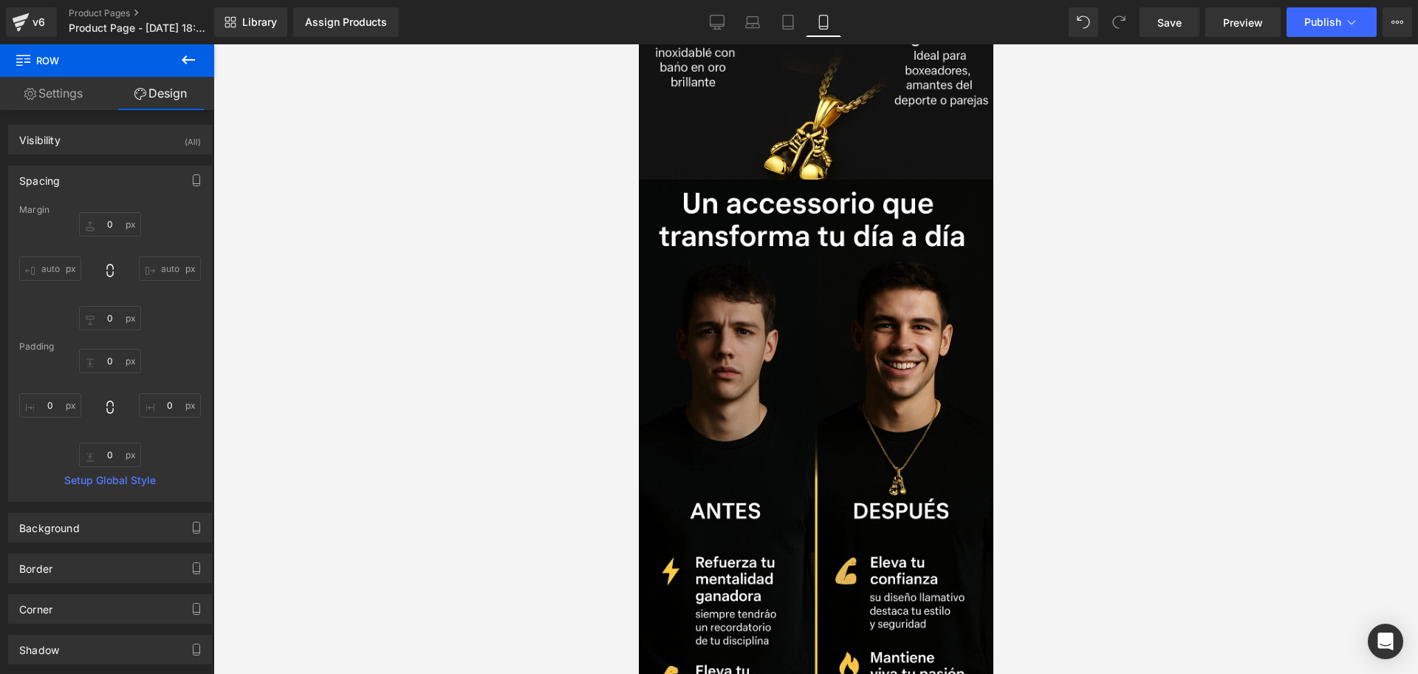
type input "0"
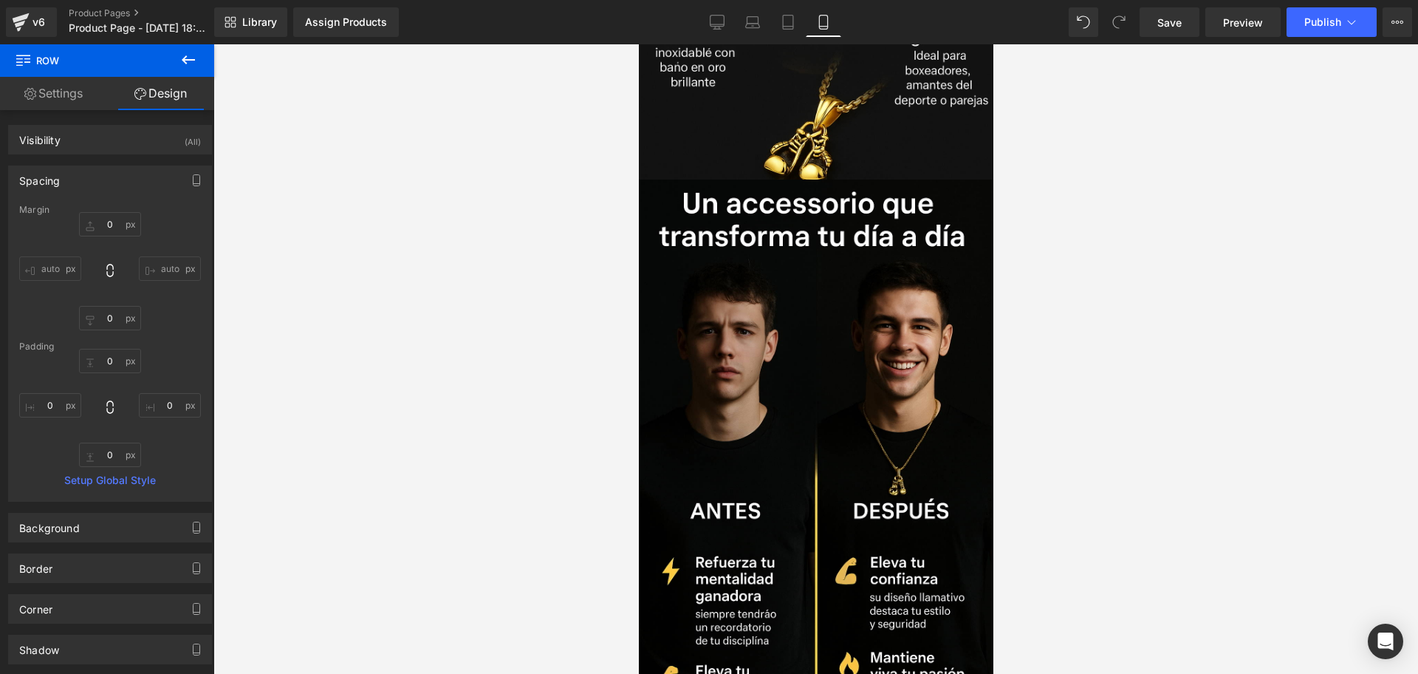
type input "0"
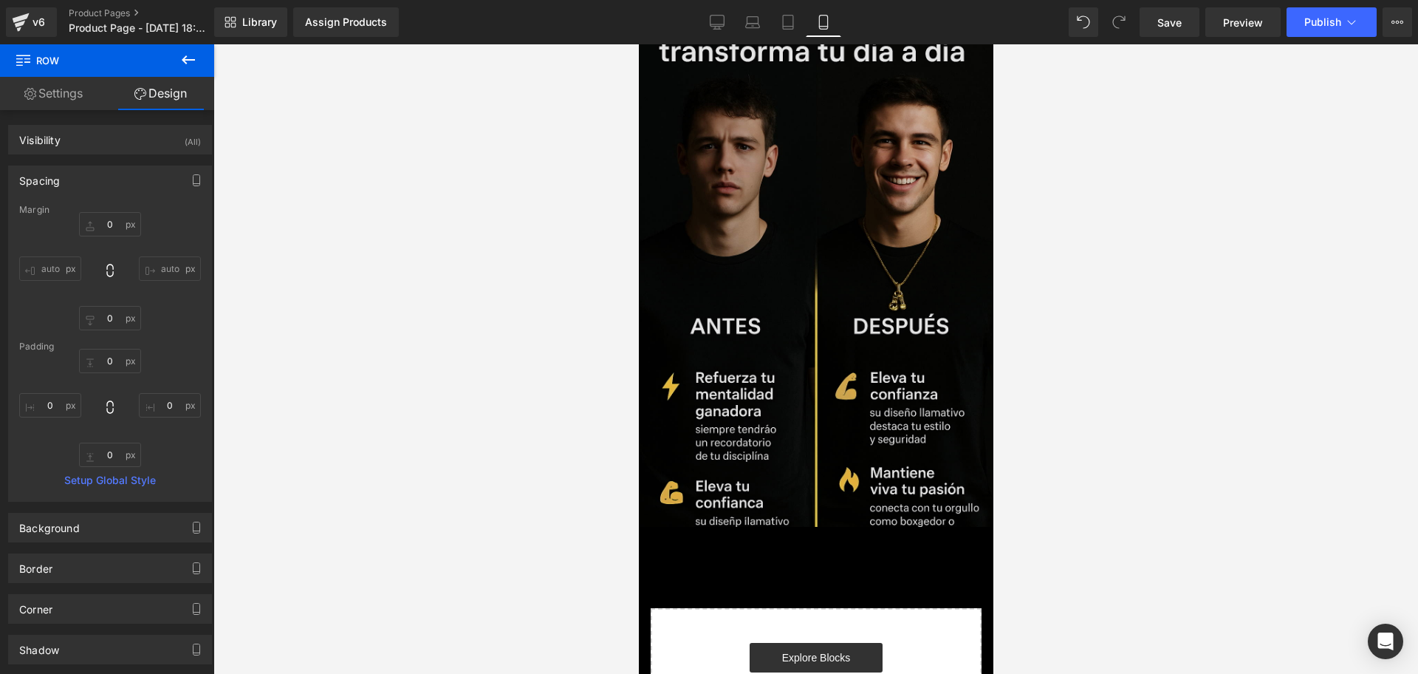
scroll to position [2017, 0]
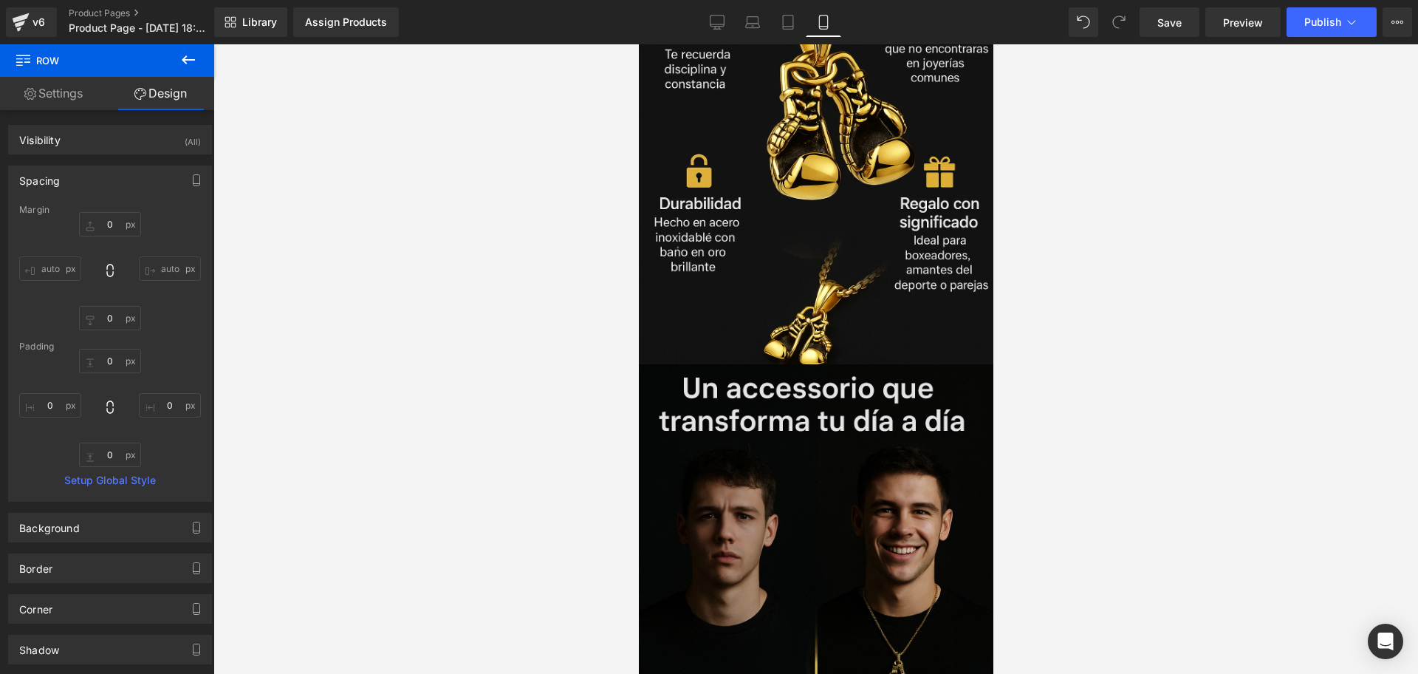
click at [846, 401] on img at bounding box center [815, 630] width 355 height 532
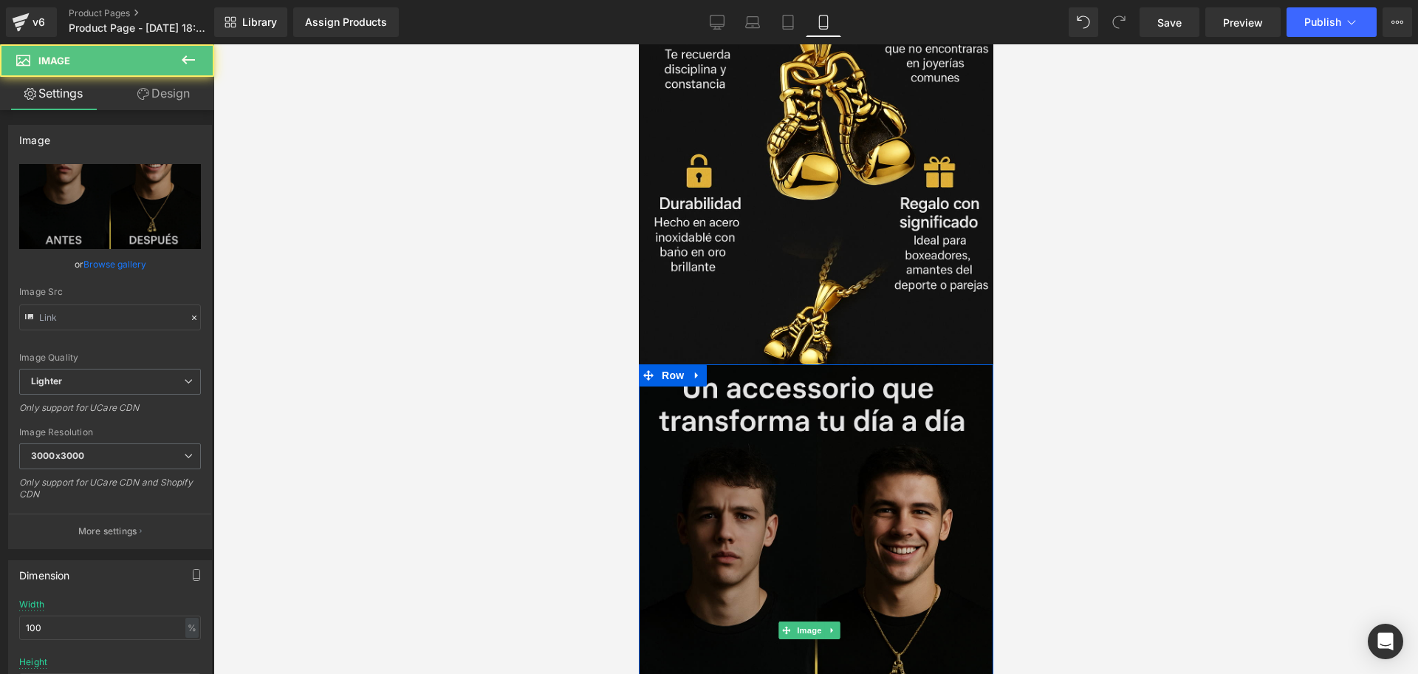
type input "[URL][DOMAIN_NAME][DATE]"
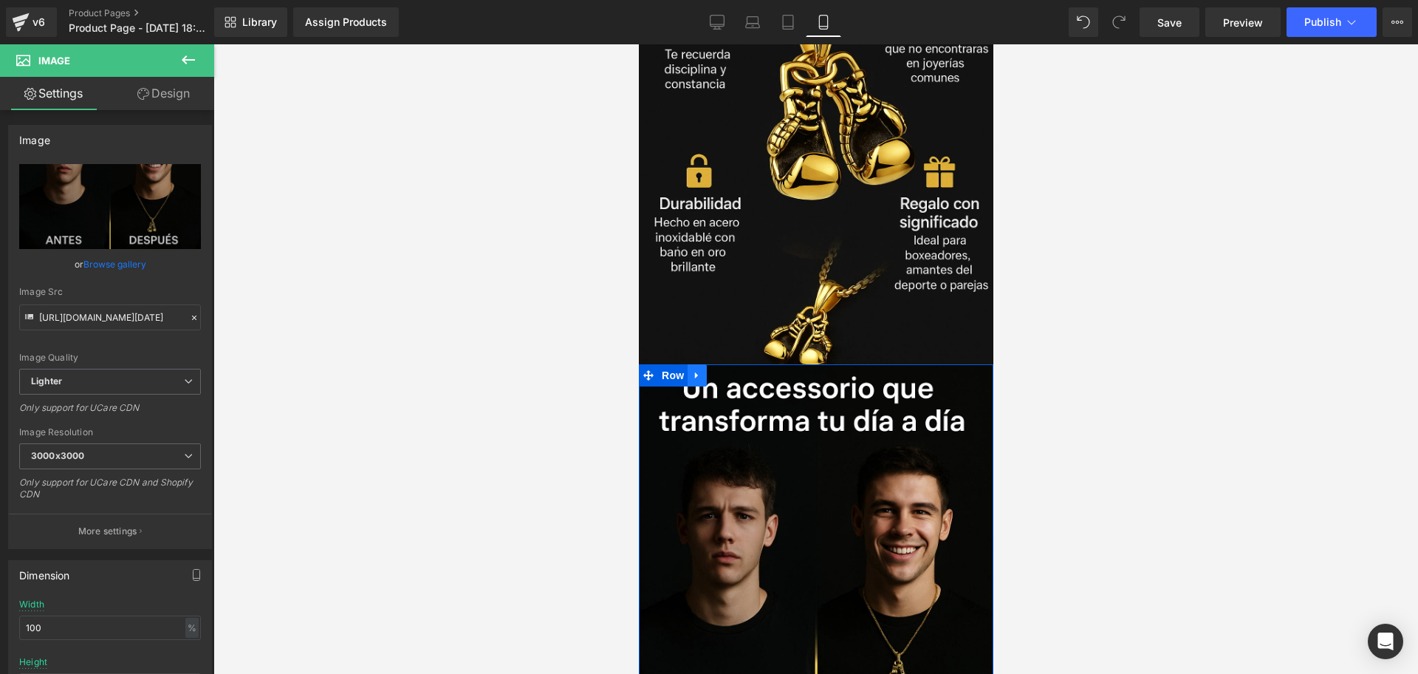
click at [700, 369] on icon at bounding box center [696, 374] width 10 height 11
click at [711, 370] on icon at bounding box center [715, 375] width 10 height 10
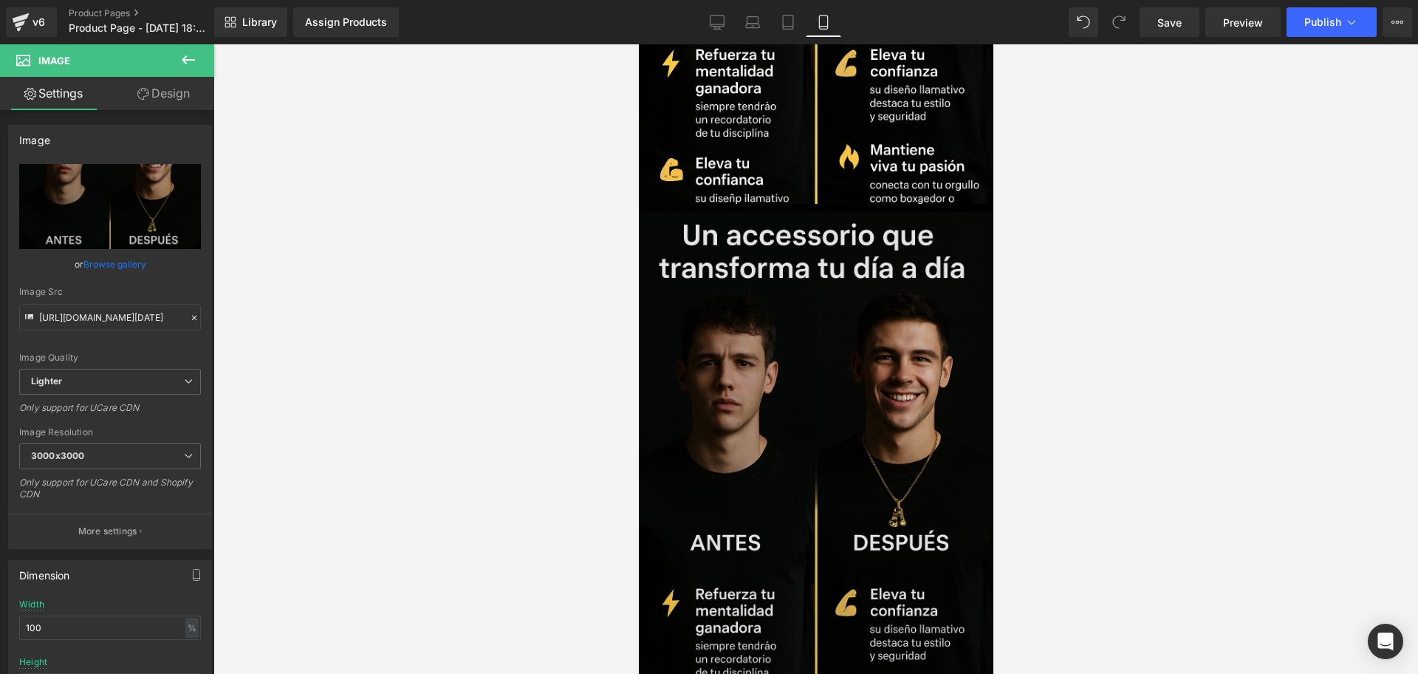
click at [811, 420] on img at bounding box center [815, 477] width 355 height 532
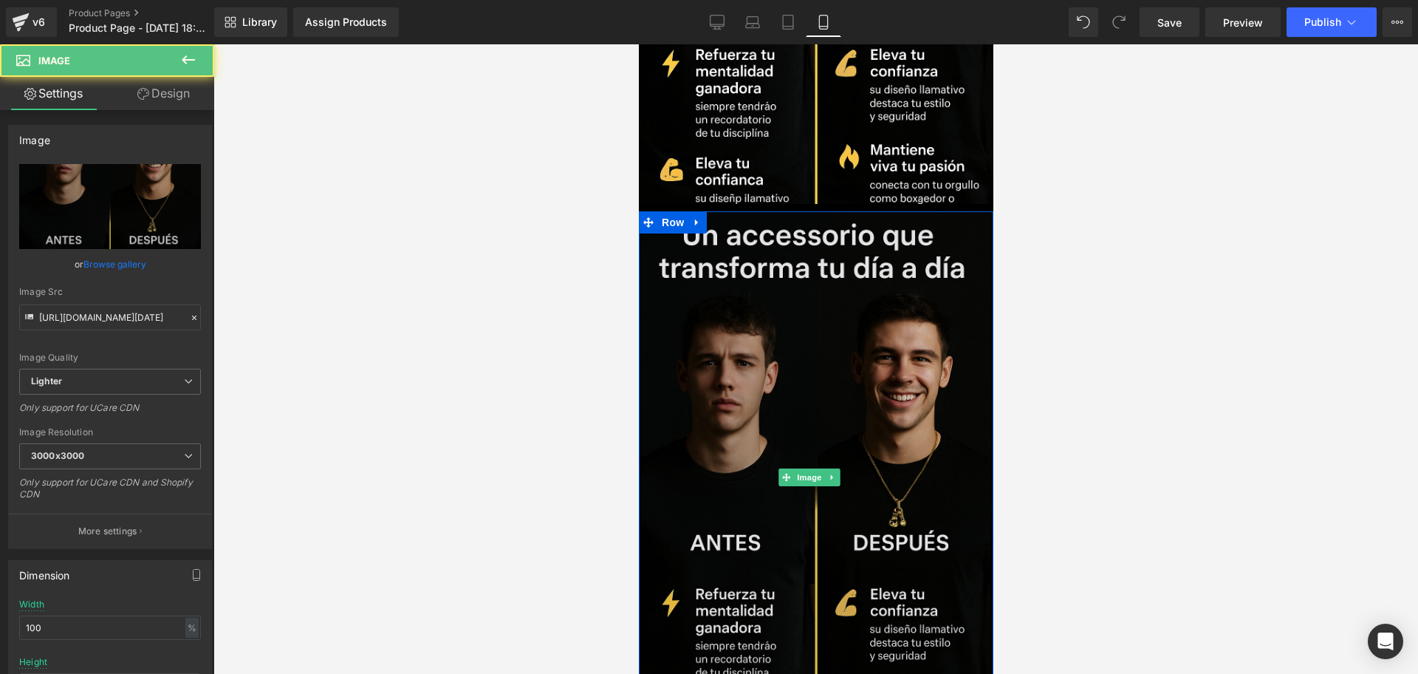
scroll to position [2712, 0]
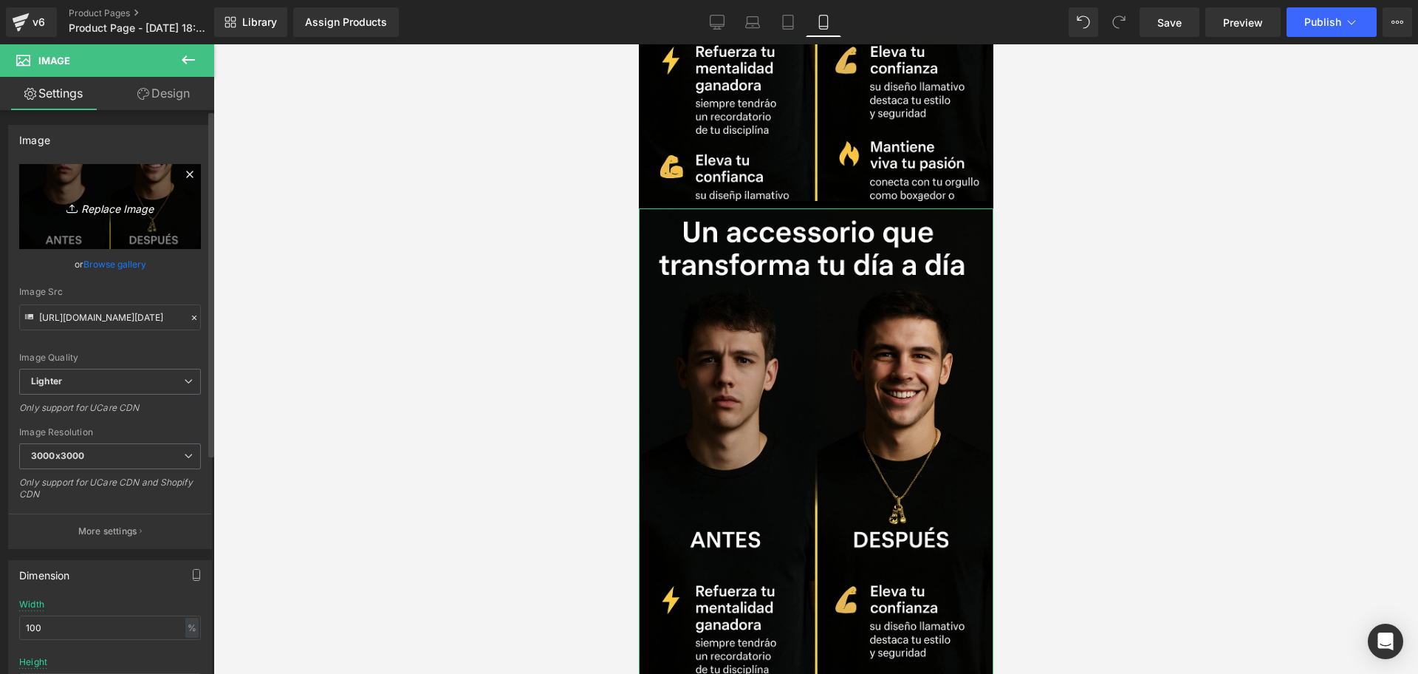
click at [109, 199] on icon "Replace Image" at bounding box center [110, 206] width 118 height 18
type input "C:\fakepath\ChatGPT Image [DATE], 07_51_41 p.m..png"
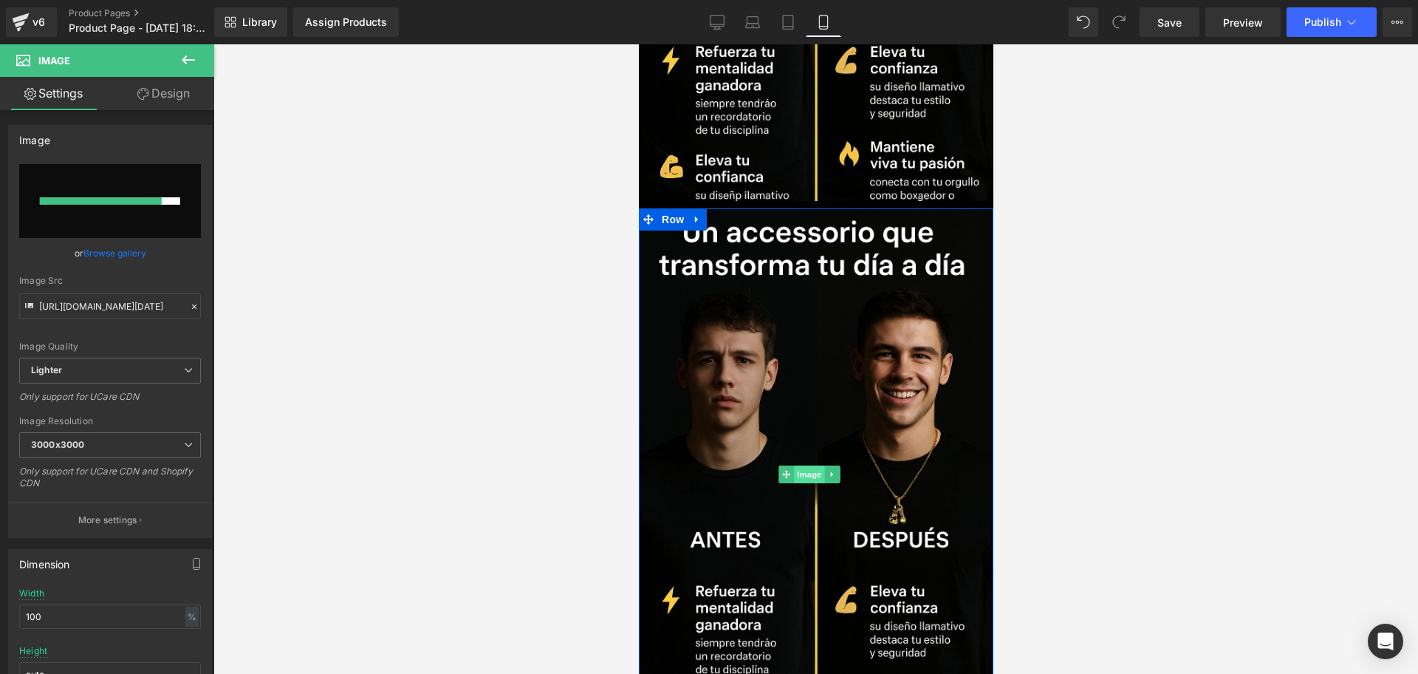
click at [814, 465] on span "Image" at bounding box center [808, 474] width 31 height 18
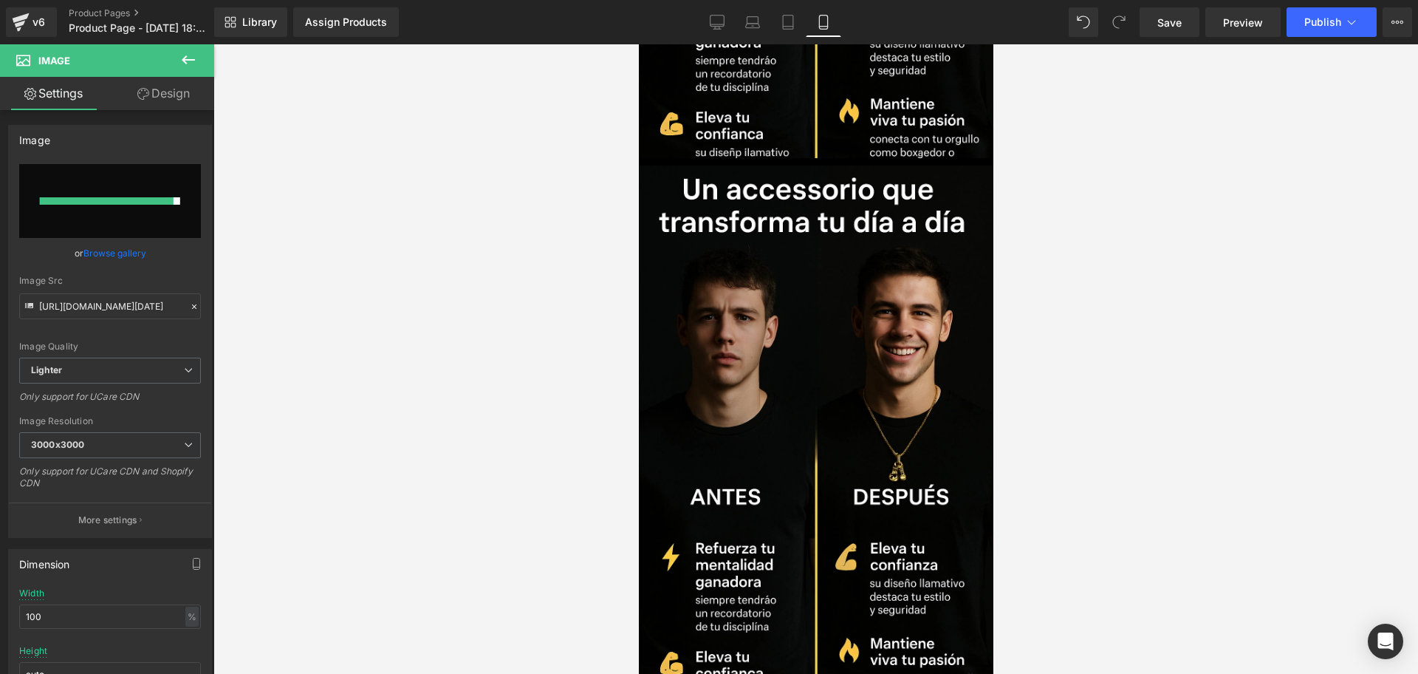
scroll to position [2989, 0]
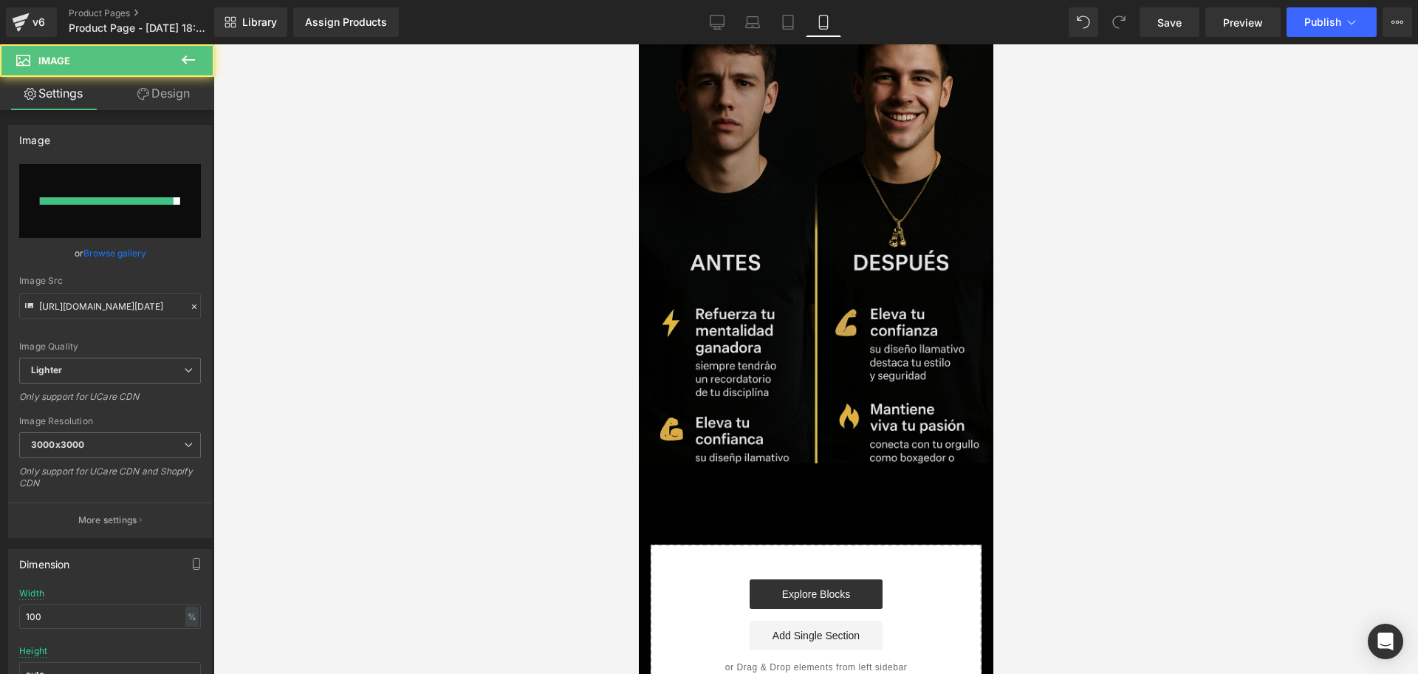
click at [819, 305] on img at bounding box center [815, 197] width 355 height 532
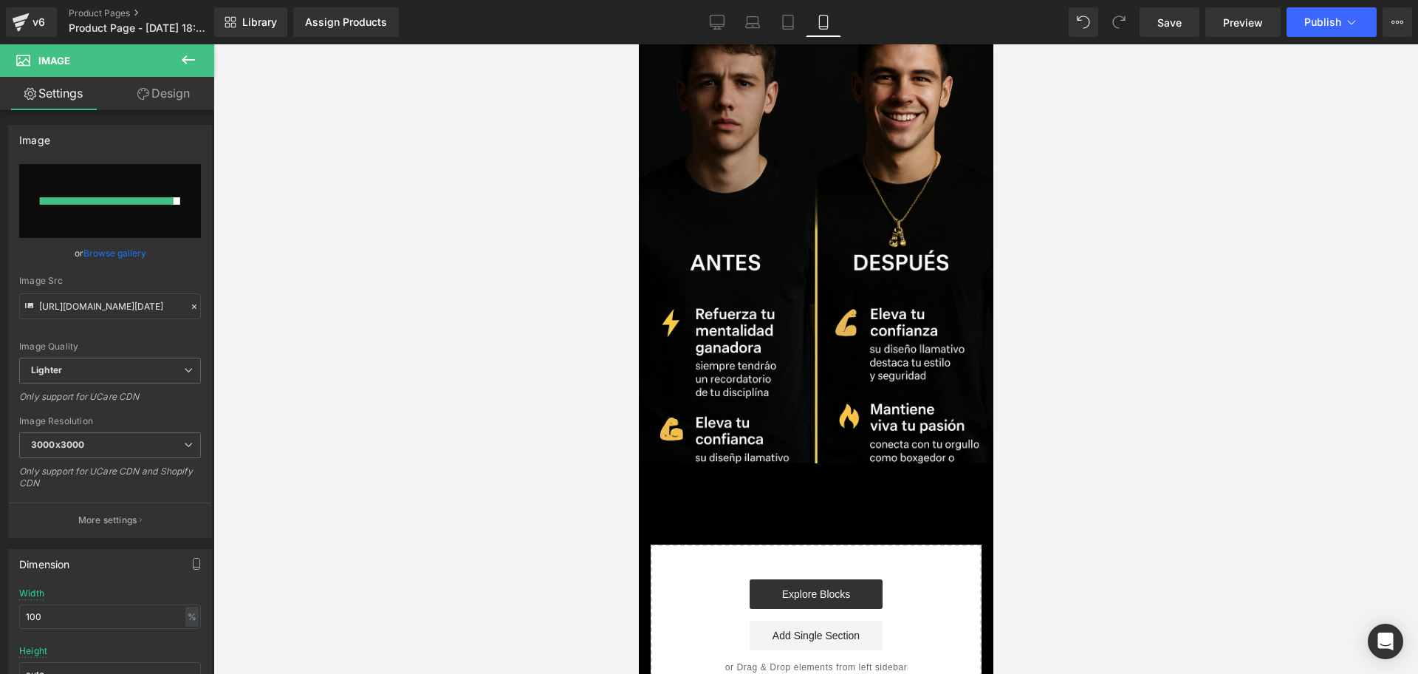
click at [1179, 37] on div "Library Assign Products Product Preview No product match your search. Please tr…" at bounding box center [816, 22] width 1204 height 44
click at [1177, 23] on span "Save" at bounding box center [1169, 23] width 24 height 16
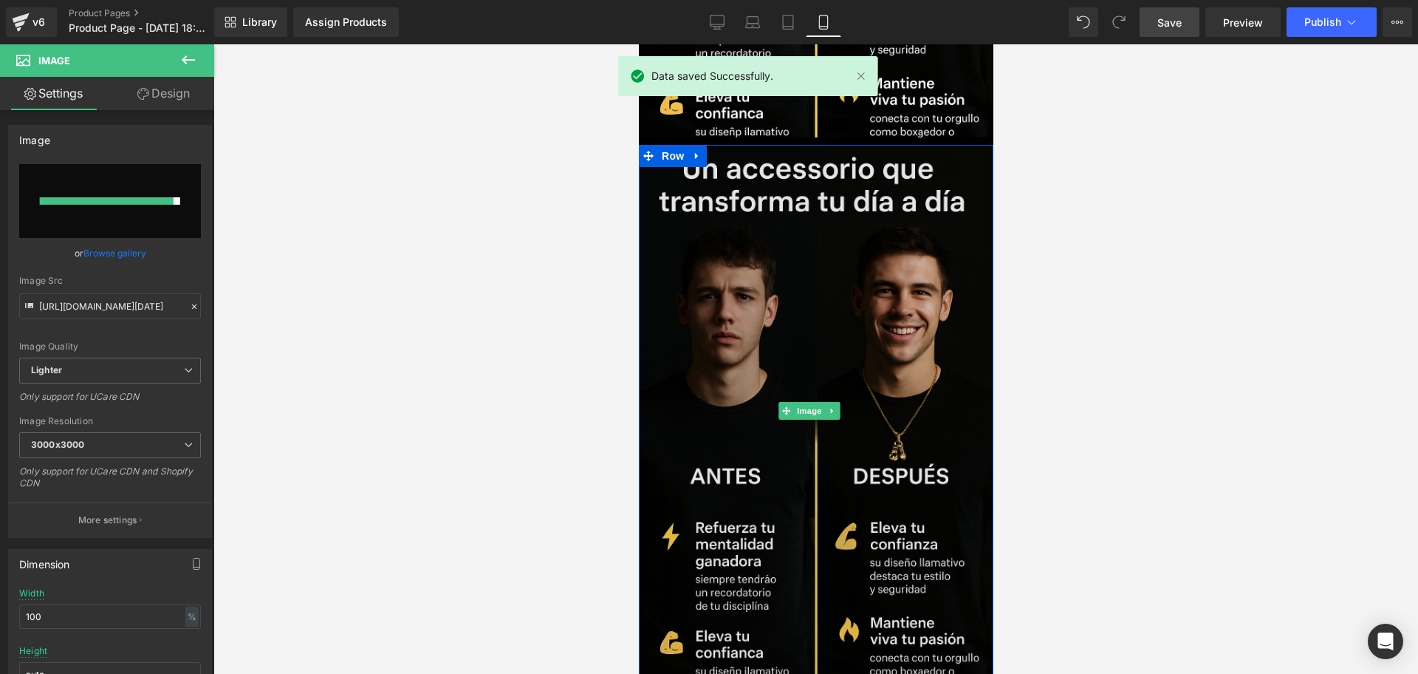
scroll to position [2620, 0]
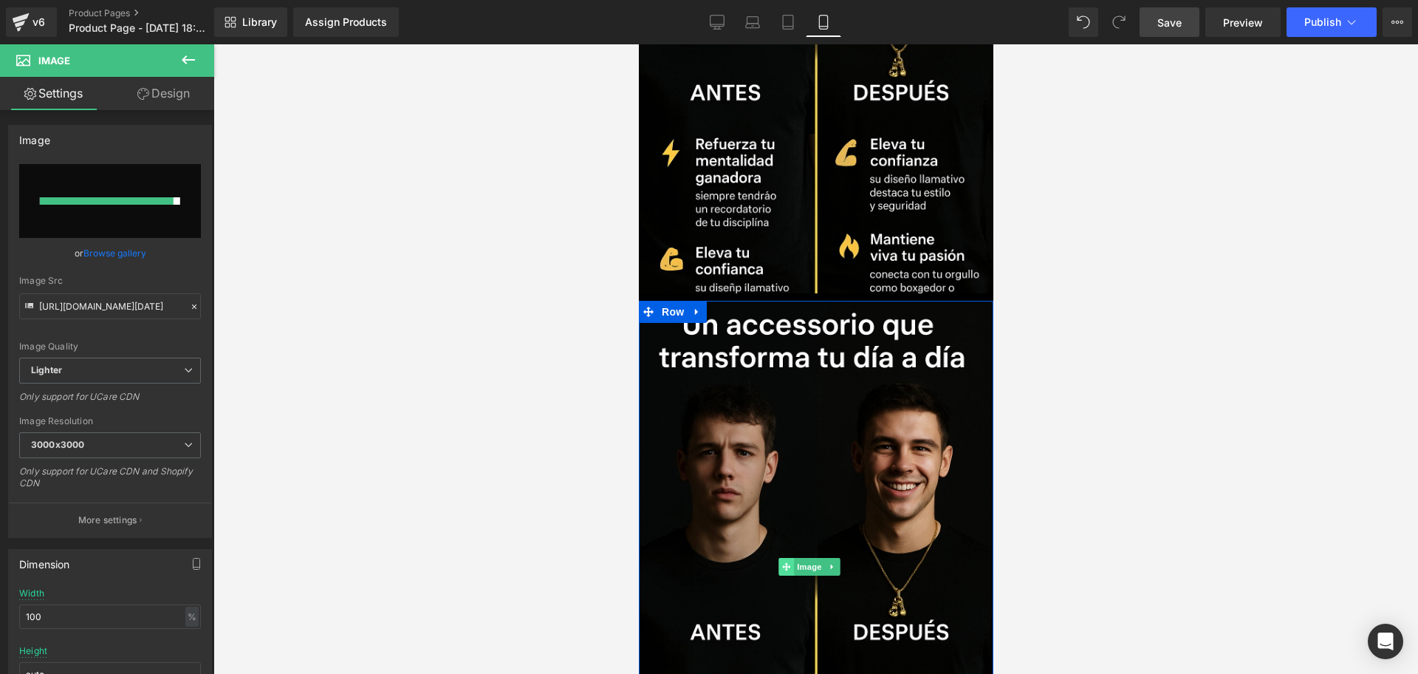
click at [786, 558] on span at bounding box center [786, 567] width 16 height 18
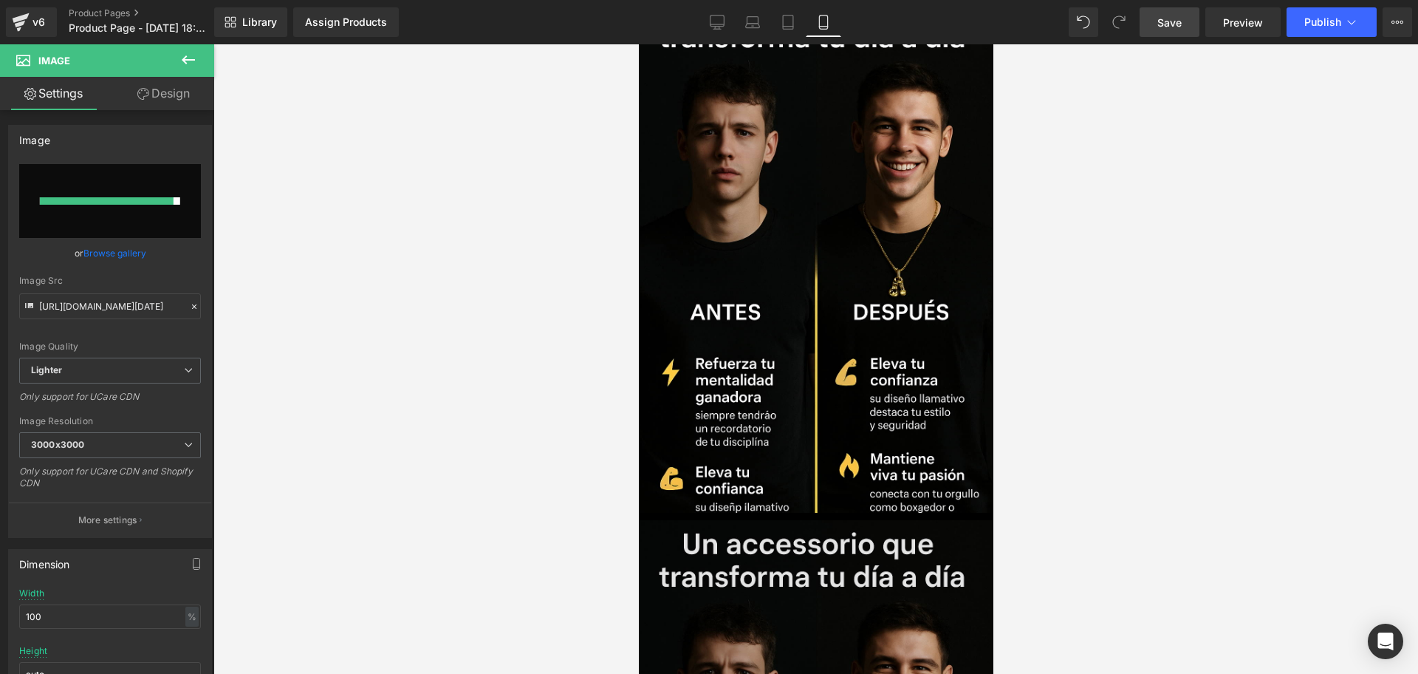
scroll to position [2712, 0]
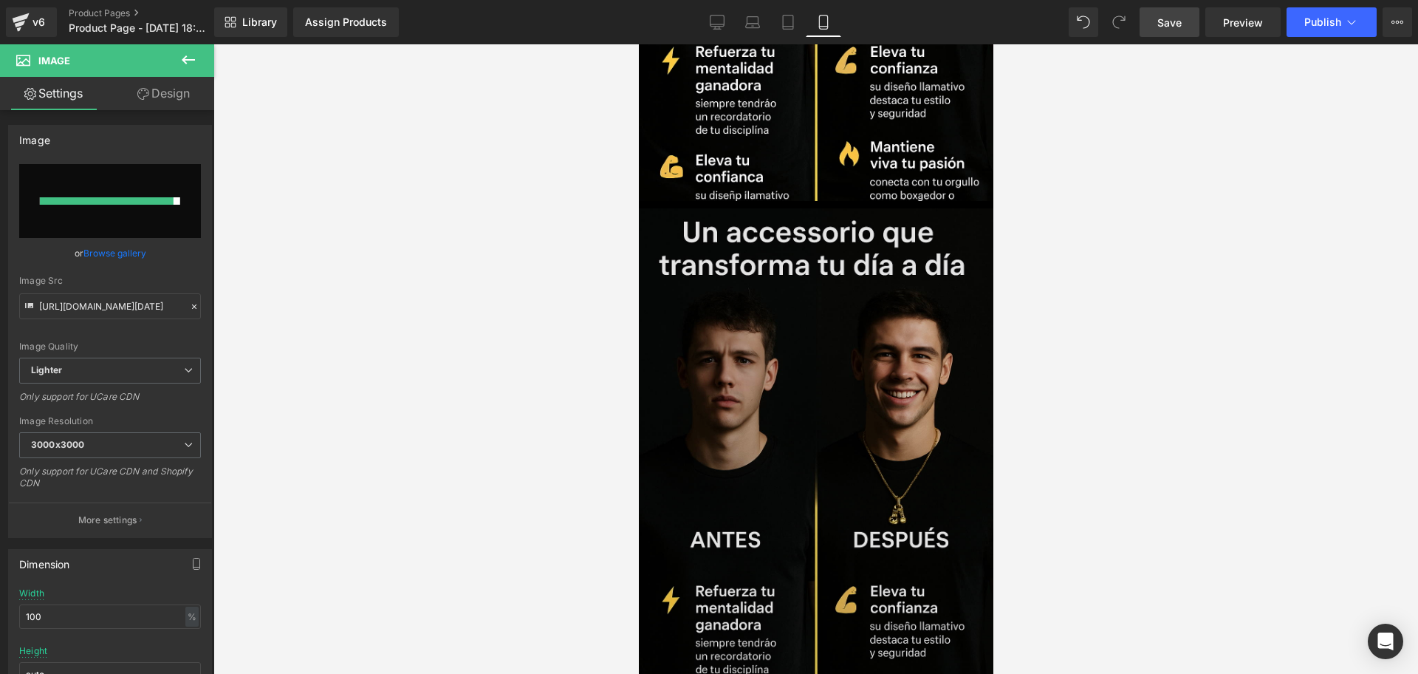
click at [839, 413] on img at bounding box center [815, 474] width 355 height 532
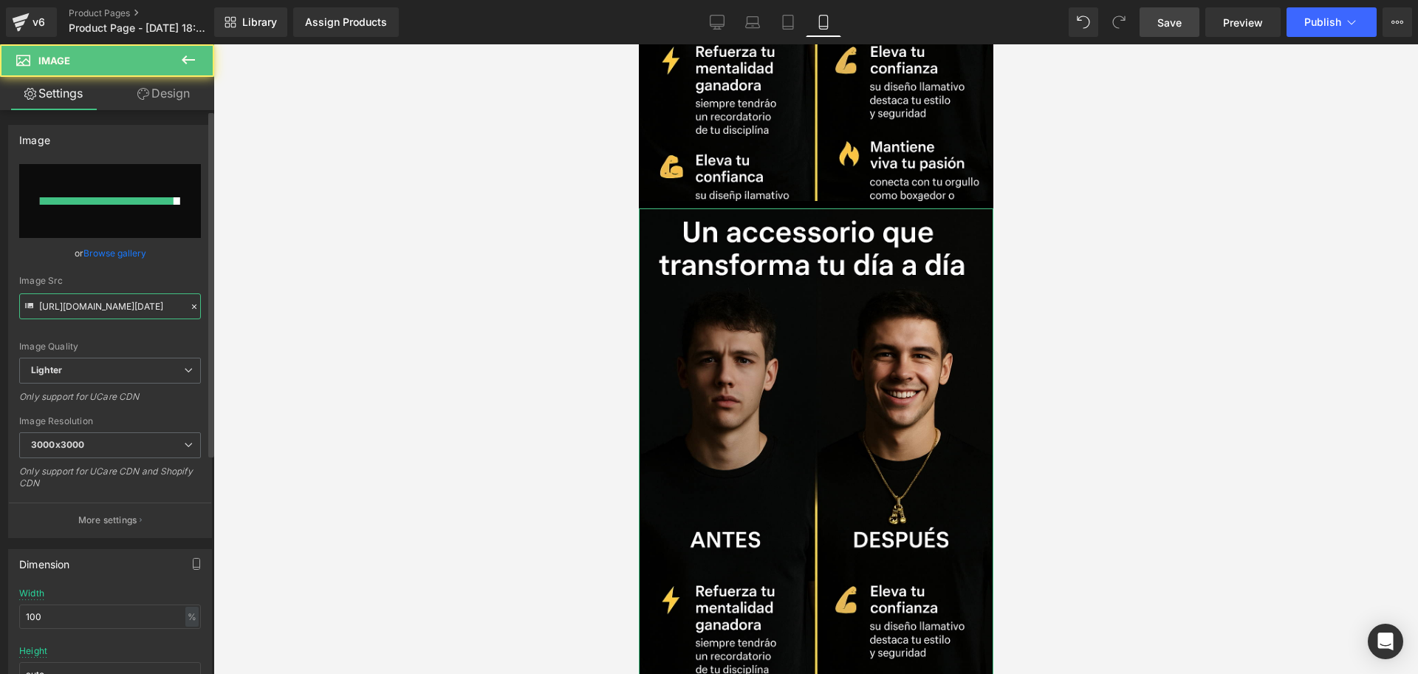
click at [120, 316] on input "[URL][DOMAIN_NAME][DATE]" at bounding box center [110, 306] width 182 height 26
click at [117, 316] on input "[URL][DOMAIN_NAME][DATE]" at bounding box center [110, 306] width 182 height 26
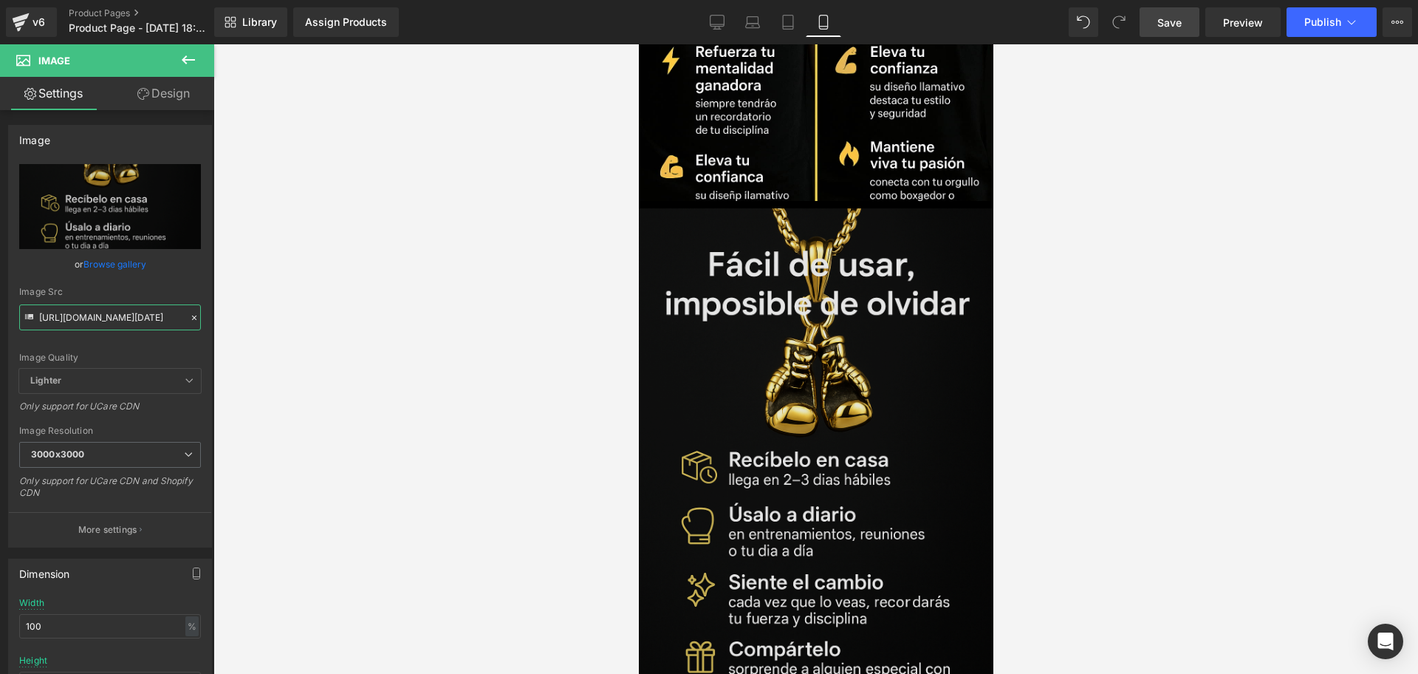
type input "[URL][DOMAIN_NAME][DATE]"
click at [856, 208] on img at bounding box center [815, 474] width 355 height 532
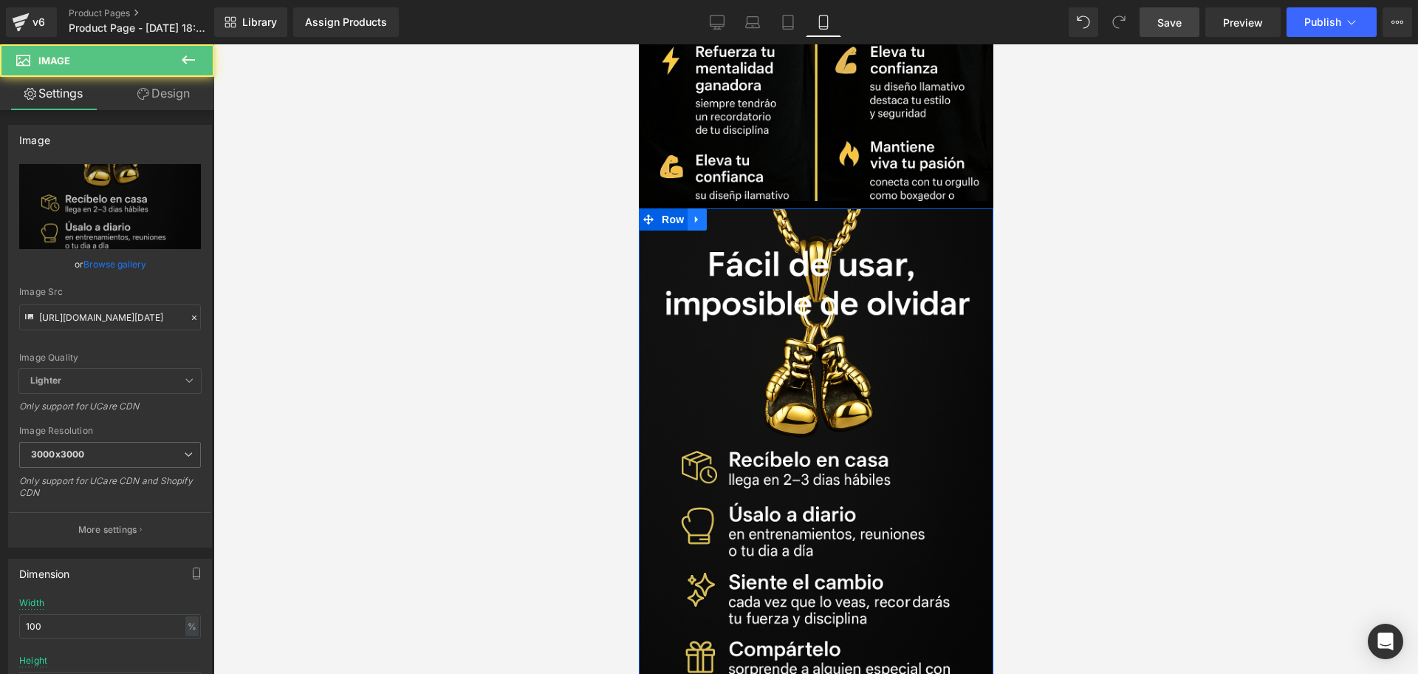
click at [698, 213] on icon at bounding box center [696, 218] width 10 height 11
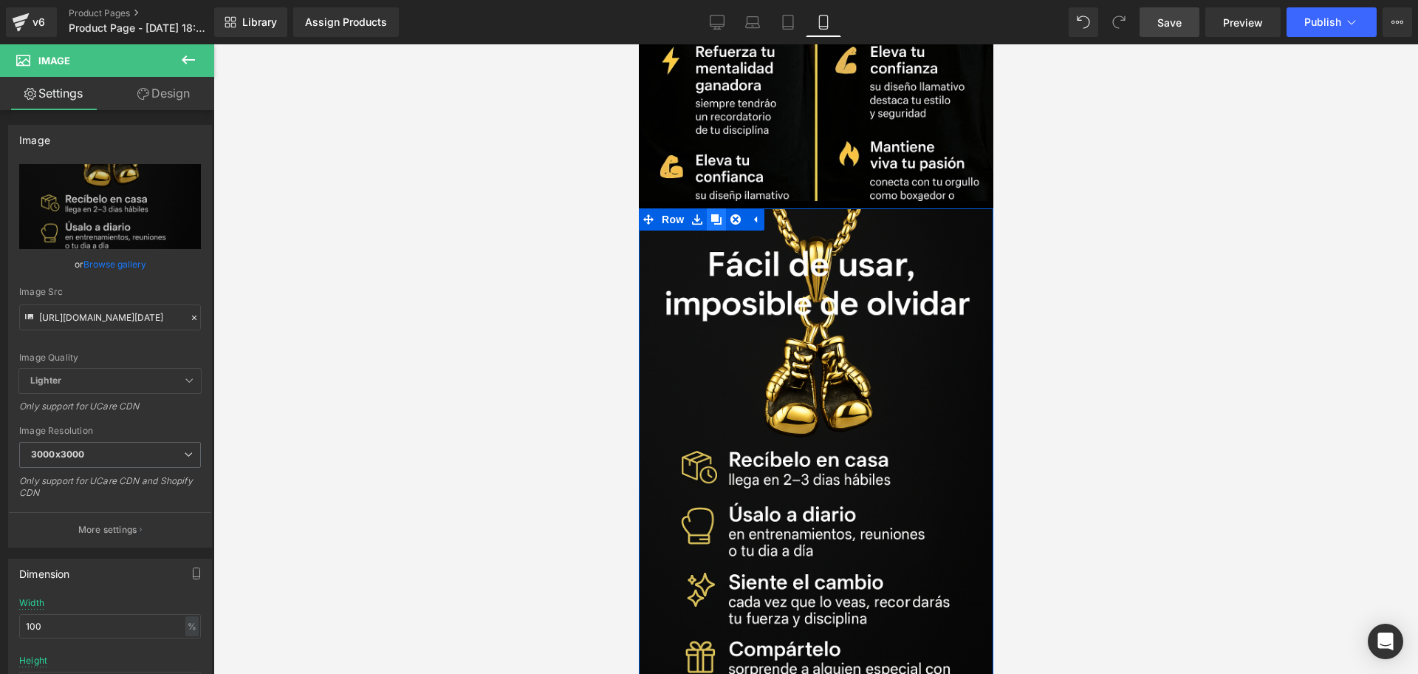
click at [717, 214] on icon at bounding box center [715, 219] width 10 height 10
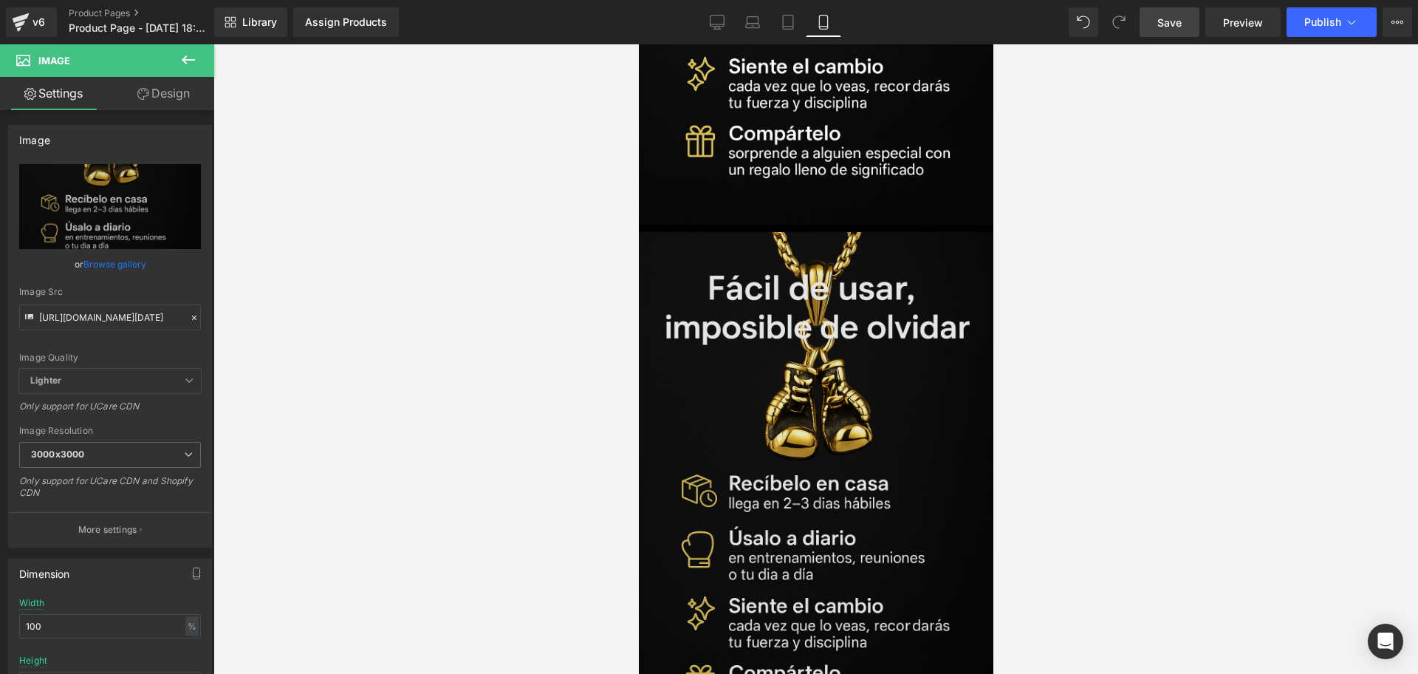
scroll to position [3230, 0]
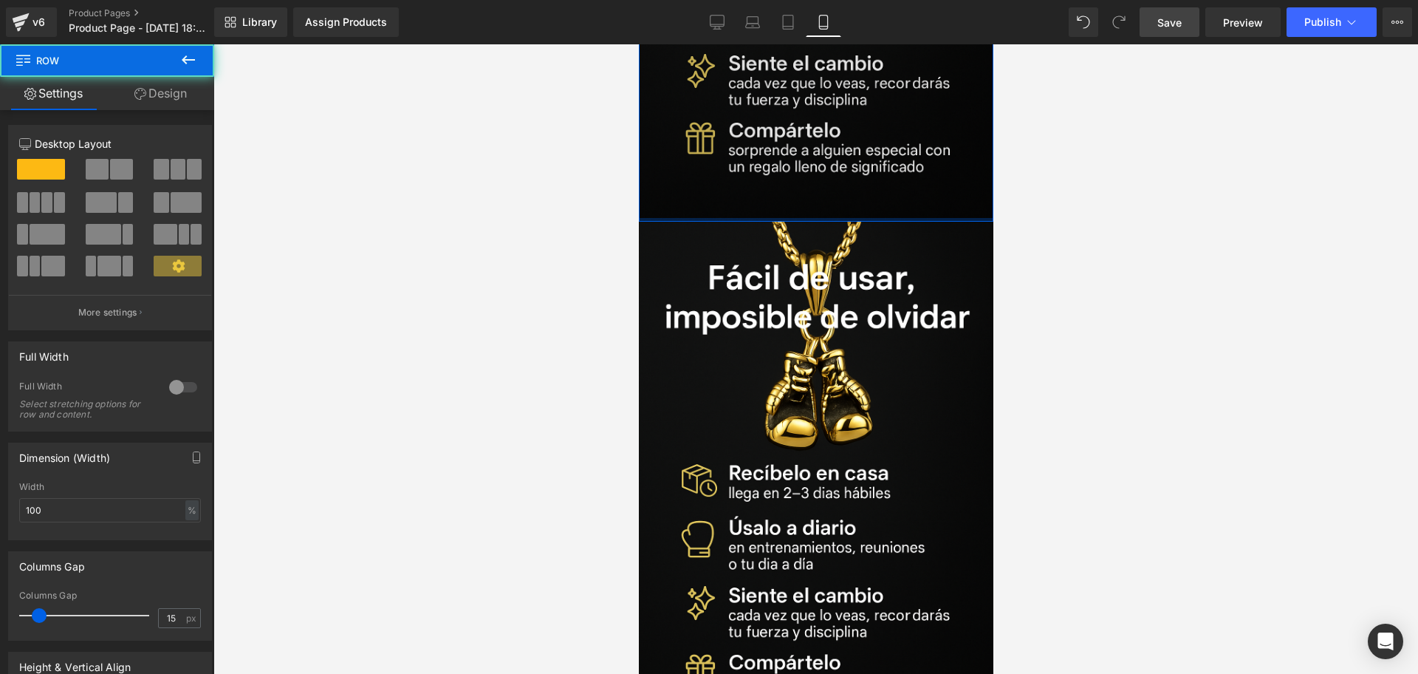
click at [1076, 107] on div at bounding box center [815, 358] width 1205 height 629
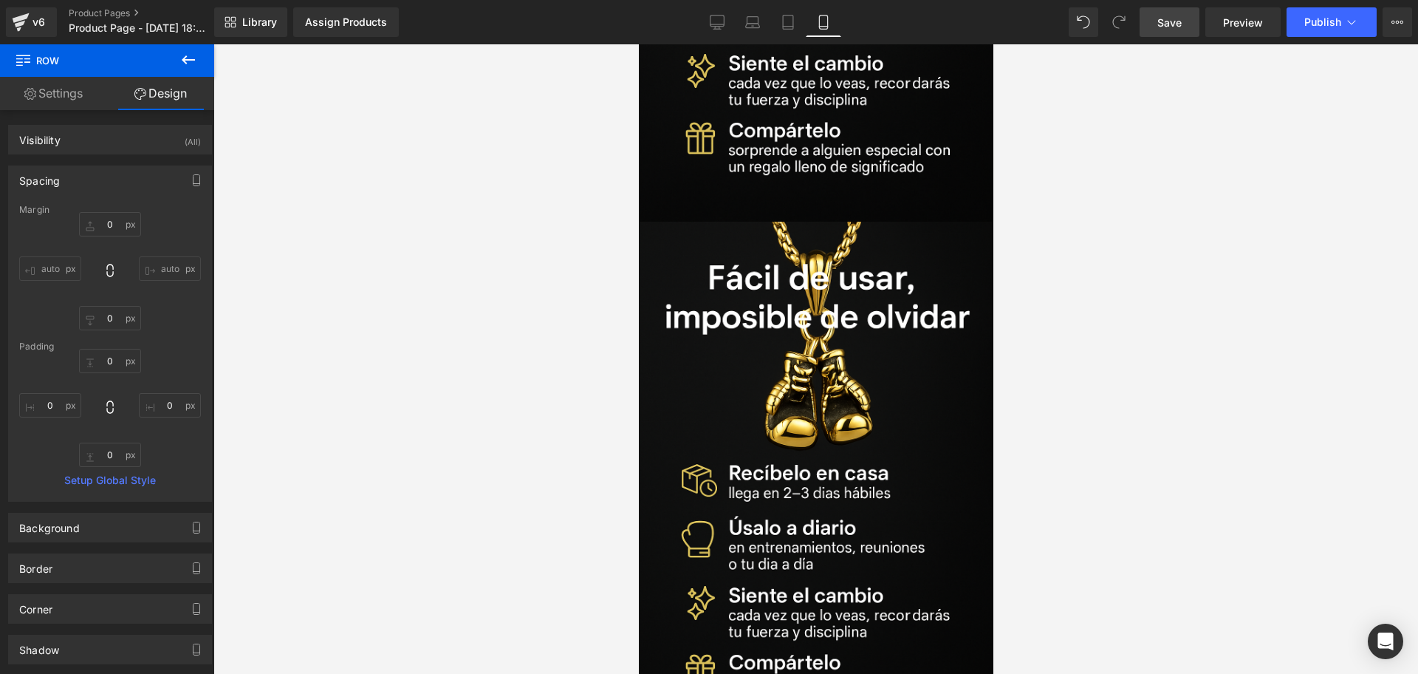
type input "0"
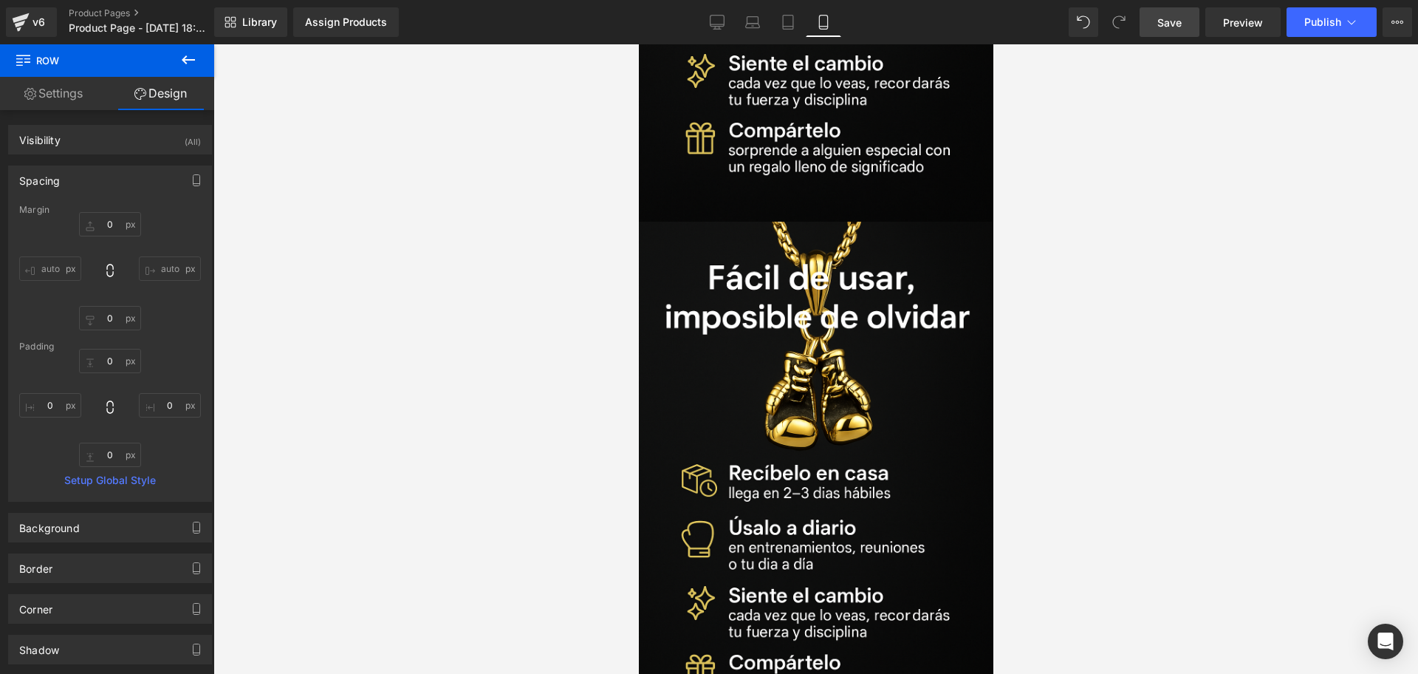
type input "0"
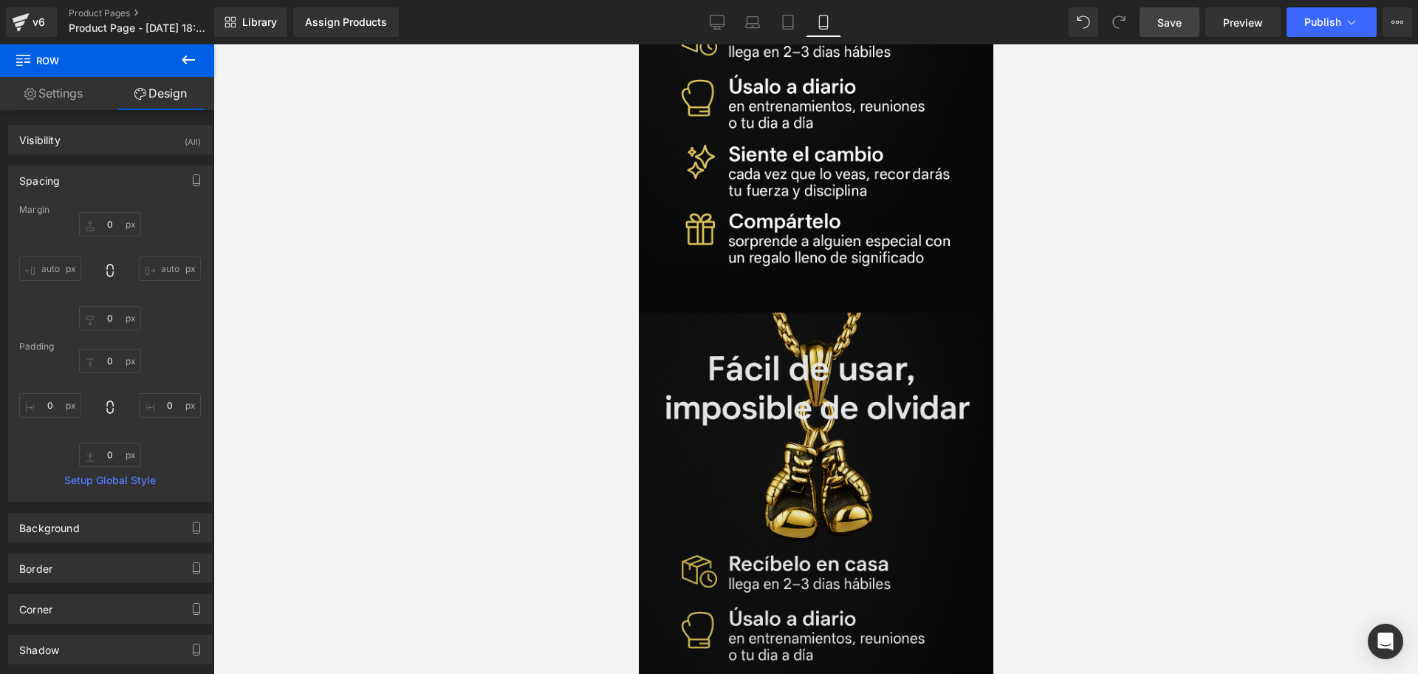
scroll to position [3138, 0]
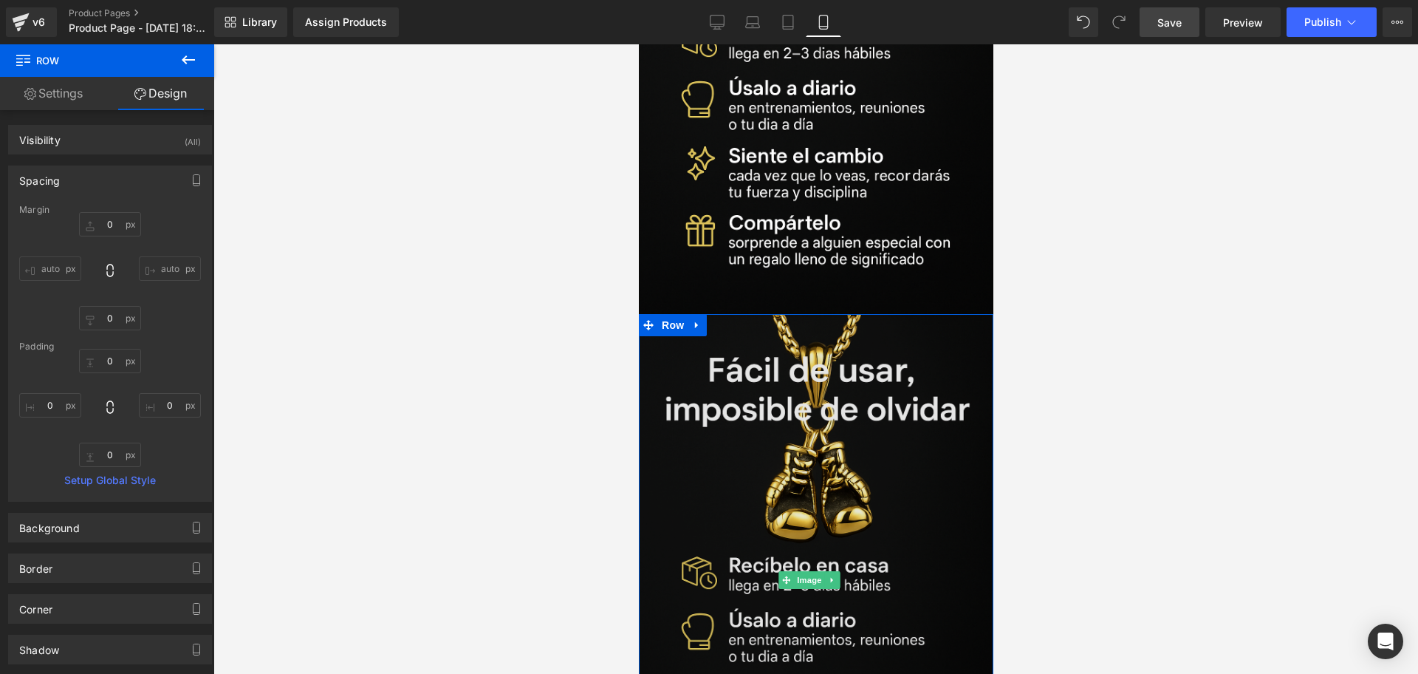
drag, startPoint x: 903, startPoint y: 374, endPoint x: 830, endPoint y: 386, distance: 73.3
click at [830, 386] on img at bounding box center [815, 580] width 355 height 532
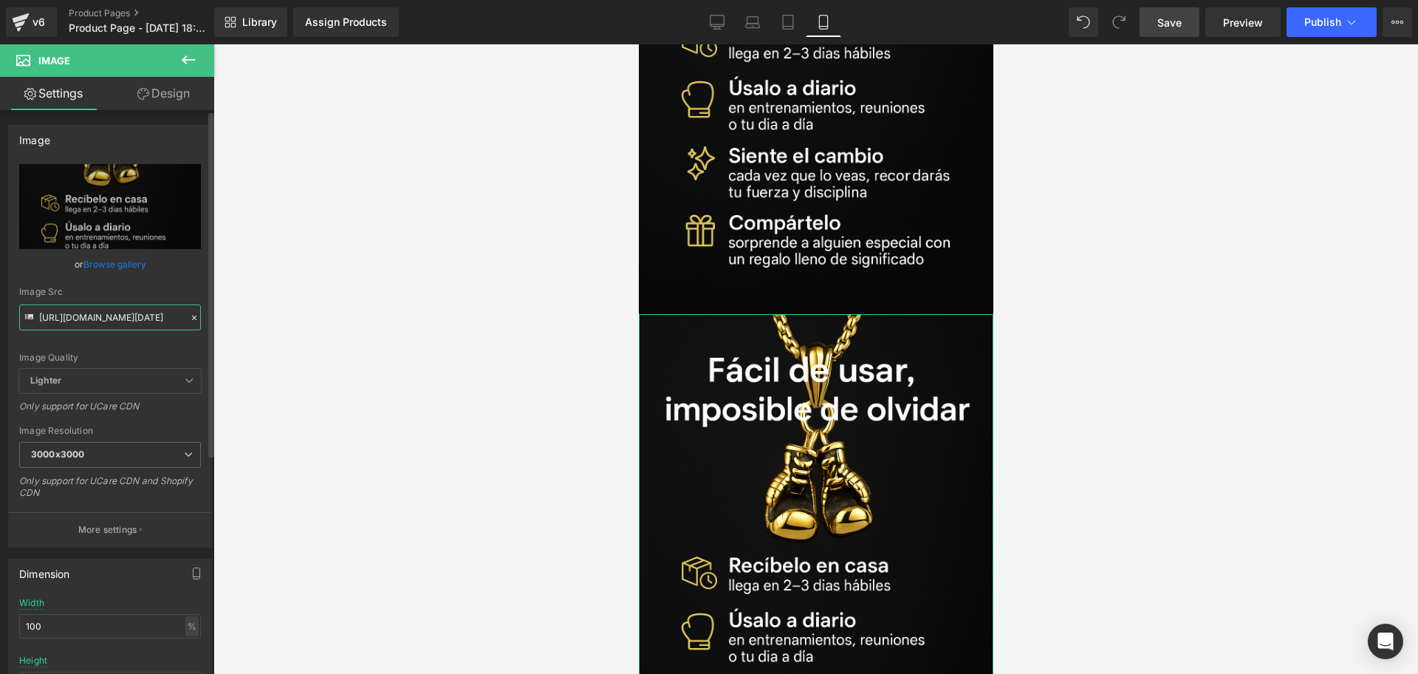
click at [137, 312] on input "[URL][DOMAIN_NAME][DATE]" at bounding box center [110, 317] width 182 height 26
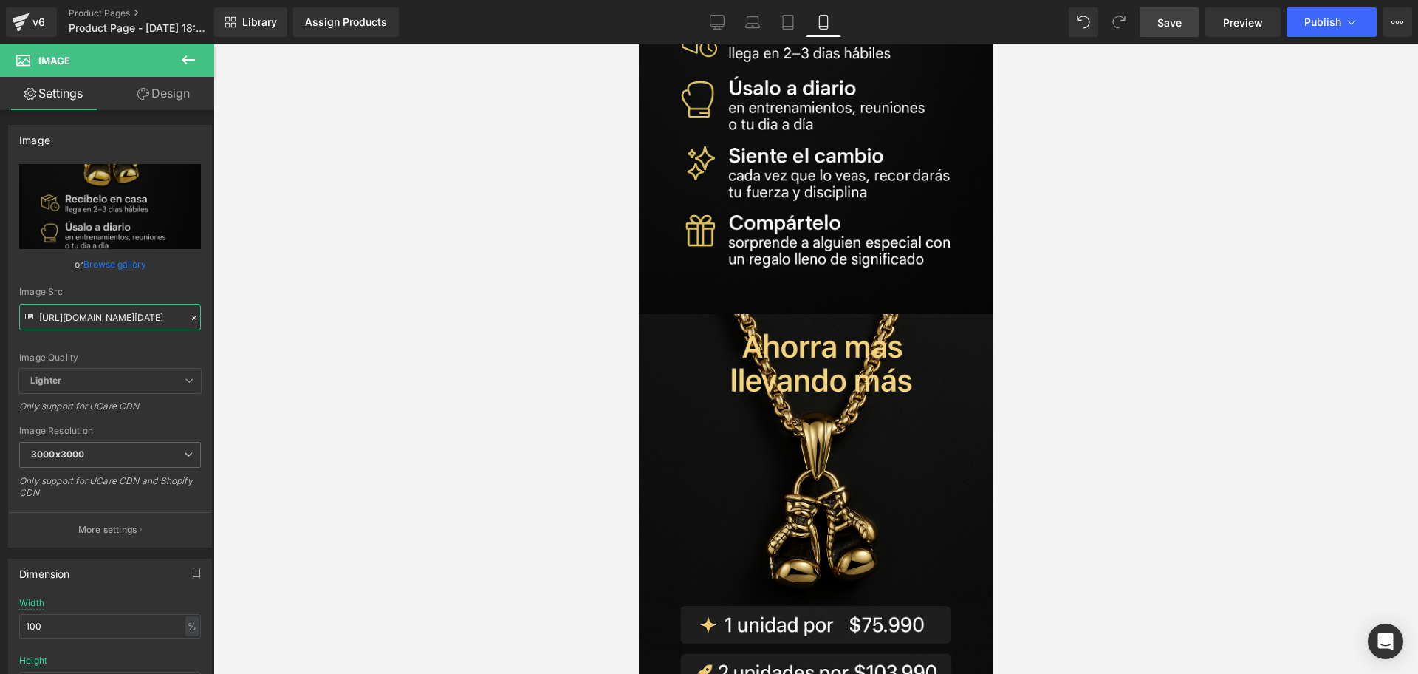
type input "[URL][DOMAIN_NAME][DATE]"
click at [1120, 425] on div at bounding box center [815, 358] width 1205 height 629
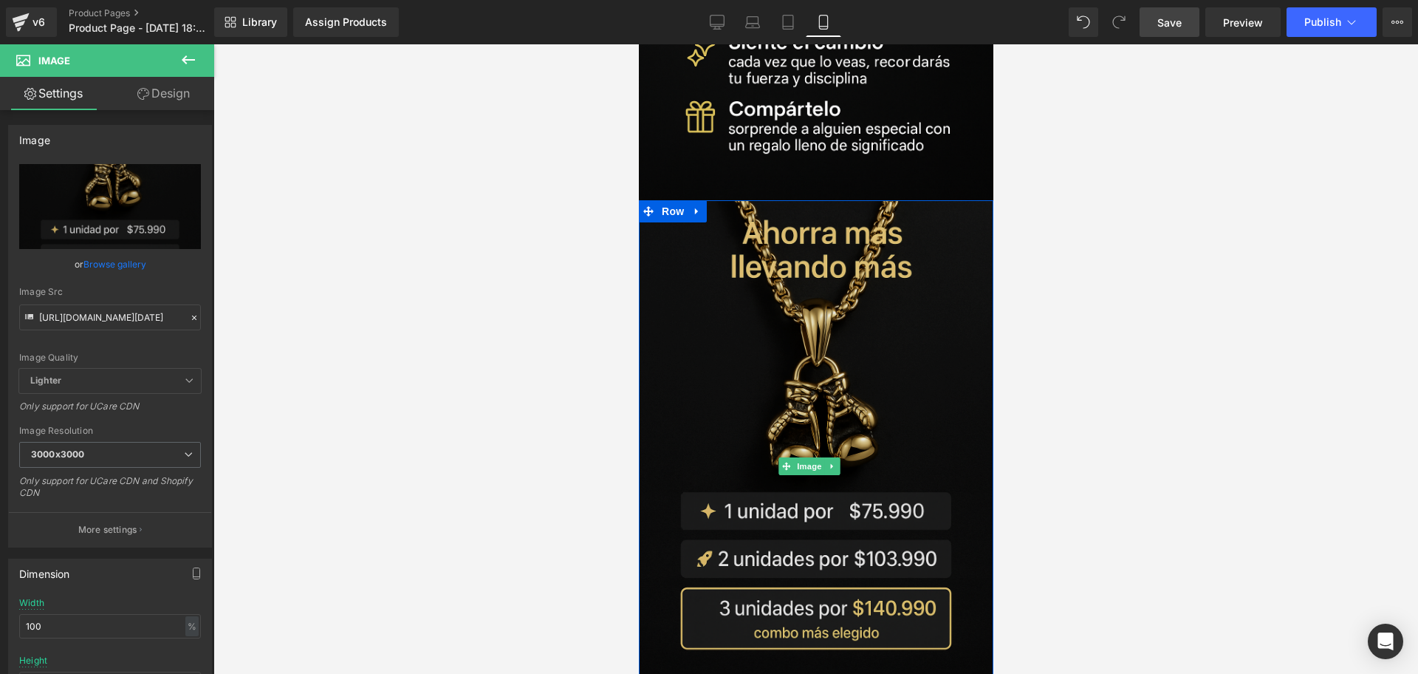
scroll to position [3139, 0]
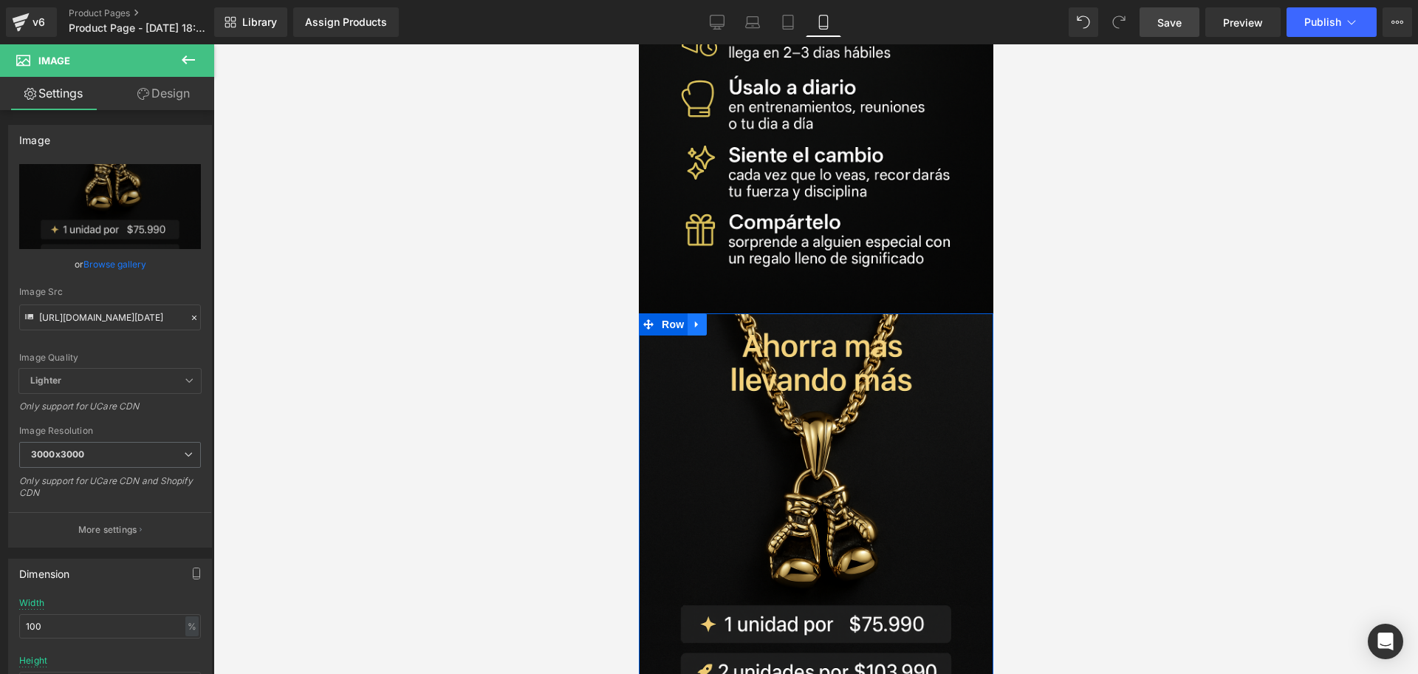
click at [699, 318] on icon at bounding box center [696, 323] width 10 height 11
click at [713, 318] on icon at bounding box center [715, 323] width 10 height 11
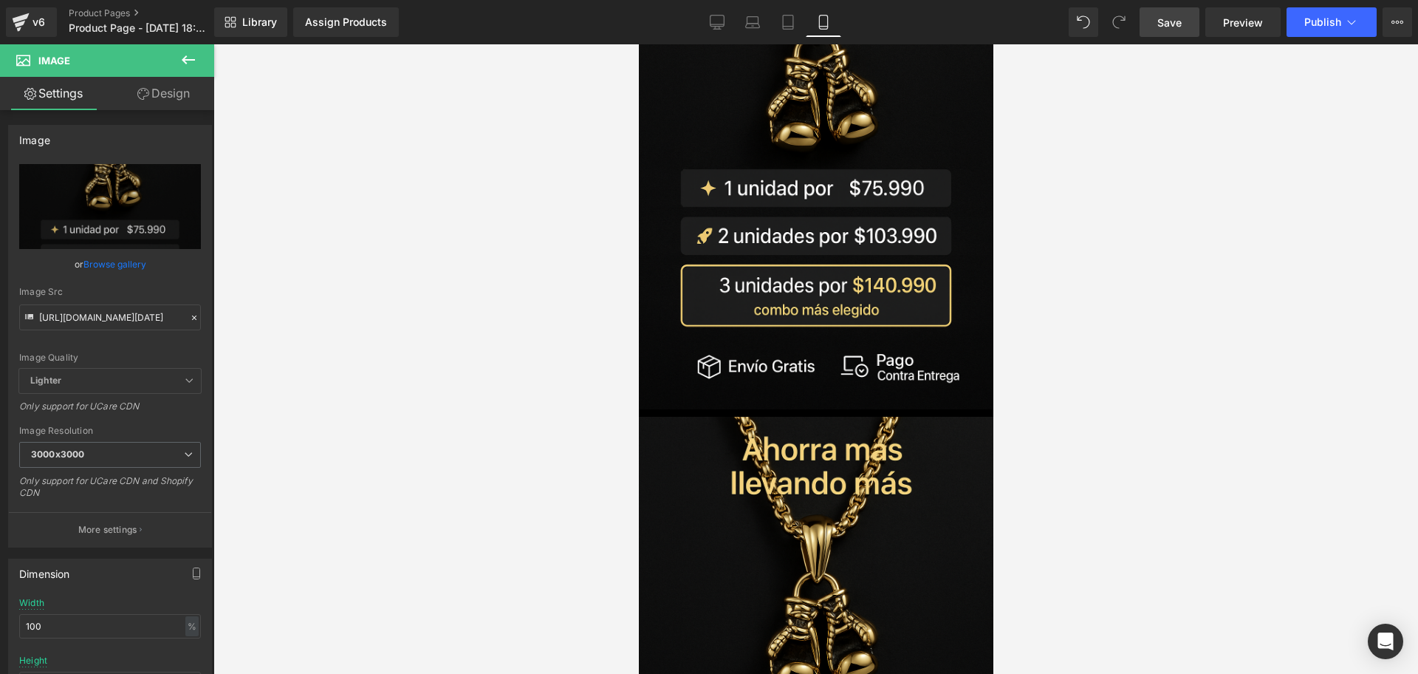
scroll to position [3649, 0]
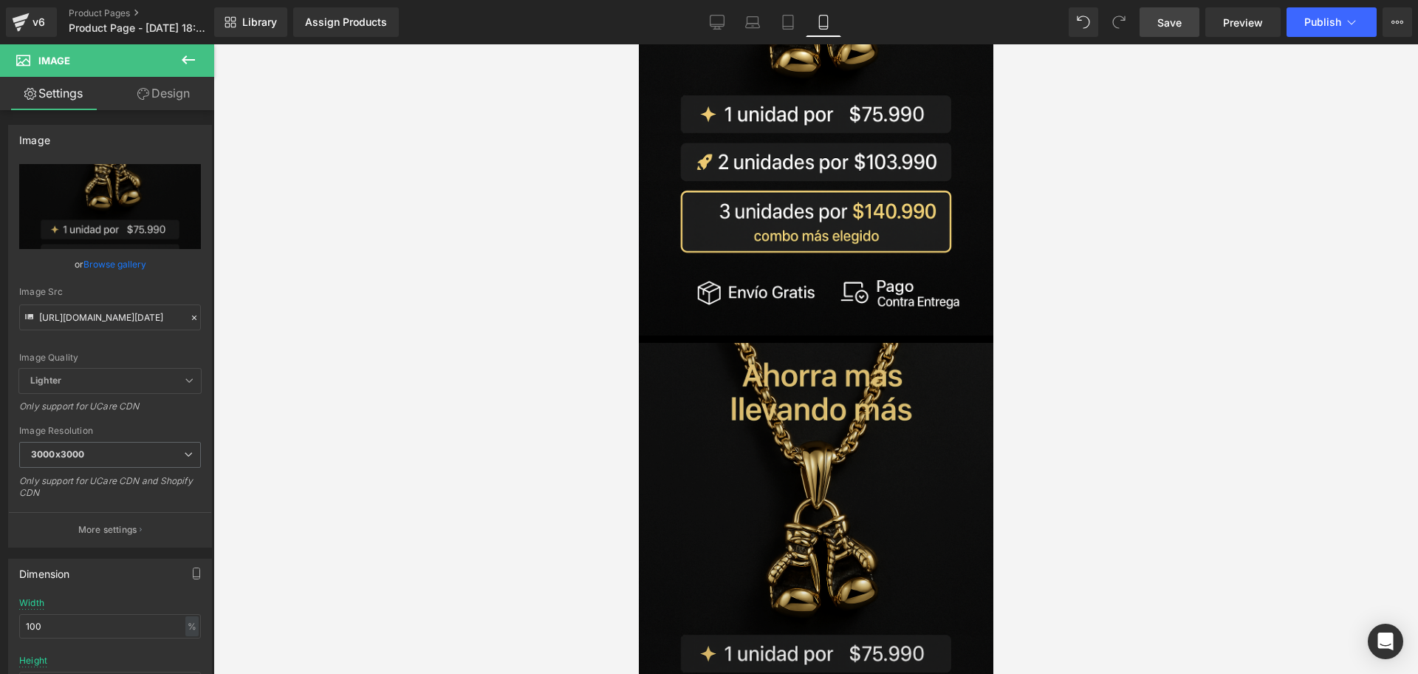
drag, startPoint x: 1671, startPoint y: 52, endPoint x: 808, endPoint y: 304, distance: 898.7
click at [808, 343] on img at bounding box center [815, 609] width 355 height 532
click at [748, 356] on img at bounding box center [815, 609] width 355 height 532
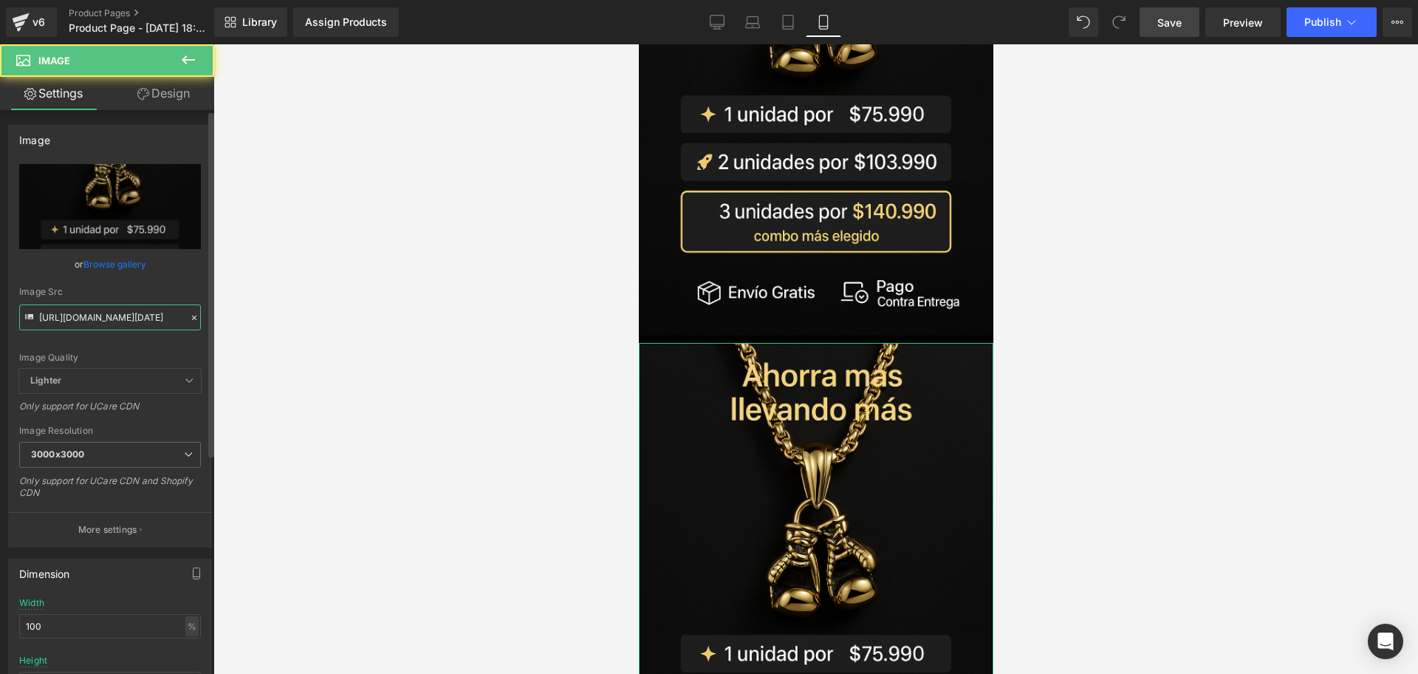
click at [95, 315] on input "[URL][DOMAIN_NAME][DATE]" at bounding box center [110, 317] width 182 height 26
type input "[URL][DOMAIN_NAME][DATE]"
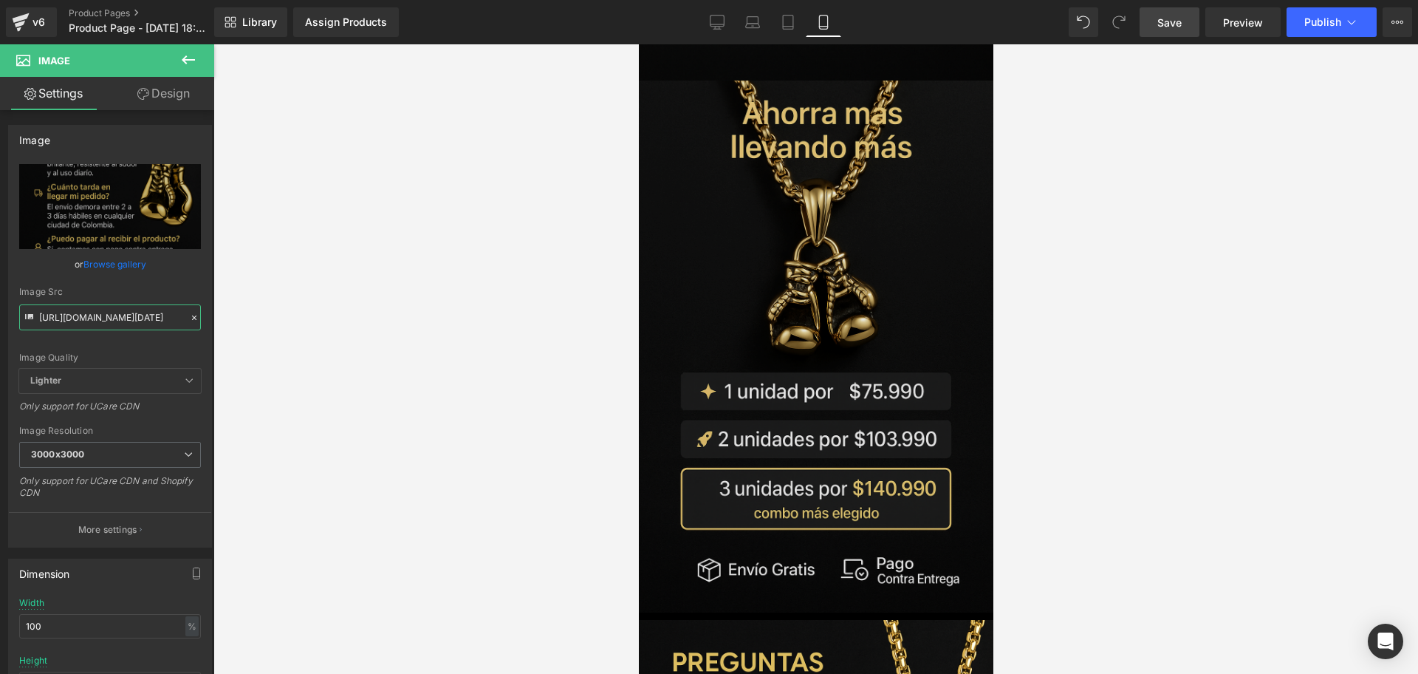
scroll to position [3279, 0]
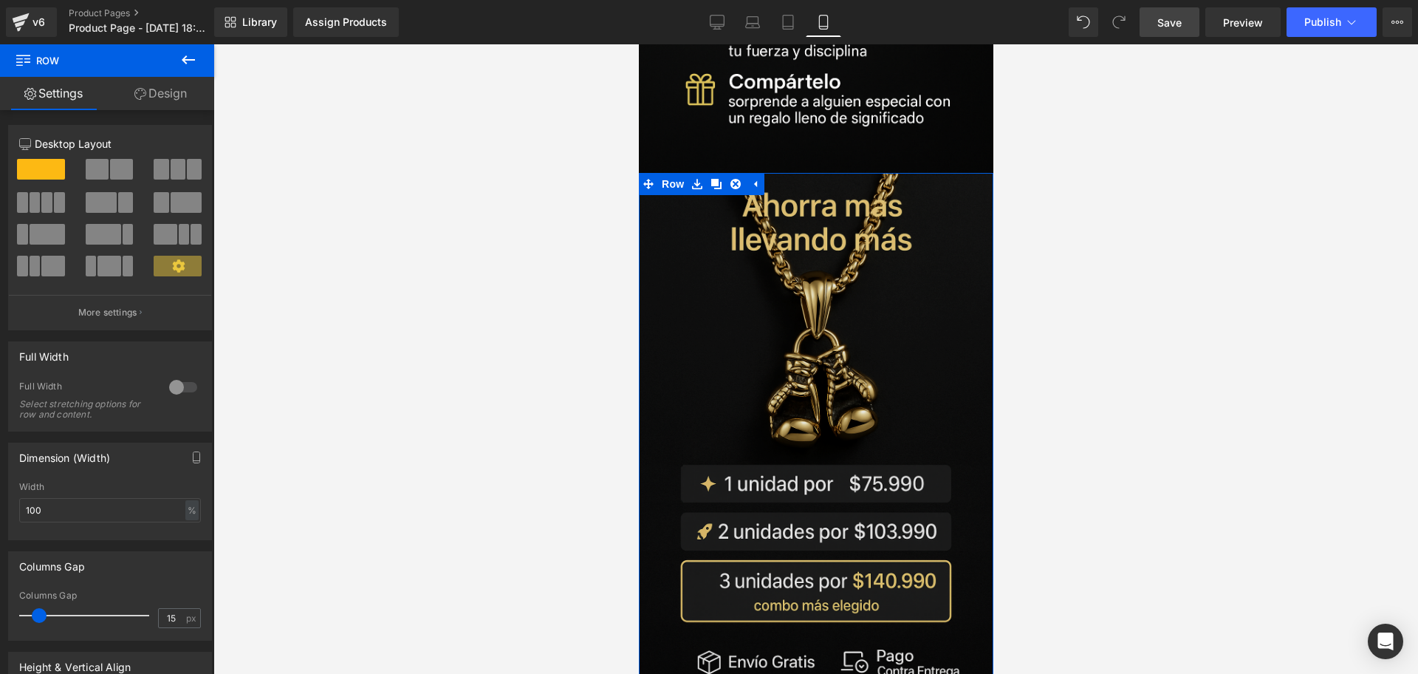
drag, startPoint x: 798, startPoint y: 561, endPoint x: 801, endPoint y: 545, distance: 15.8
click at [801, 545] on div "Image Row" at bounding box center [815, 439] width 355 height 532
click at [1074, 518] on div at bounding box center [815, 358] width 1205 height 629
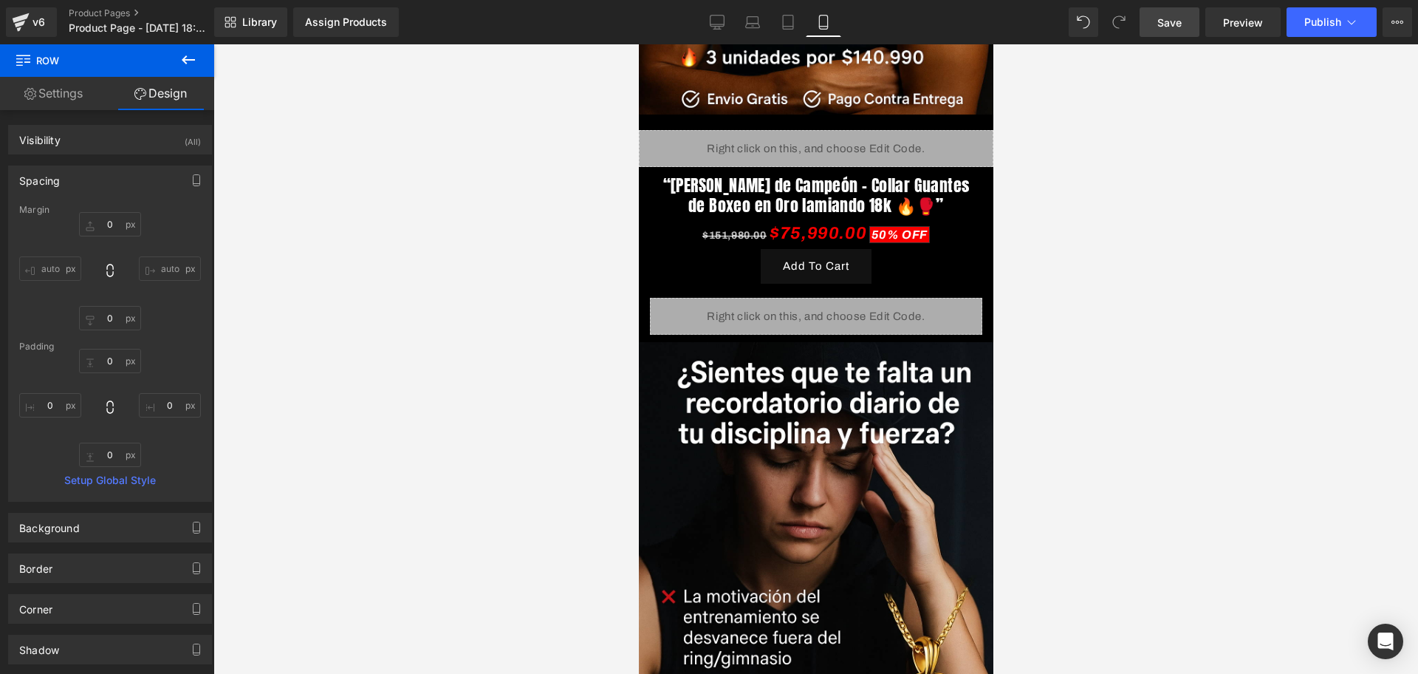
scroll to position [0, 0]
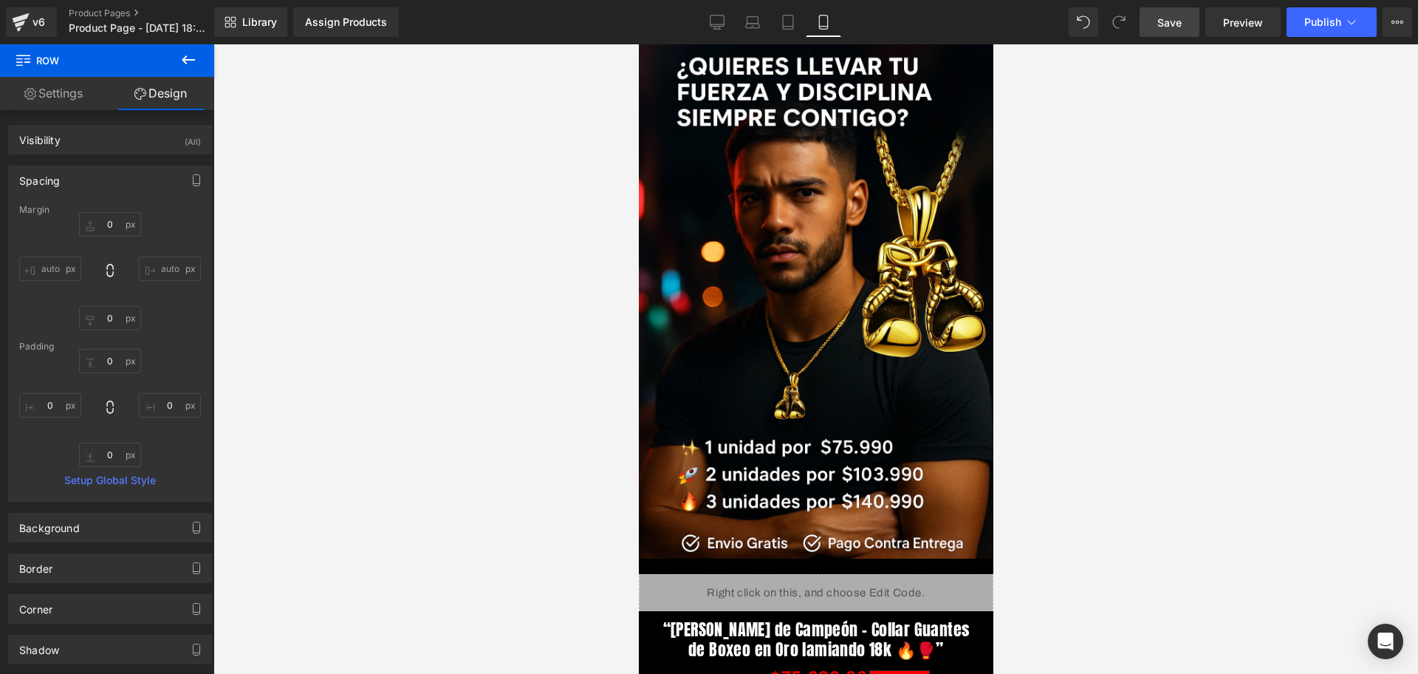
drag, startPoint x: 990, startPoint y: 434, endPoint x: 1659, endPoint y: 138, distance: 731.5
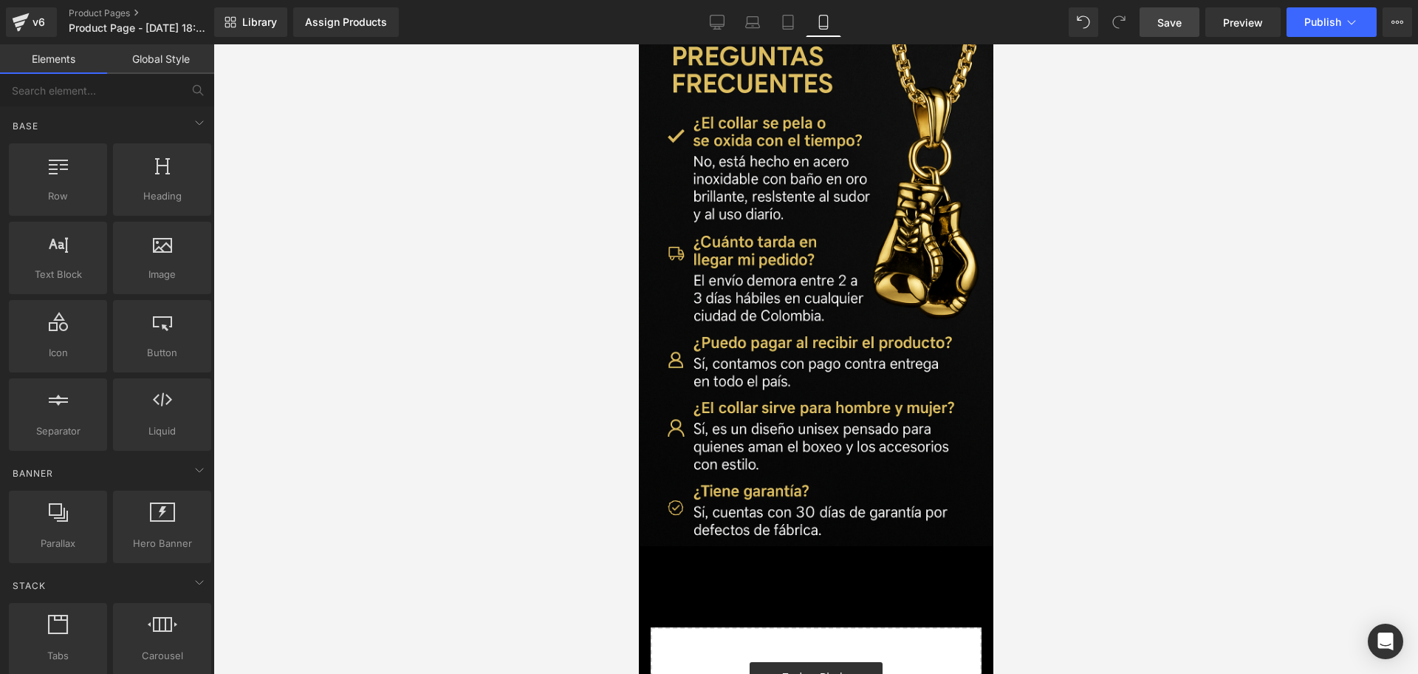
scroll to position [3601, 0]
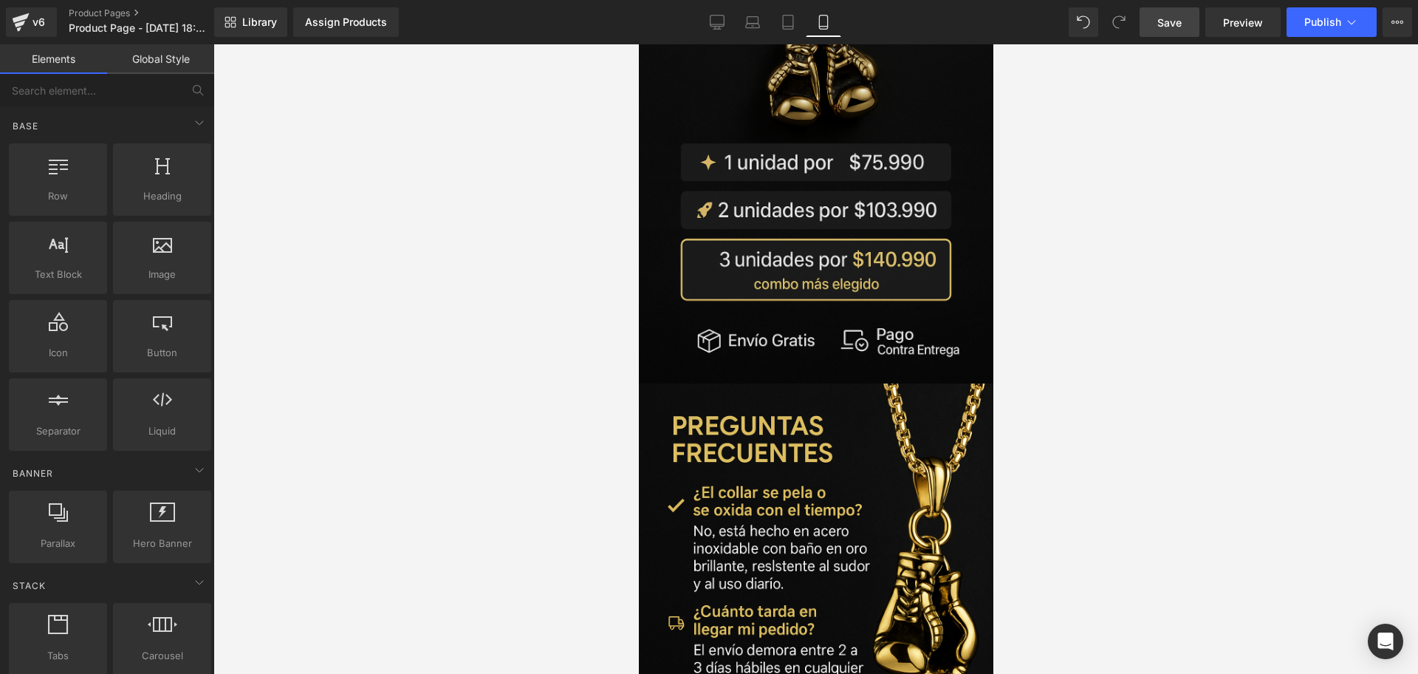
click at [787, 393] on img at bounding box center [815, 649] width 355 height 532
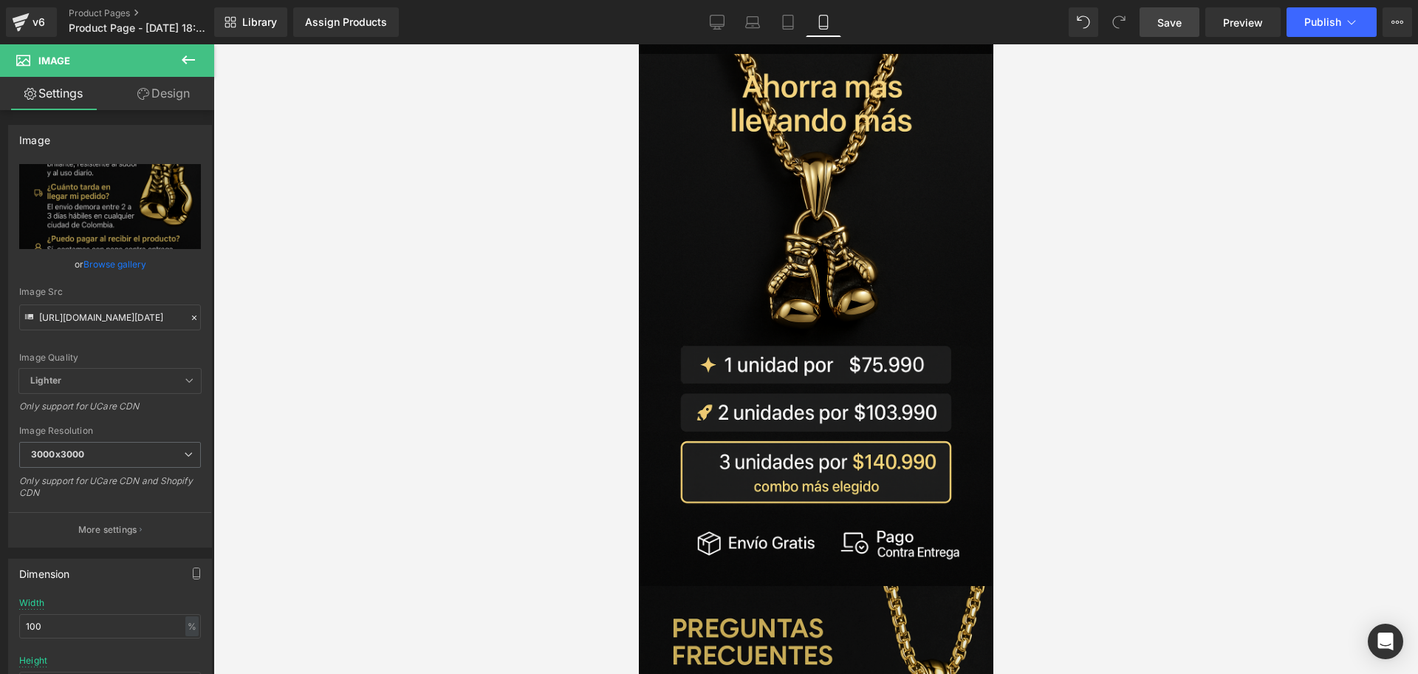
scroll to position [3508, 0]
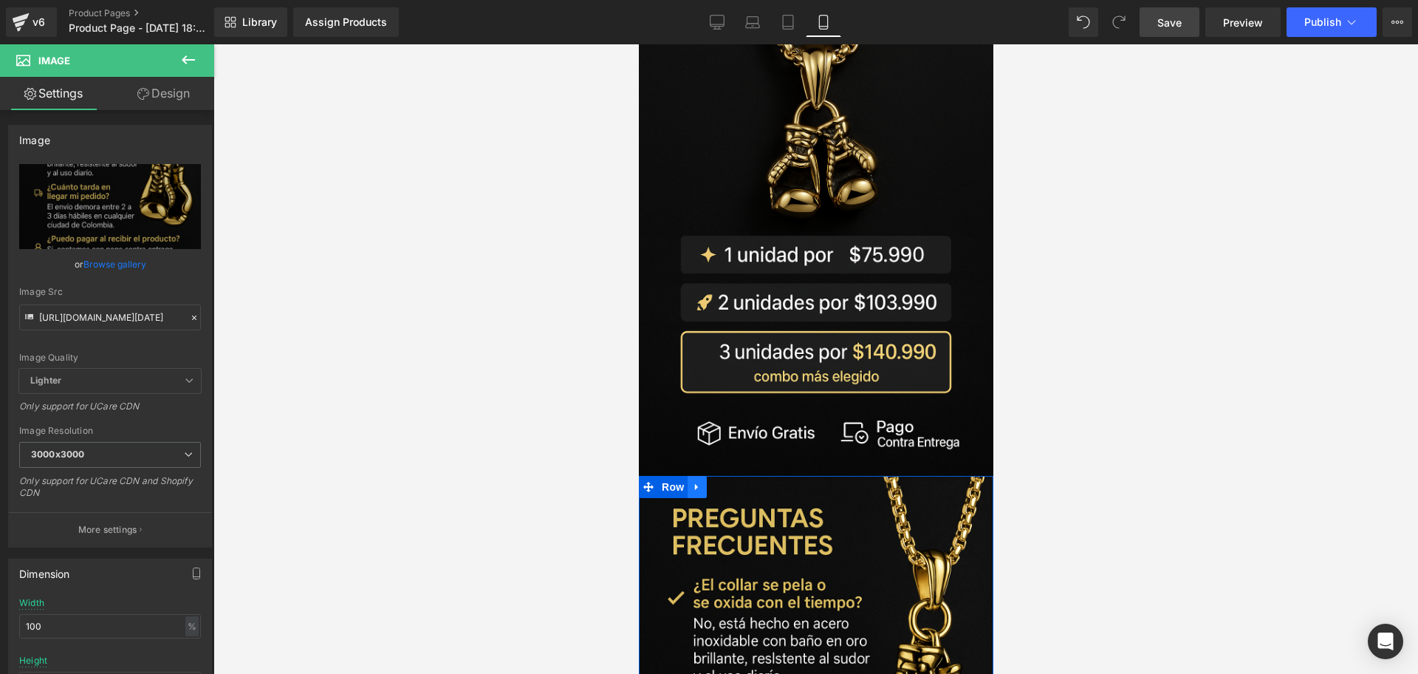
click at [693, 481] on icon at bounding box center [696, 486] width 10 height 11
click at [713, 481] on icon at bounding box center [715, 486] width 10 height 11
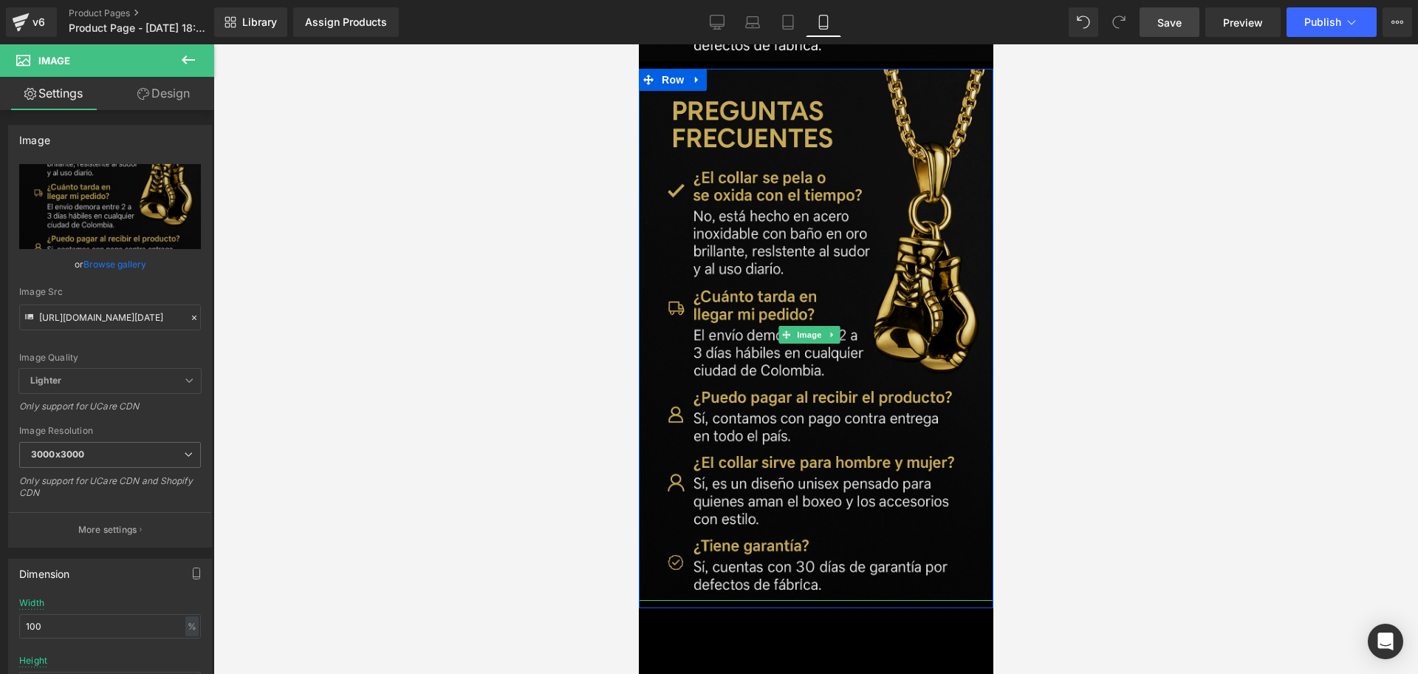
scroll to position [4252, 0]
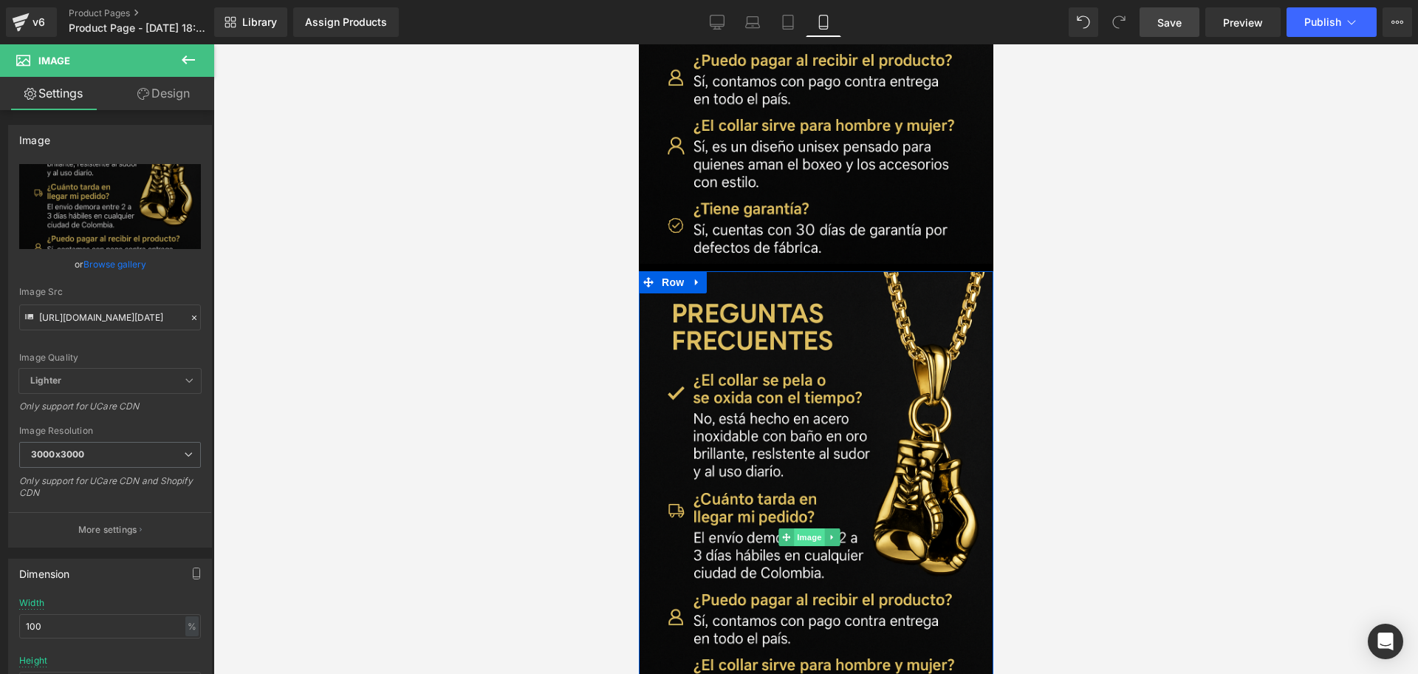
click at [804, 528] on span "Image" at bounding box center [808, 537] width 31 height 18
click at [803, 282] on img at bounding box center [815, 537] width 355 height 532
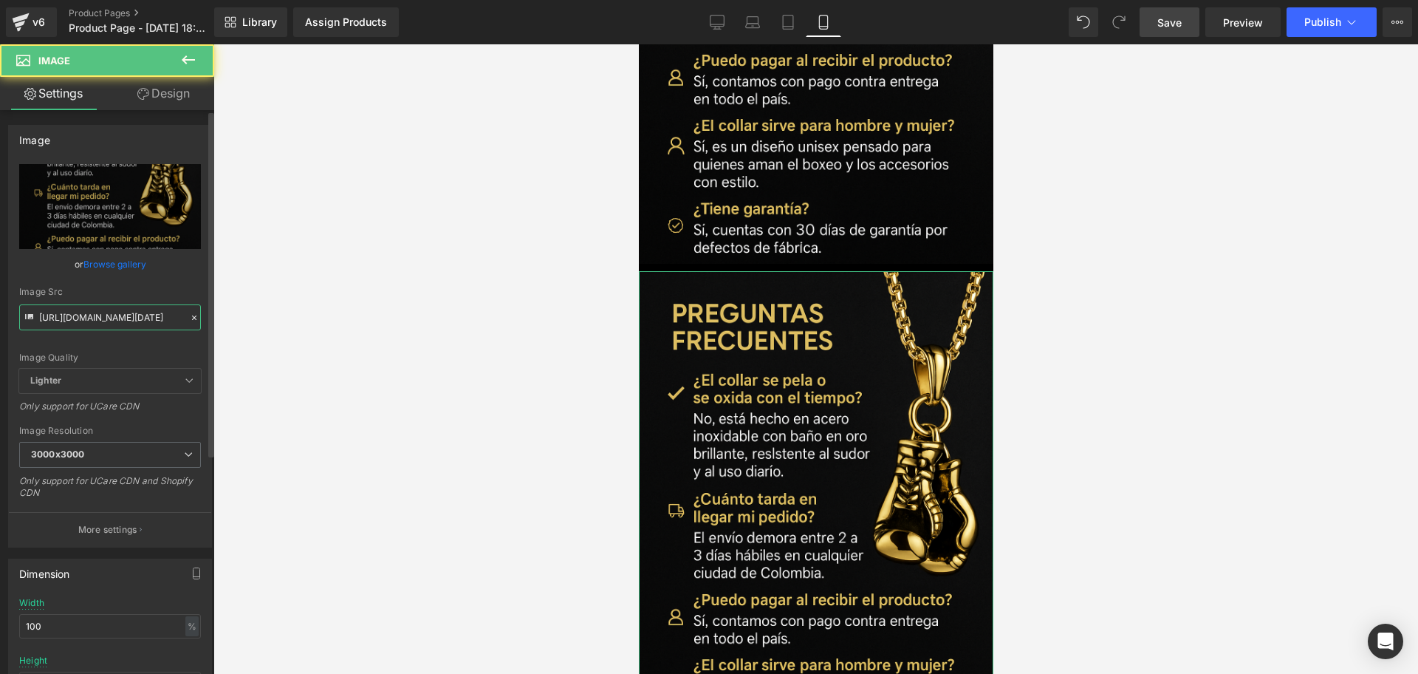
click at [136, 313] on input "[URL][DOMAIN_NAME][DATE]" at bounding box center [110, 317] width 182 height 26
type input "[URL][DOMAIN_NAME][DATE]"
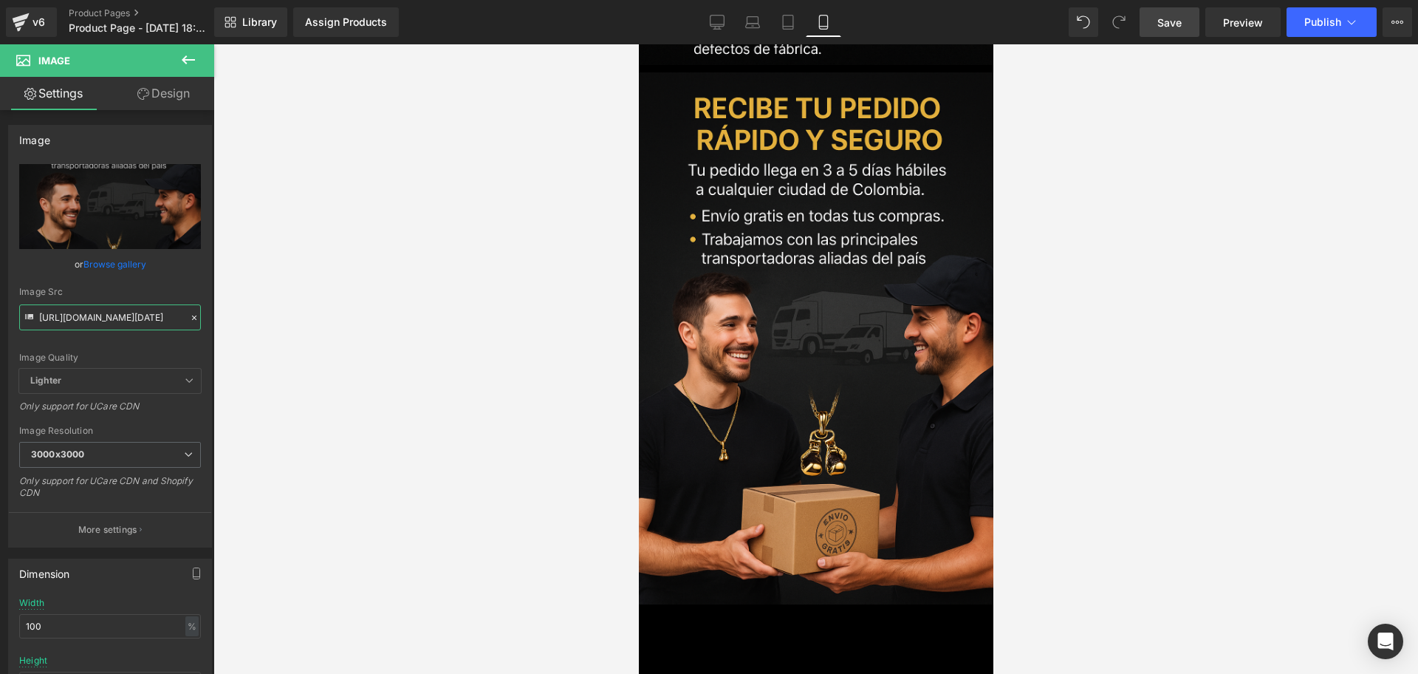
scroll to position [4514, 0]
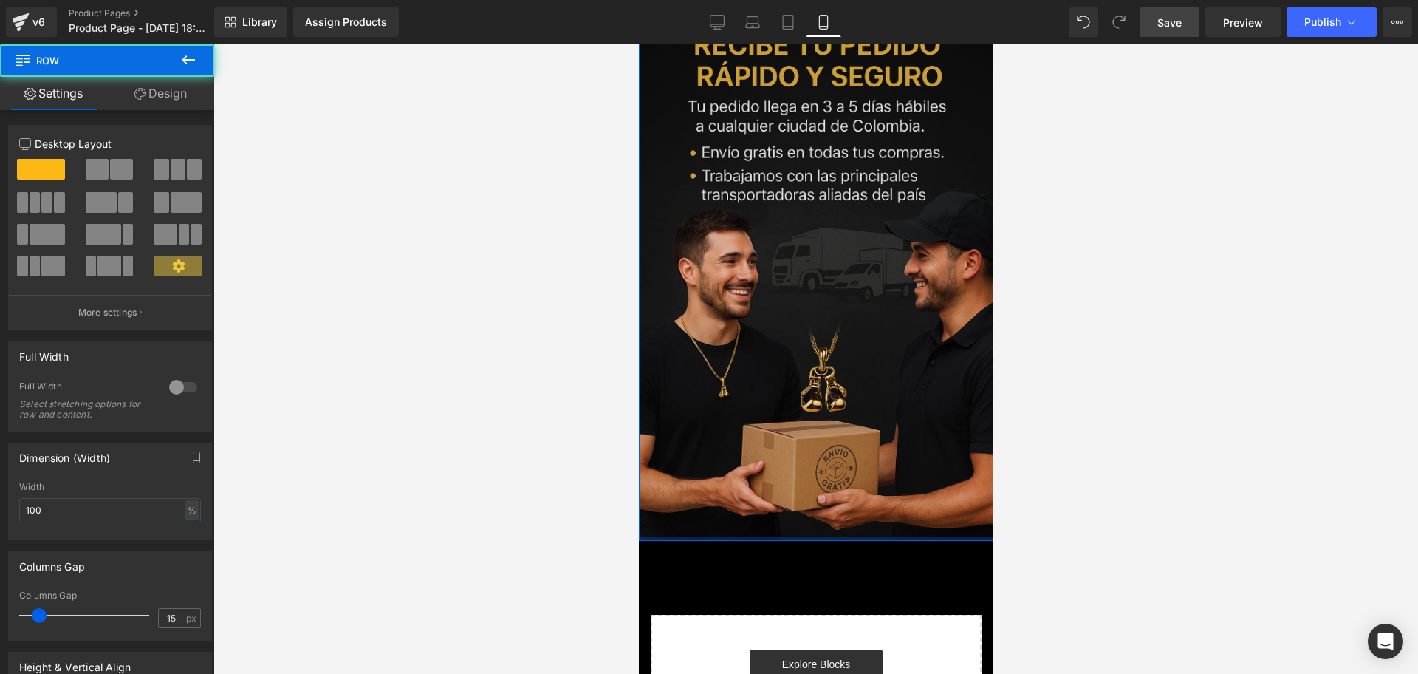
drag, startPoint x: 831, startPoint y: 354, endPoint x: 1646, endPoint y: 612, distance: 855.4
click at [824, 338] on div "Image Row" at bounding box center [815, 275] width 355 height 532
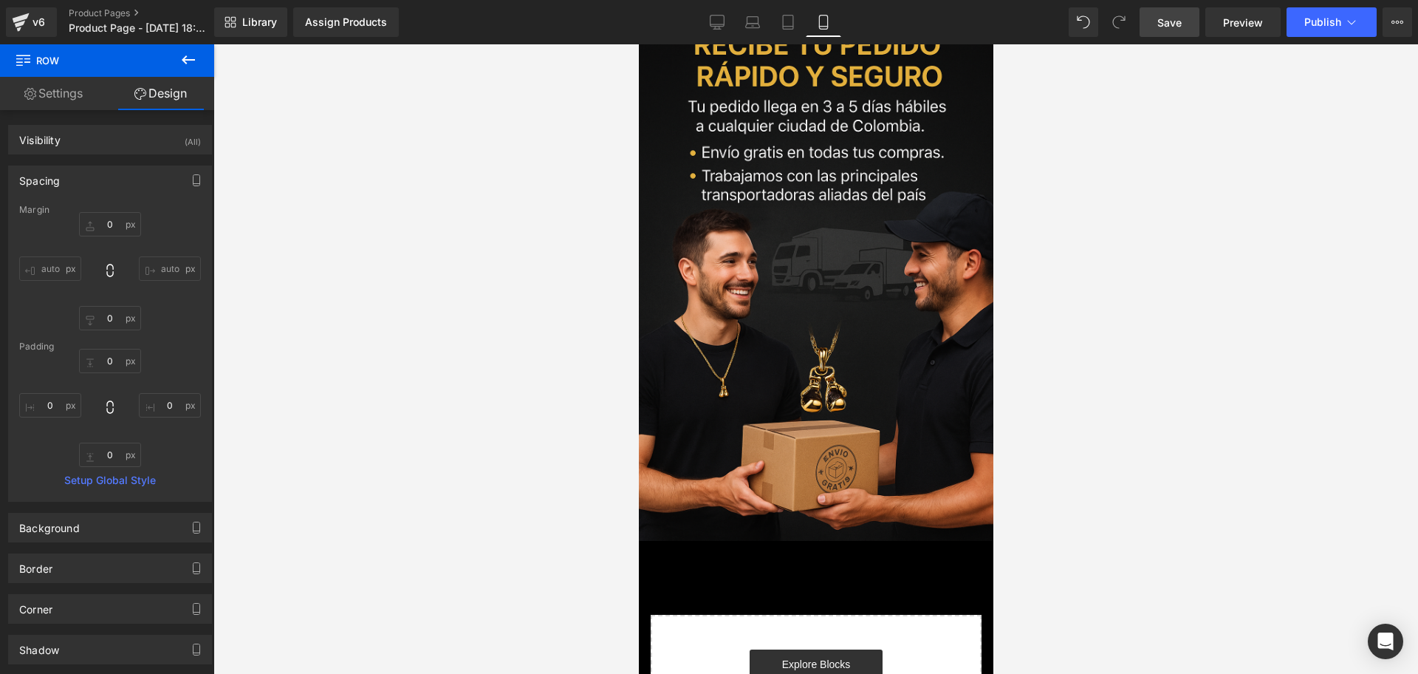
scroll to position [1566, 0]
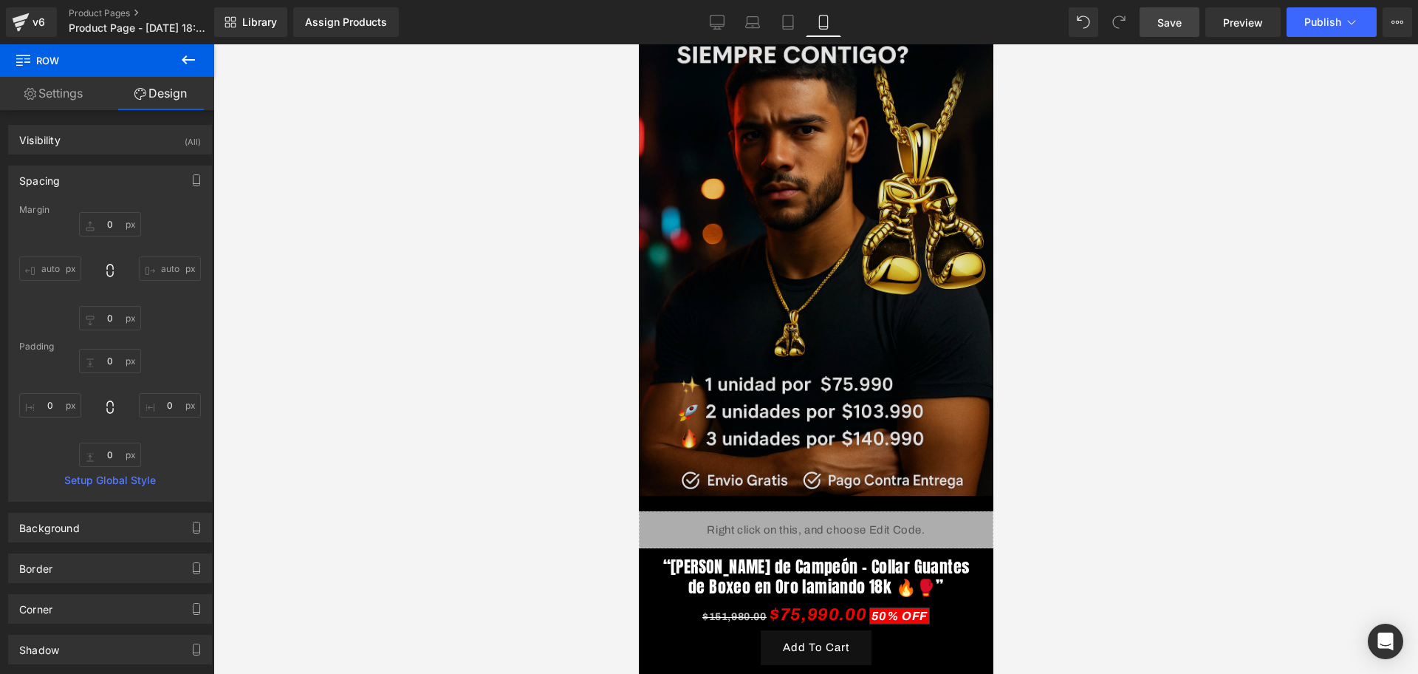
scroll to position [0, 0]
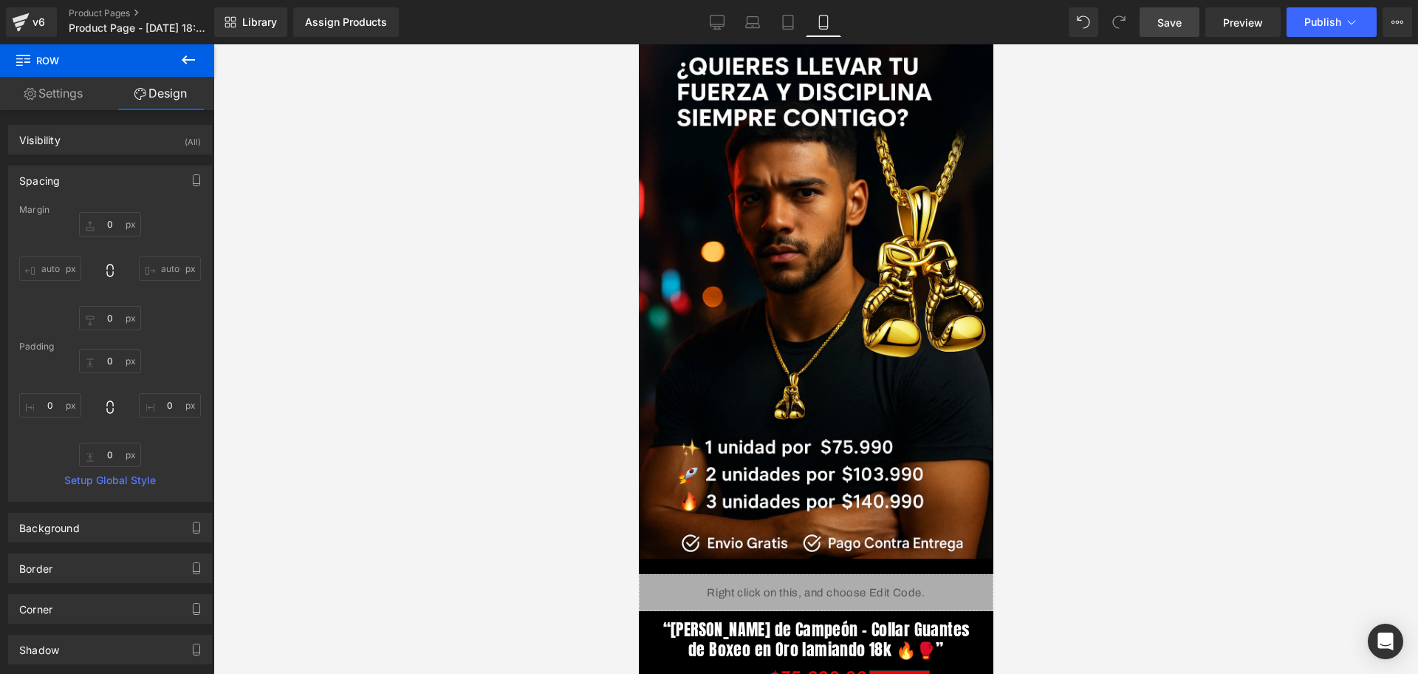
click at [1168, 26] on span "Save" at bounding box center [1169, 23] width 24 height 16
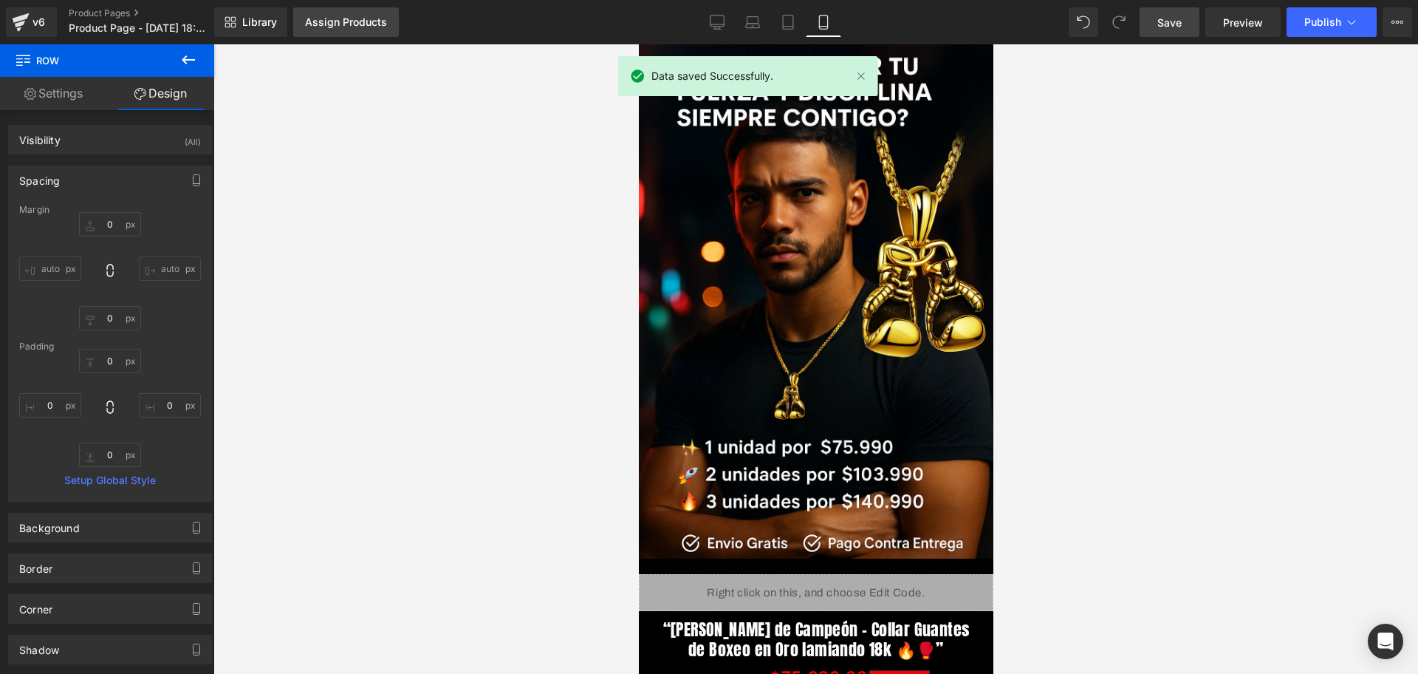
click at [366, 22] on div "Assign Products" at bounding box center [346, 22] width 82 height 12
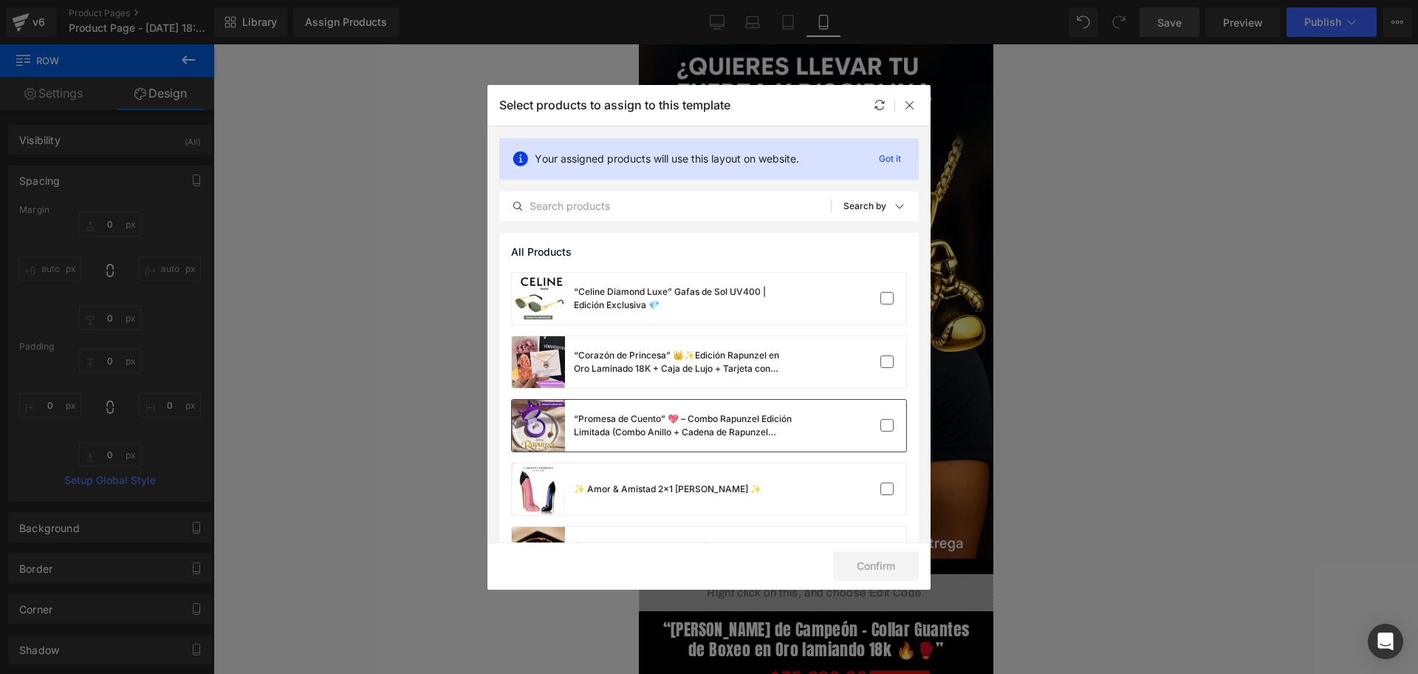
scroll to position [1530, 0]
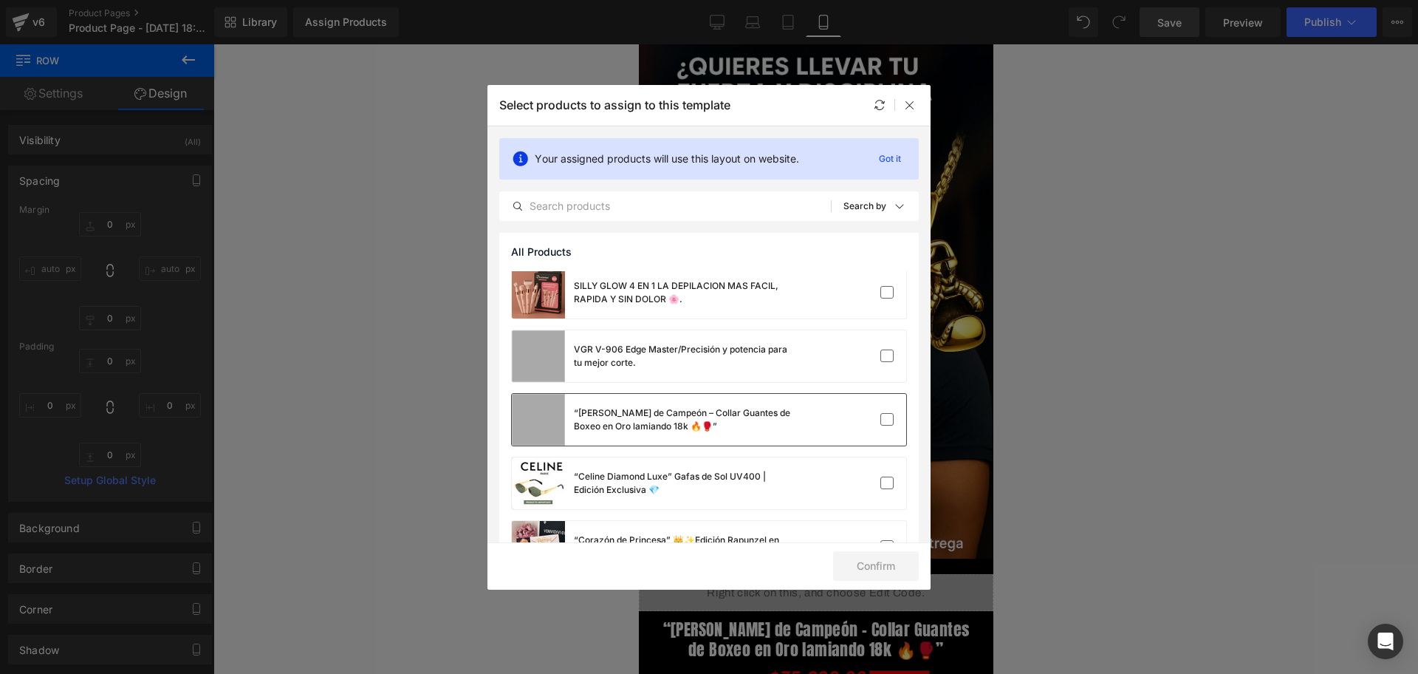
click at [747, 421] on div "“[PERSON_NAME] de Campeón – Collar Guantes de Boxeo en Oro lamiando 18k 🔥🥊”" at bounding box center [685, 419] width 222 height 27
click at [872, 578] on button "Confirm" at bounding box center [876, 566] width 86 height 30
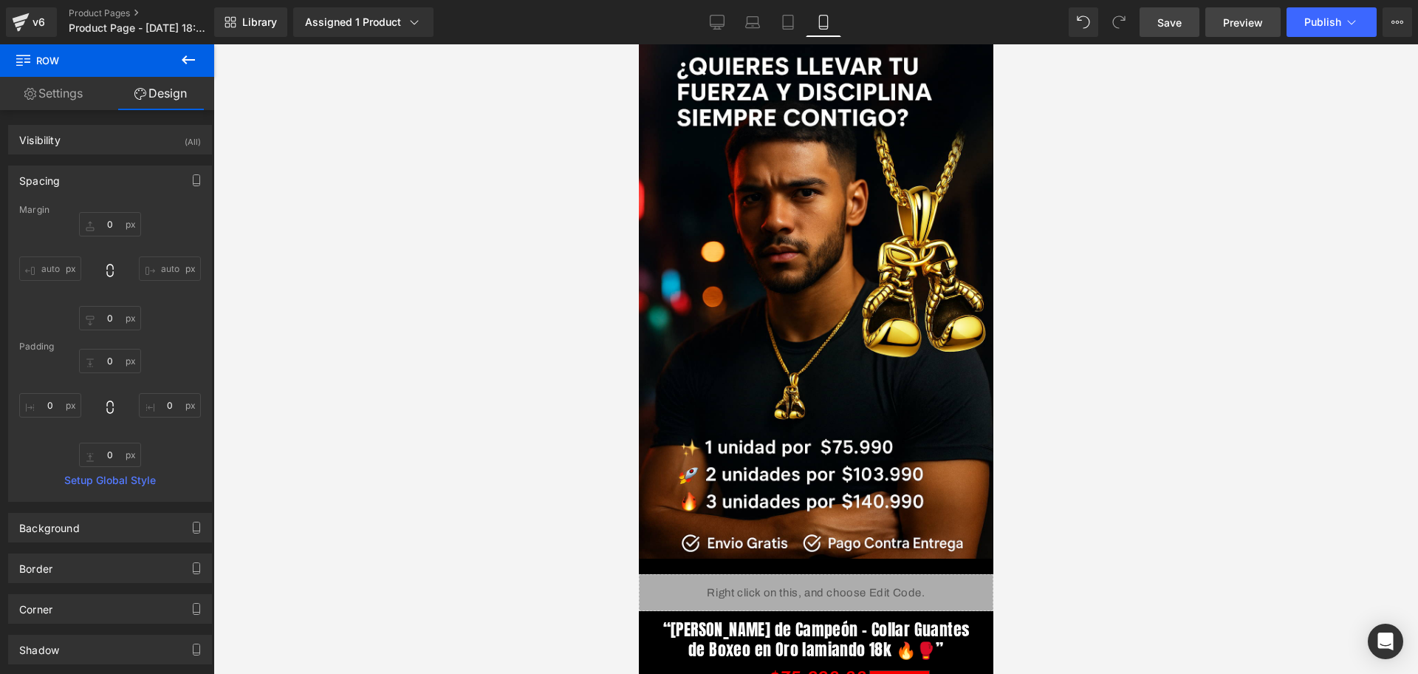
click at [1259, 29] on span "Preview" at bounding box center [1243, 23] width 40 height 16
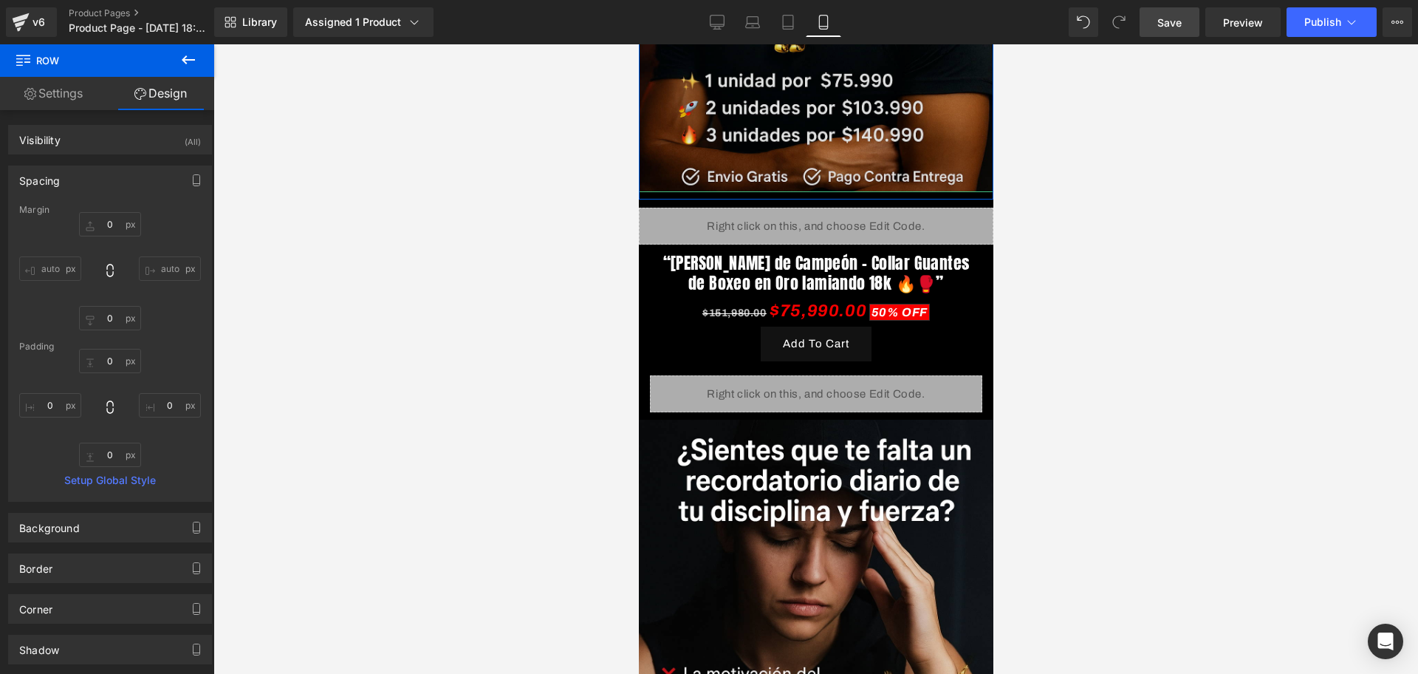
scroll to position [369, 0]
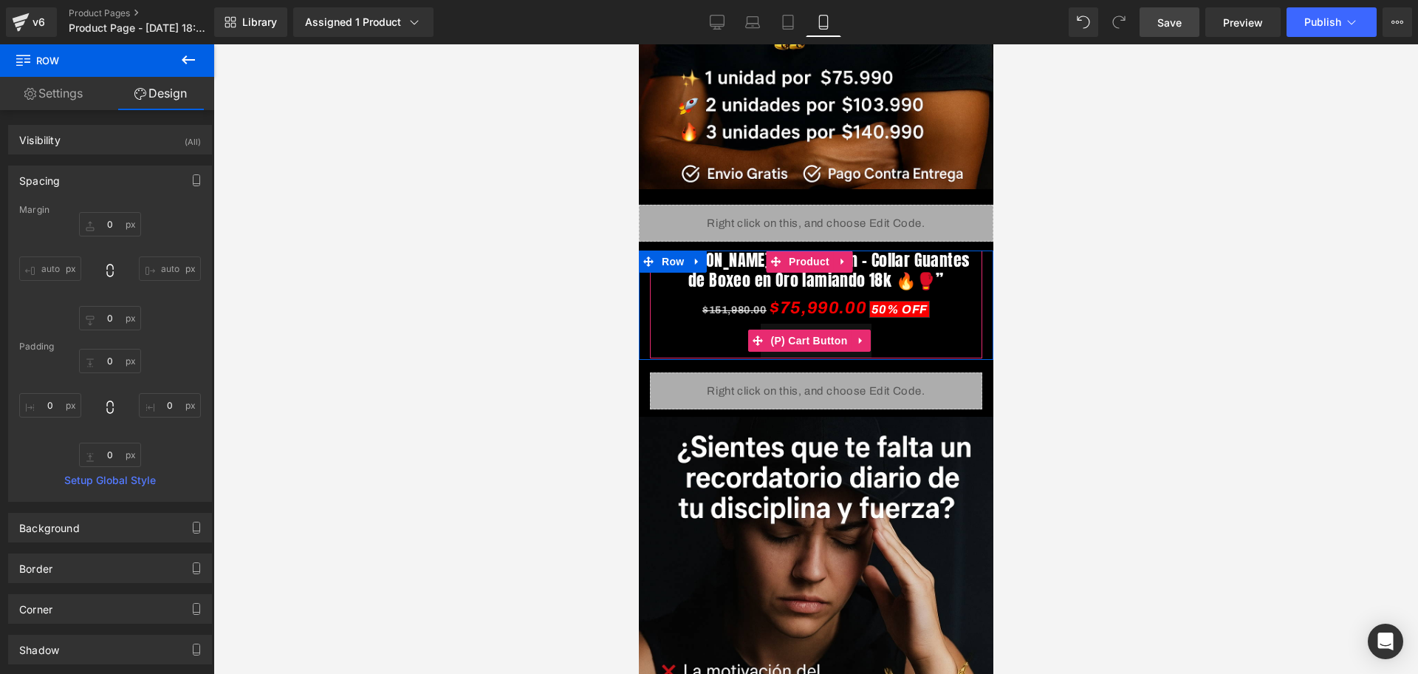
click at [870, 323] on div "Add To Cart" at bounding box center [816, 340] width 318 height 35
click at [868, 329] on link at bounding box center [860, 340] width 19 height 22
click at [638, 44] on link at bounding box center [638, 44] width 0 height 0
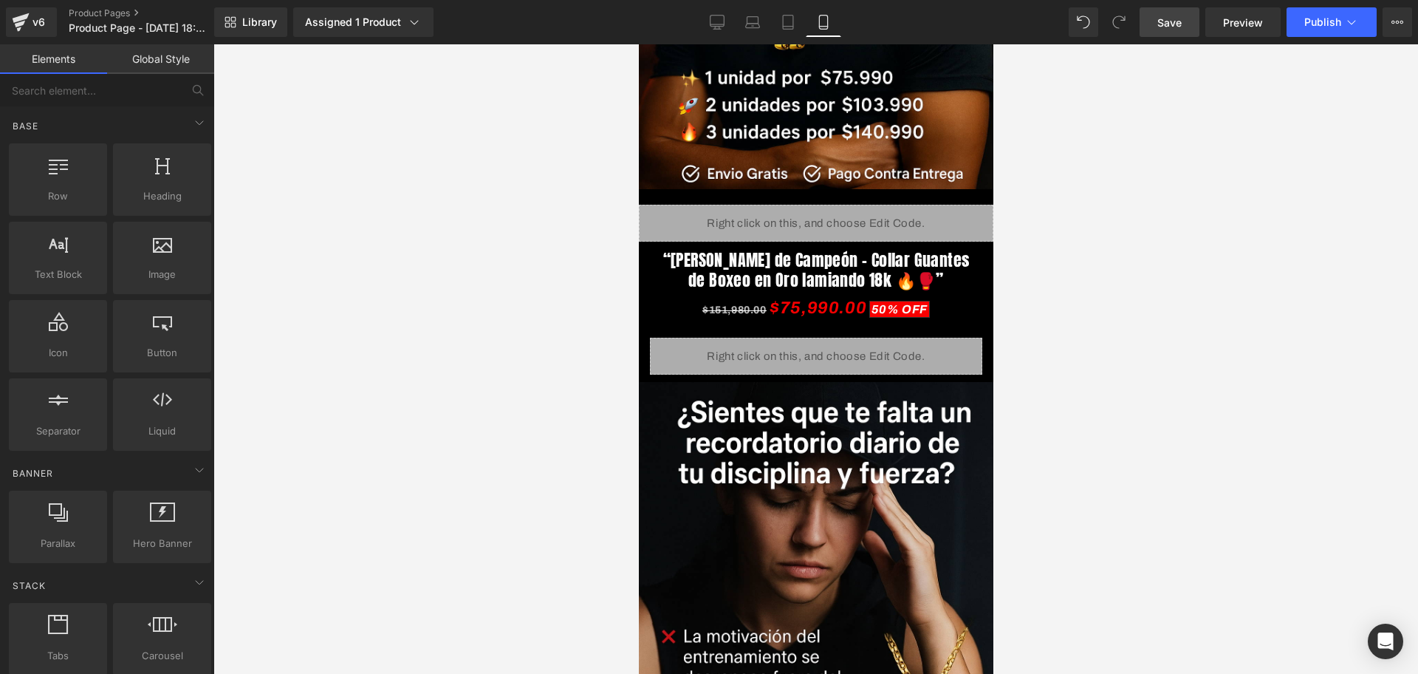
click at [1168, 19] on span "Save" at bounding box center [1169, 23] width 24 height 16
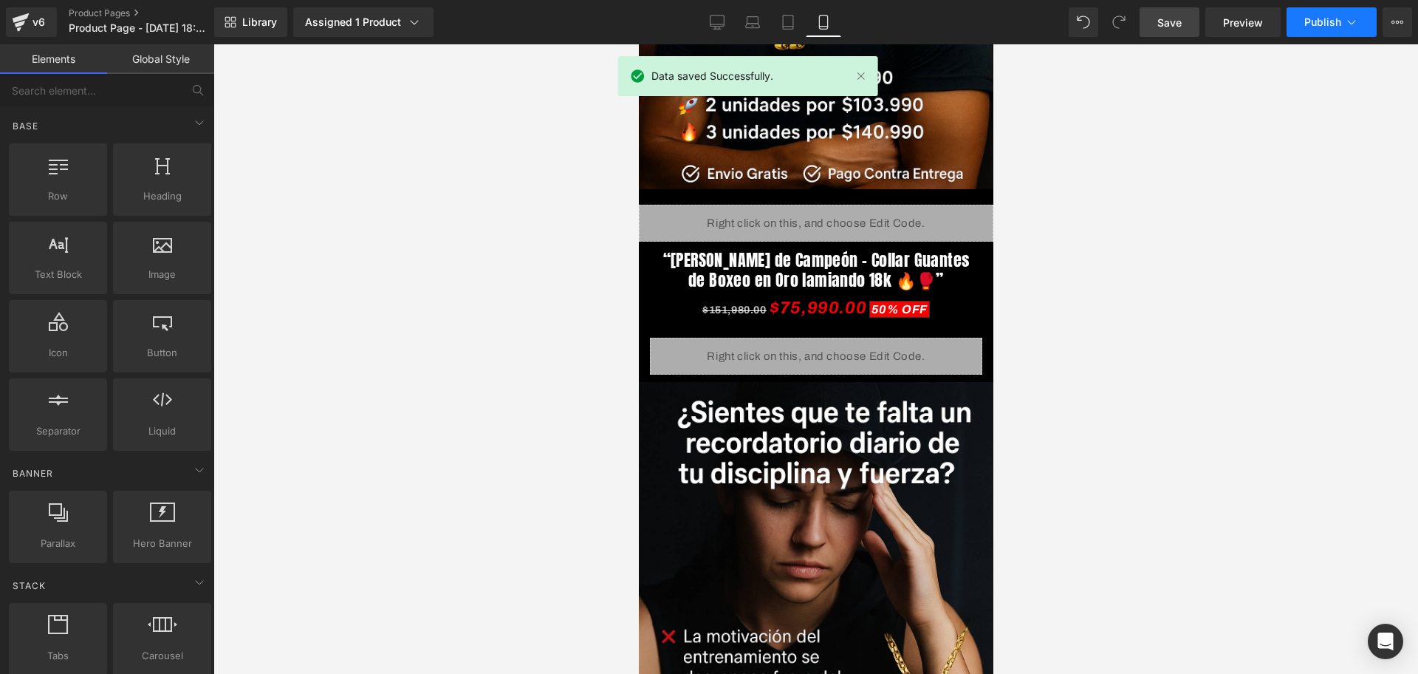
click at [1329, 16] on span "Publish" at bounding box center [1322, 22] width 37 height 12
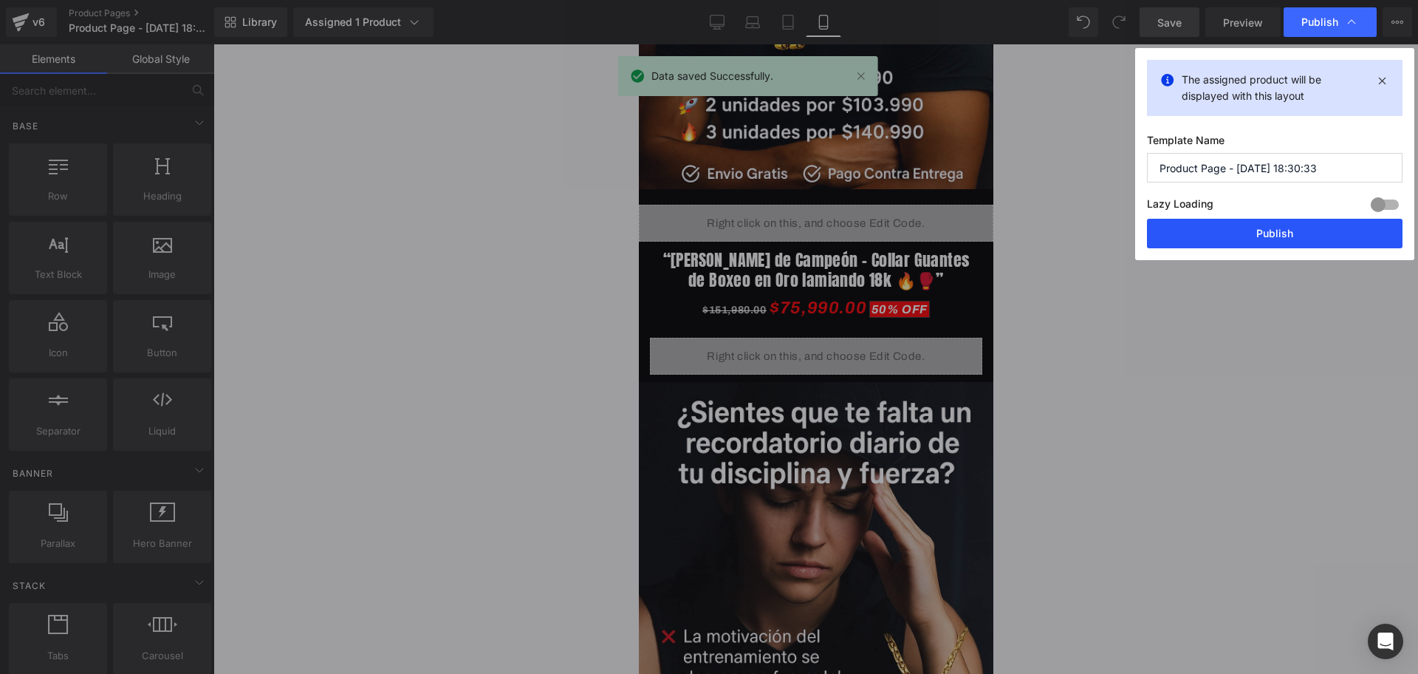
click at [1251, 232] on button "Publish" at bounding box center [1275, 234] width 256 height 30
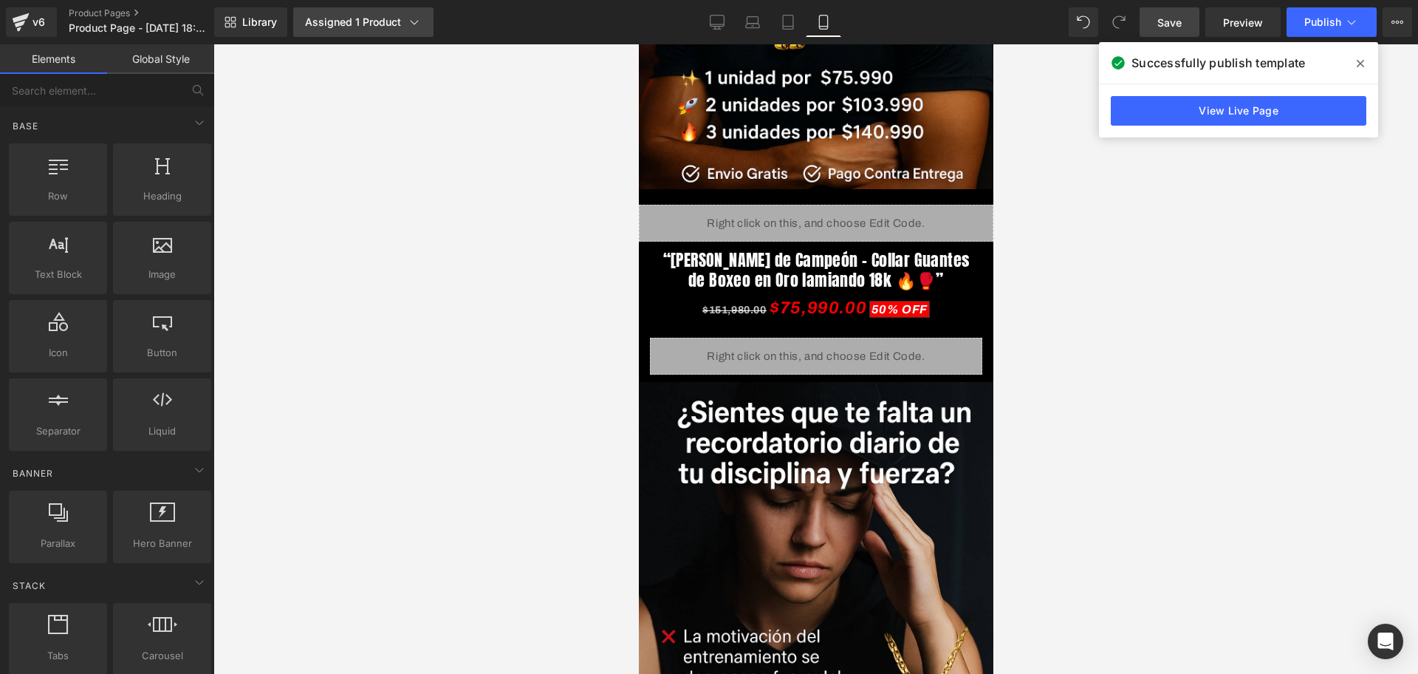
click at [354, 35] on link "Assigned 1 Product" at bounding box center [363, 22] width 140 height 30
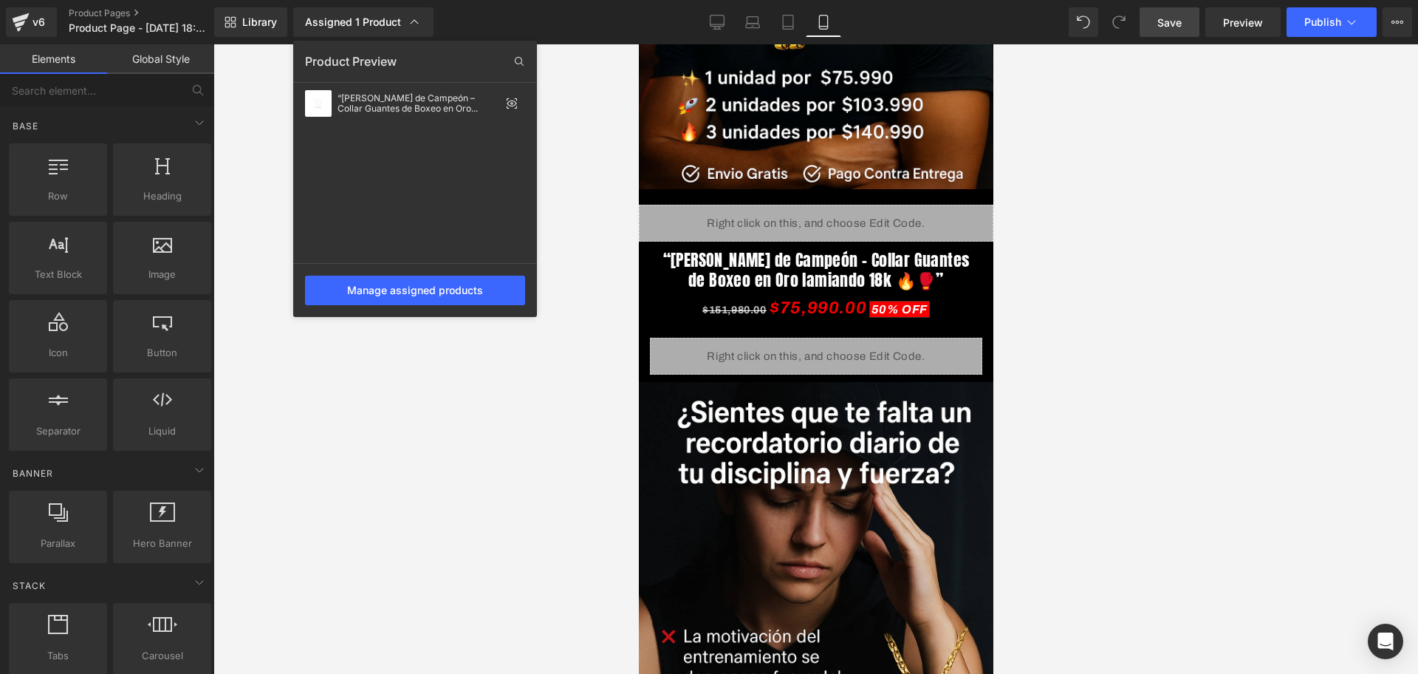
click at [492, 363] on div at bounding box center [815, 358] width 1205 height 629
